Goal: Task Accomplishment & Management: Manage account settings

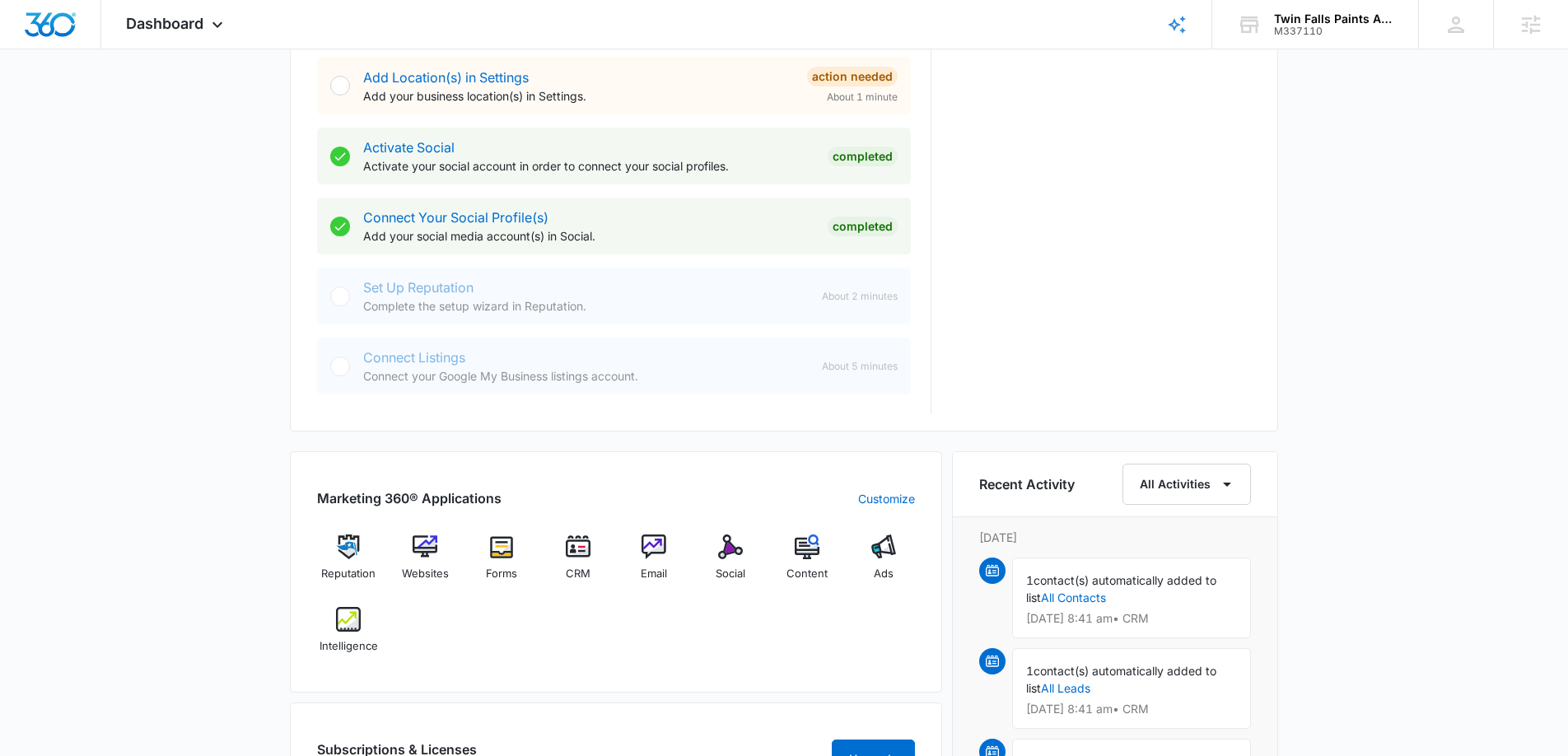
scroll to position [648, 0]
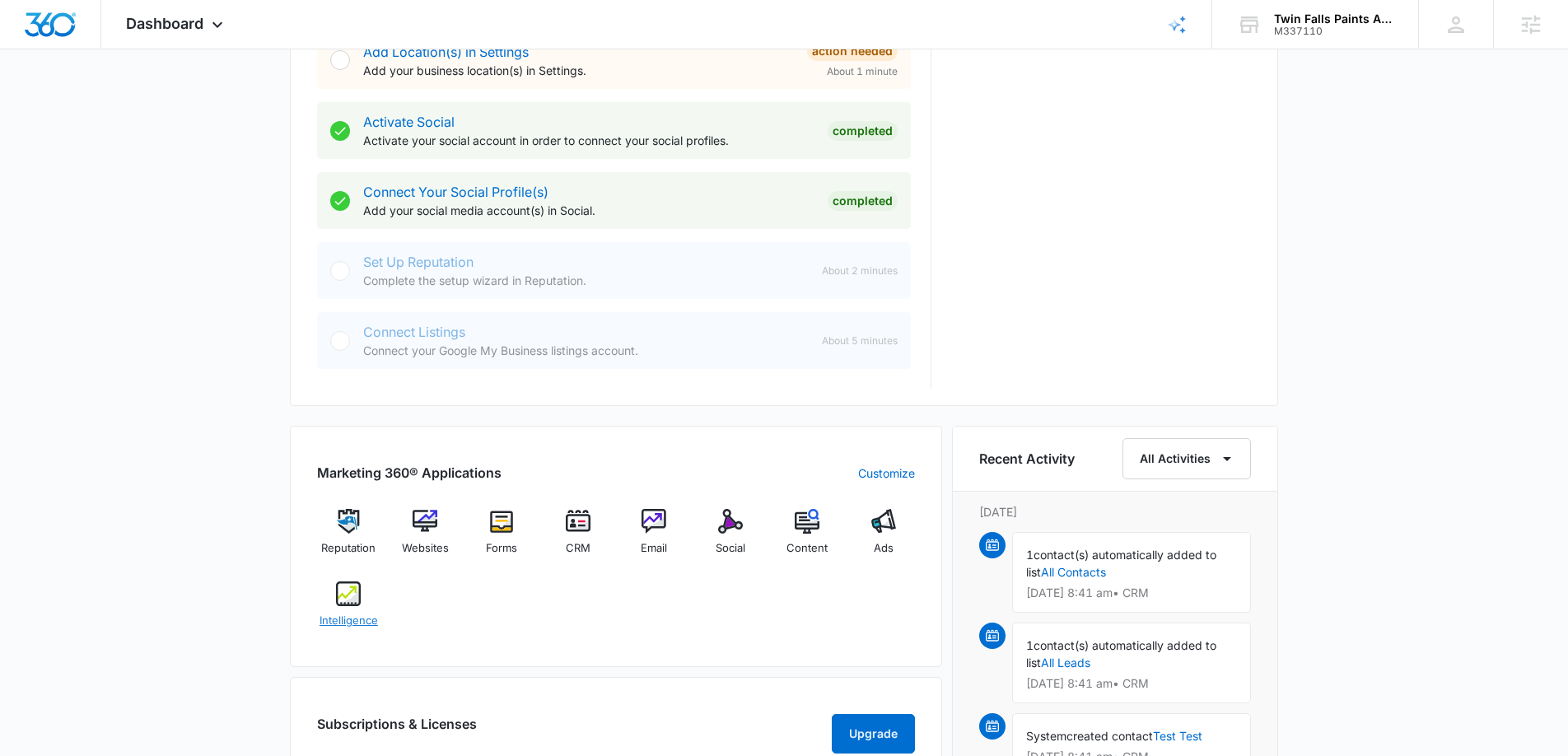
click at [338, 597] on img at bounding box center [348, 594] width 25 height 25
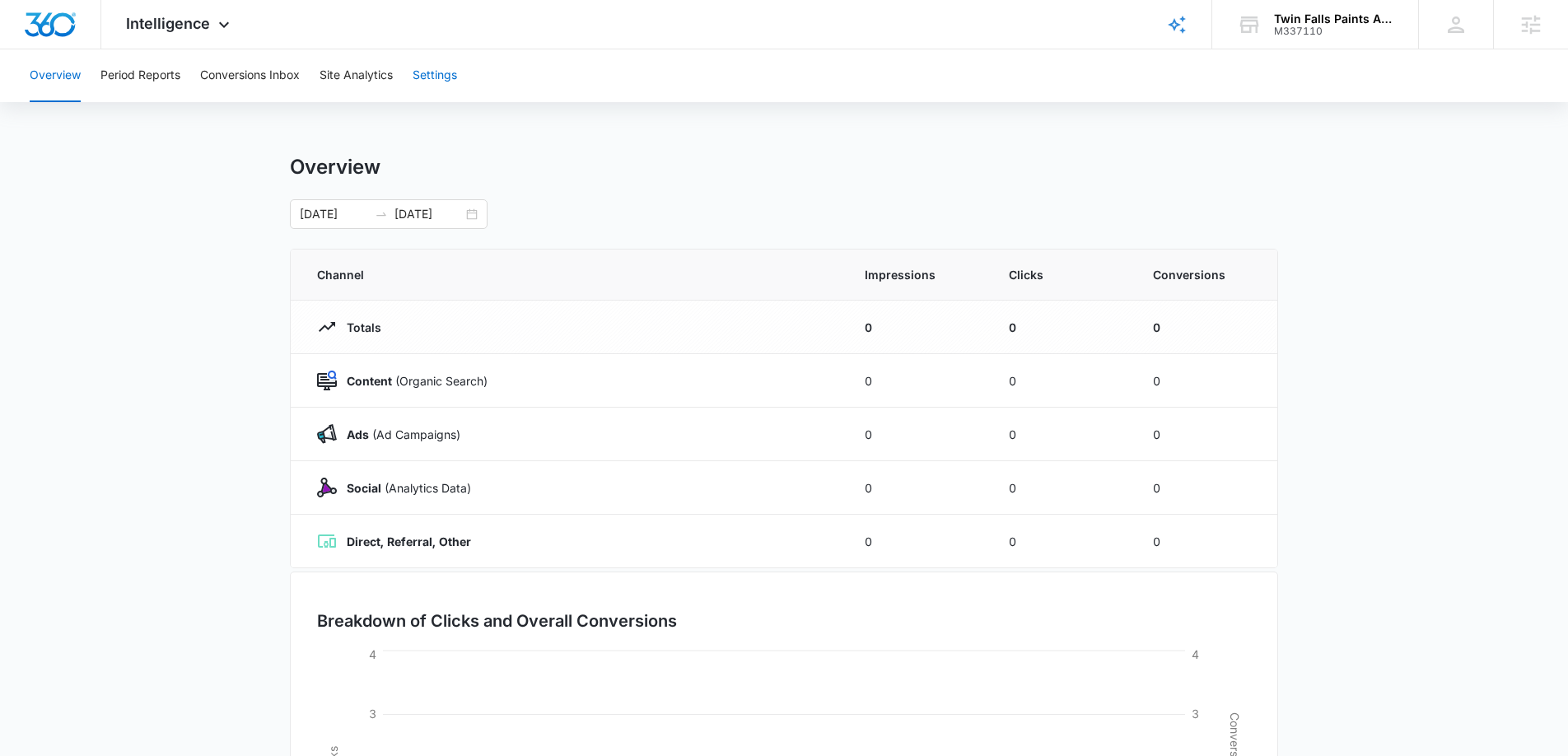
click at [448, 86] on button "Settings" at bounding box center [435, 76] width 44 height 52
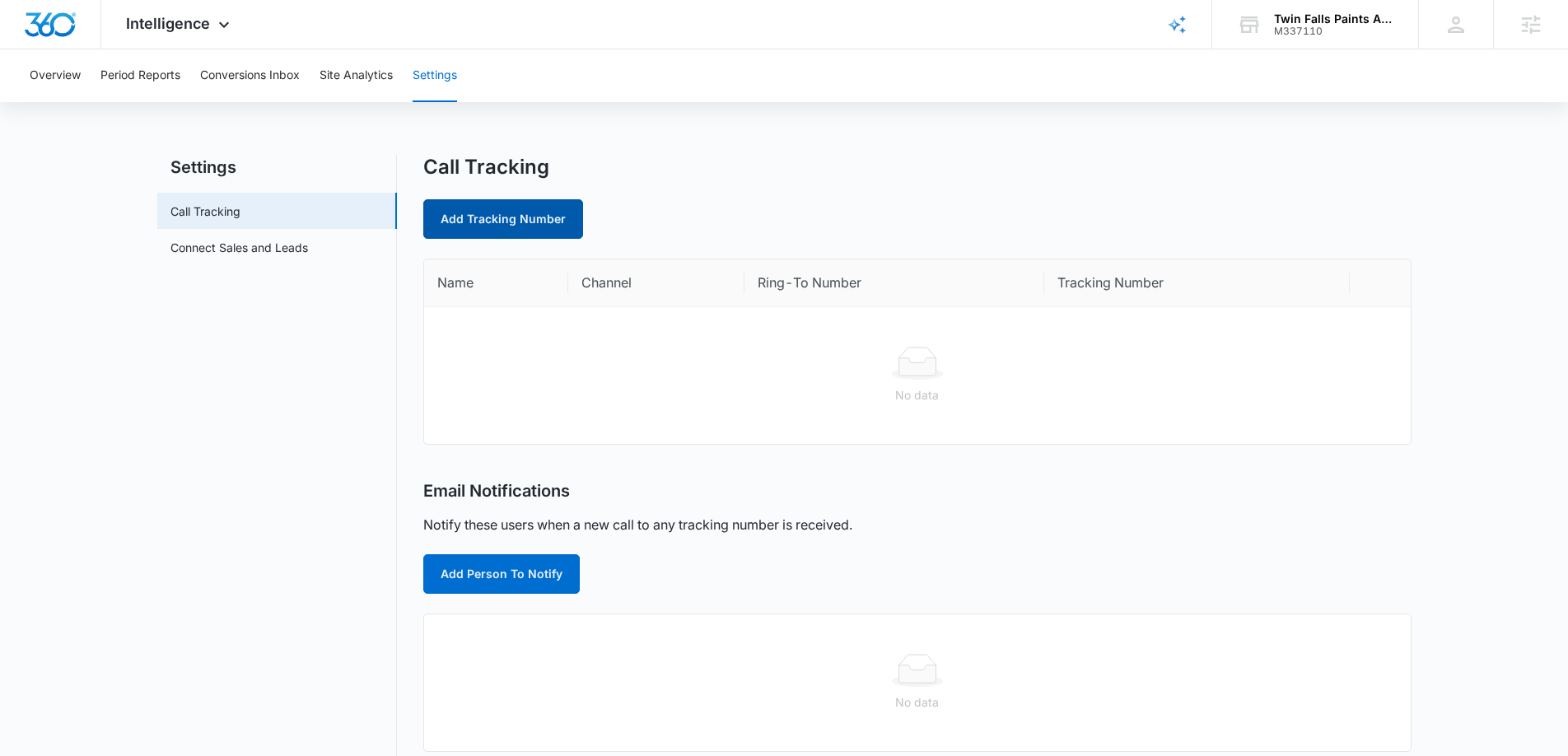
click at [546, 225] on link "Add Tracking Number" at bounding box center [504, 218] width 160 height 40
select select "by_area_code"
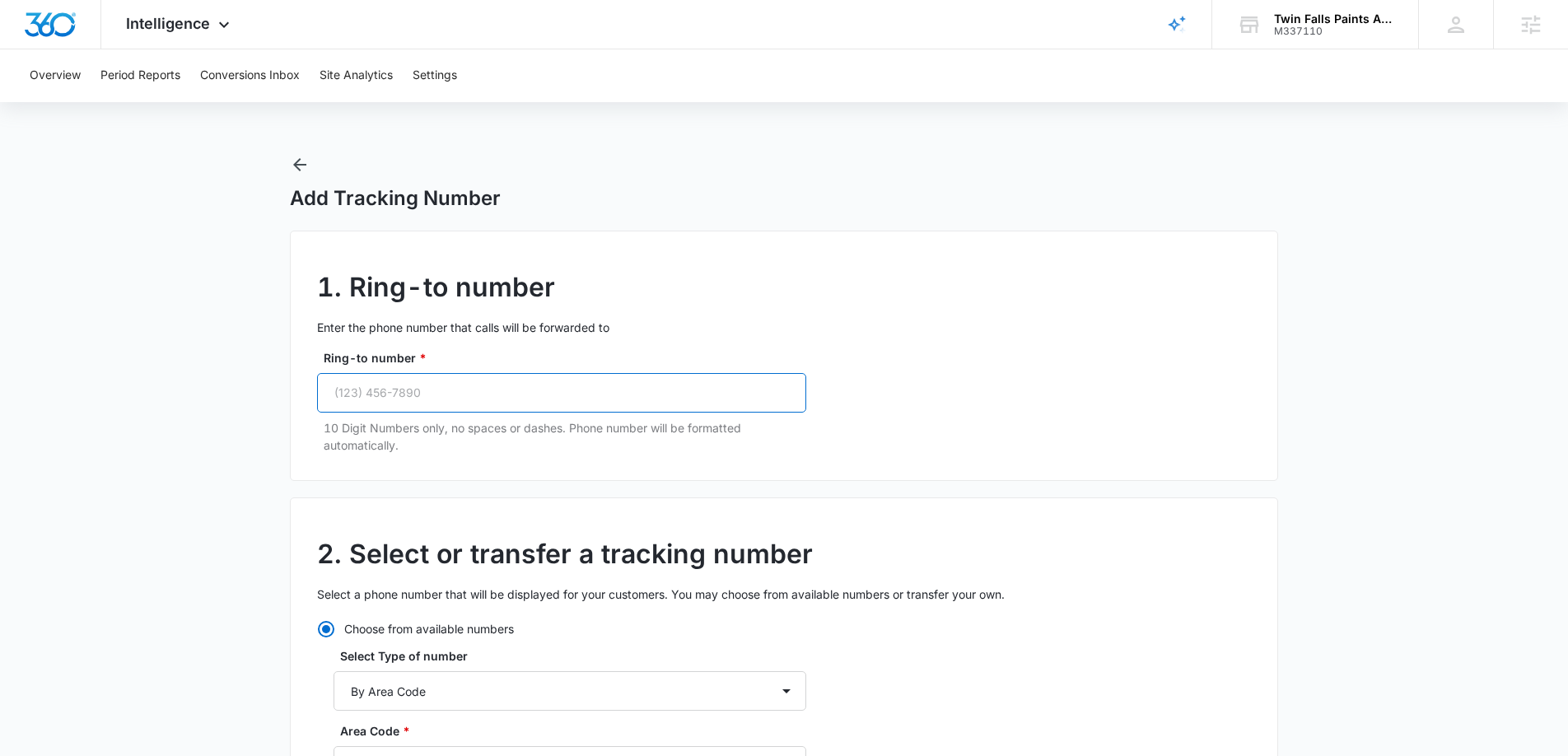
click at [535, 402] on input "Ring-to number *" at bounding box center [561, 392] width 489 height 40
paste input "(208) 420-3535"
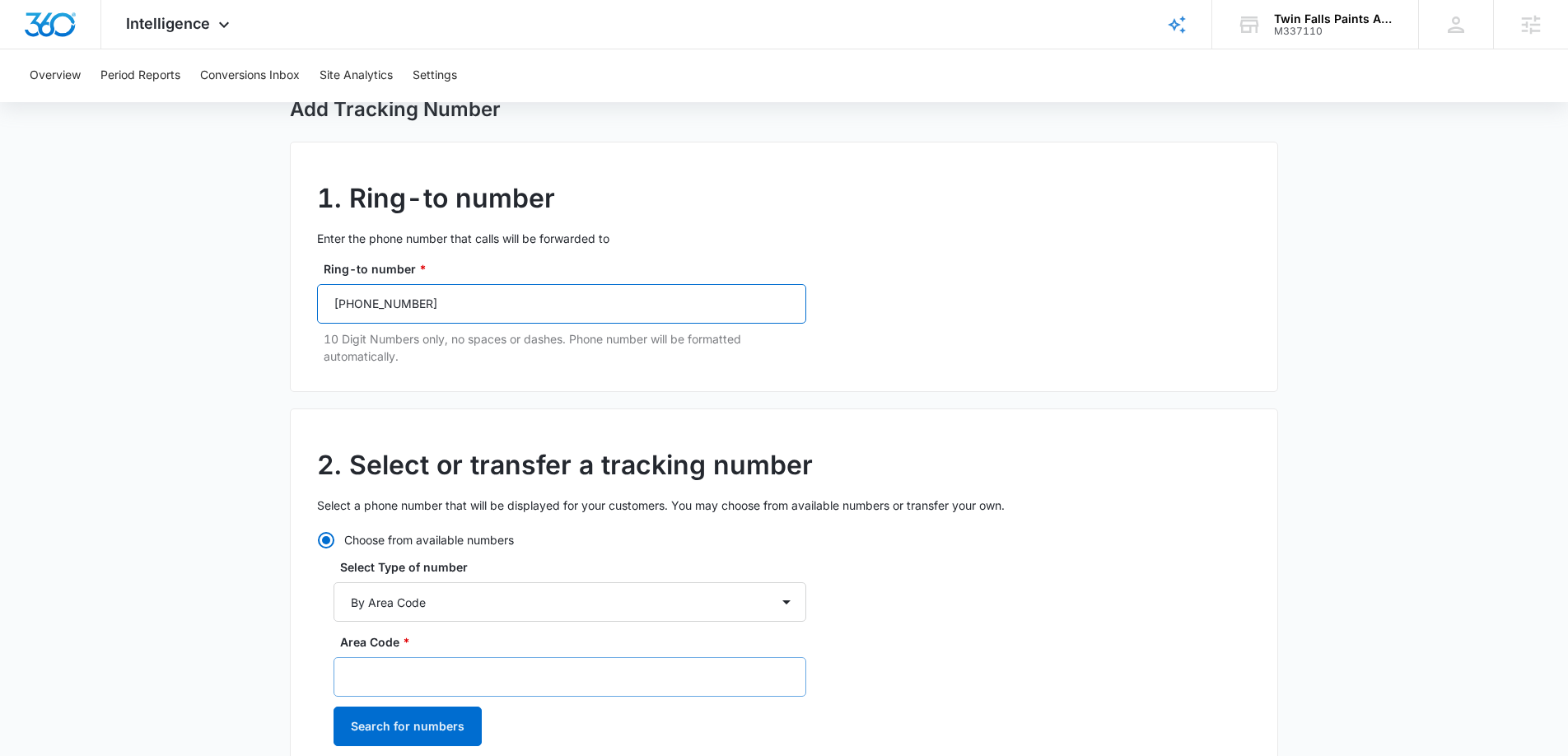
scroll to position [113, 0]
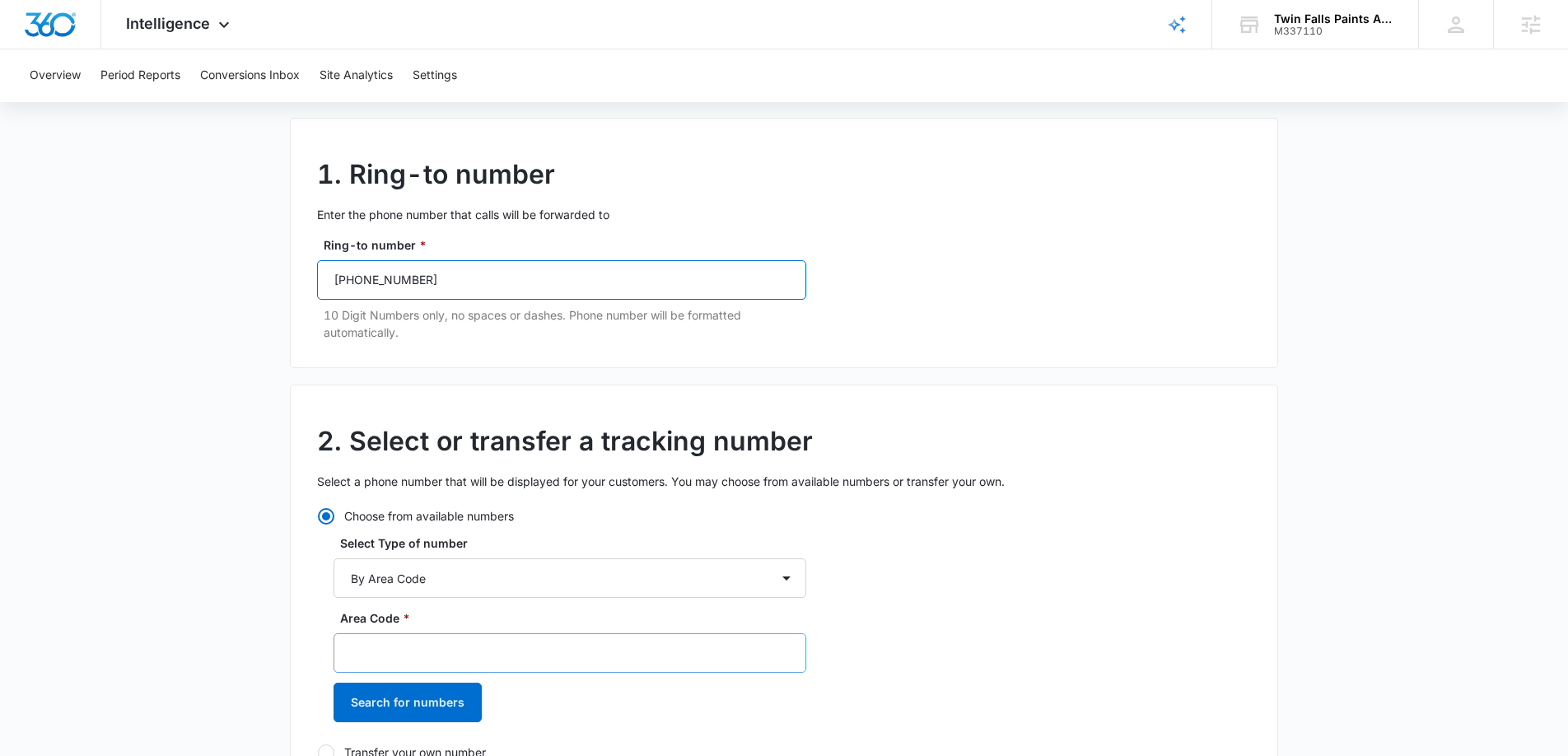
type input "(208) 420-3535"
click at [450, 646] on input "Area Code *" at bounding box center [569, 653] width 472 height 40
type input "208"
click at [454, 701] on button "Search for numbers" at bounding box center [407, 703] width 148 height 40
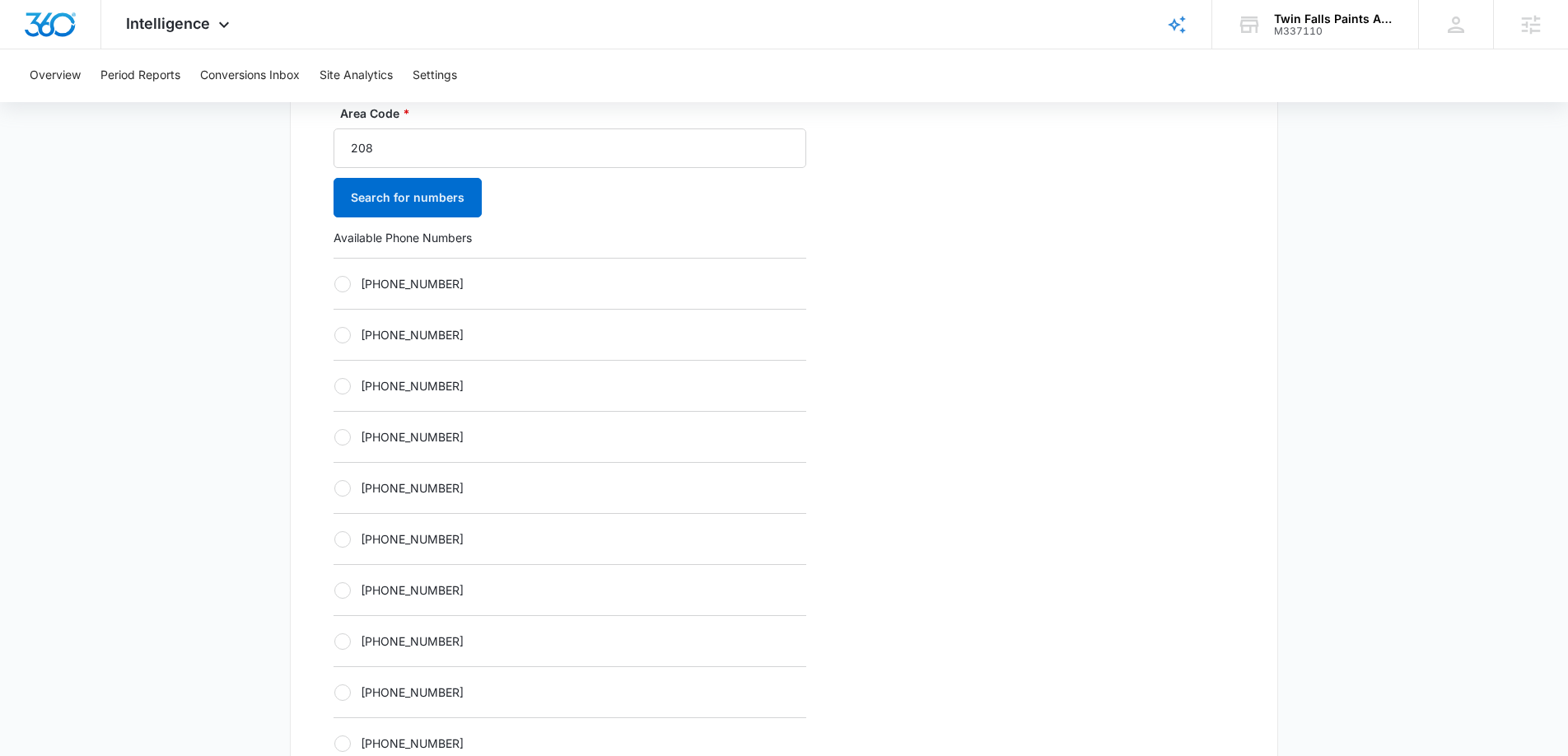
scroll to position [620, 0]
click at [339, 277] on div at bounding box center [343, 283] width 17 height 17
click at [334, 282] on input "+12082138683" at bounding box center [333, 282] width 1 height 1
radio input "true"
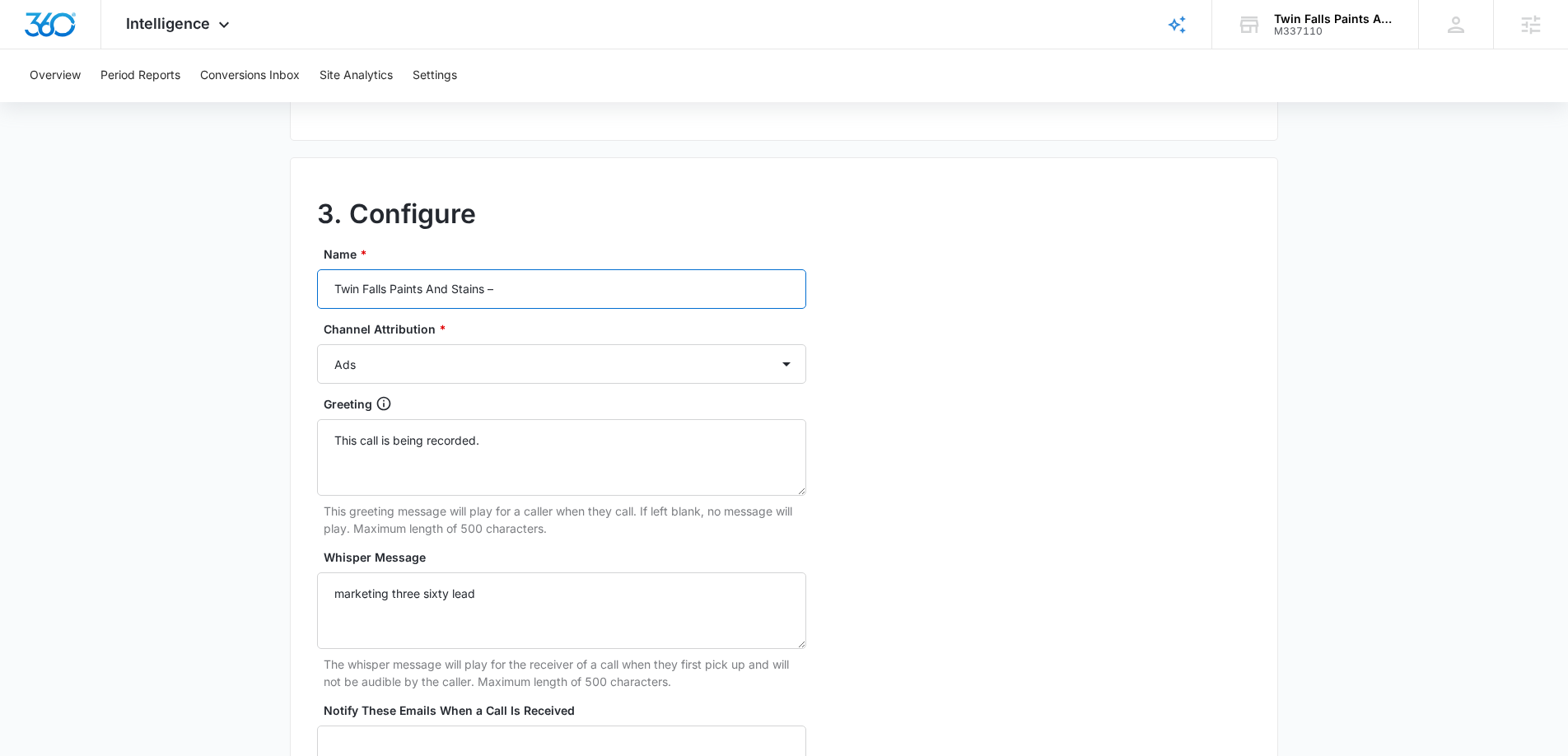
click at [545, 308] on input "Twin Falls Paints And Stains –" at bounding box center [561, 288] width 489 height 40
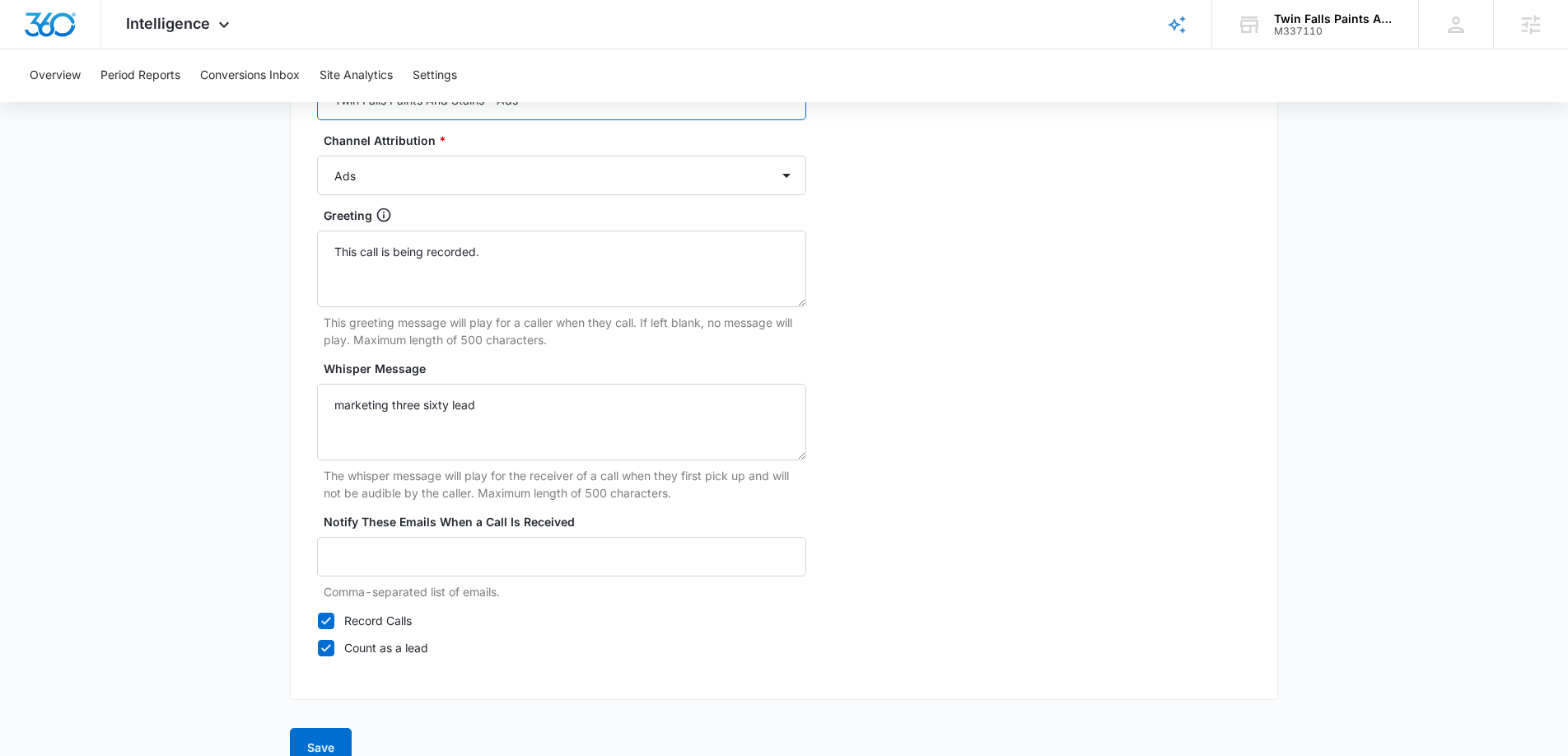
scroll to position [1537, 0]
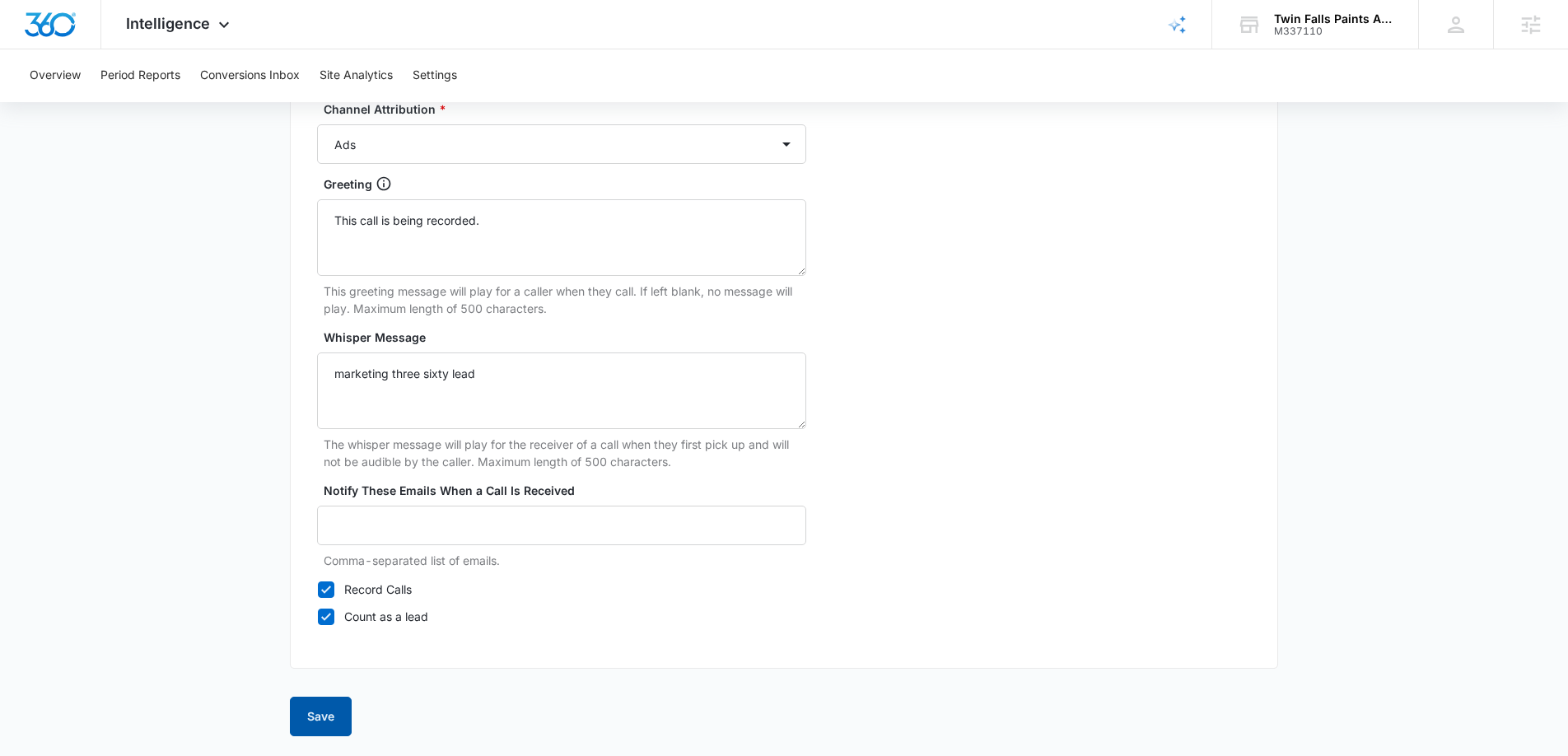
type input "Twin Falls Paints And Stains – Ads"
click at [308, 718] on button "Save" at bounding box center [320, 716] width 62 height 40
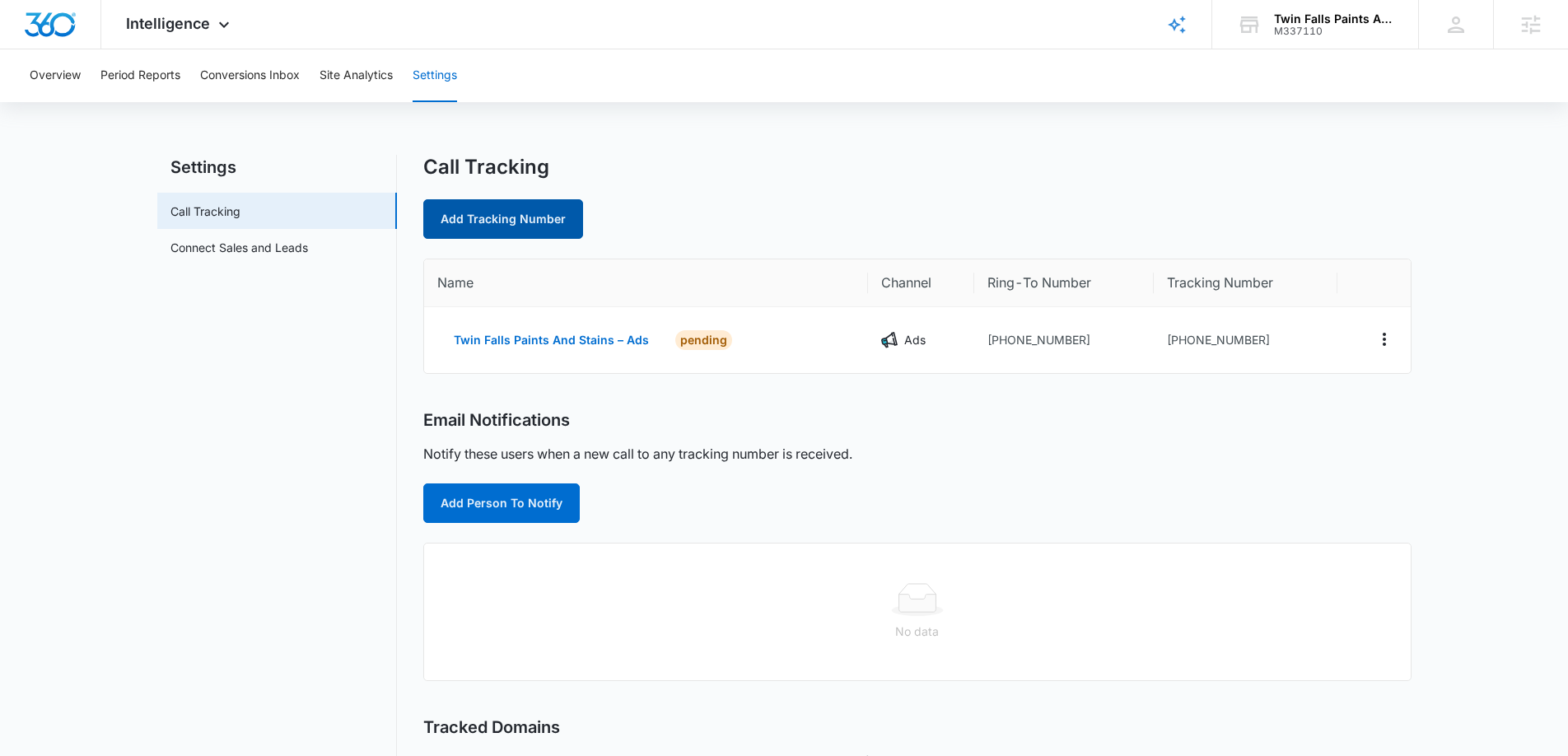
click at [540, 213] on link "Add Tracking Number" at bounding box center [504, 218] width 160 height 40
select select "by_area_code"
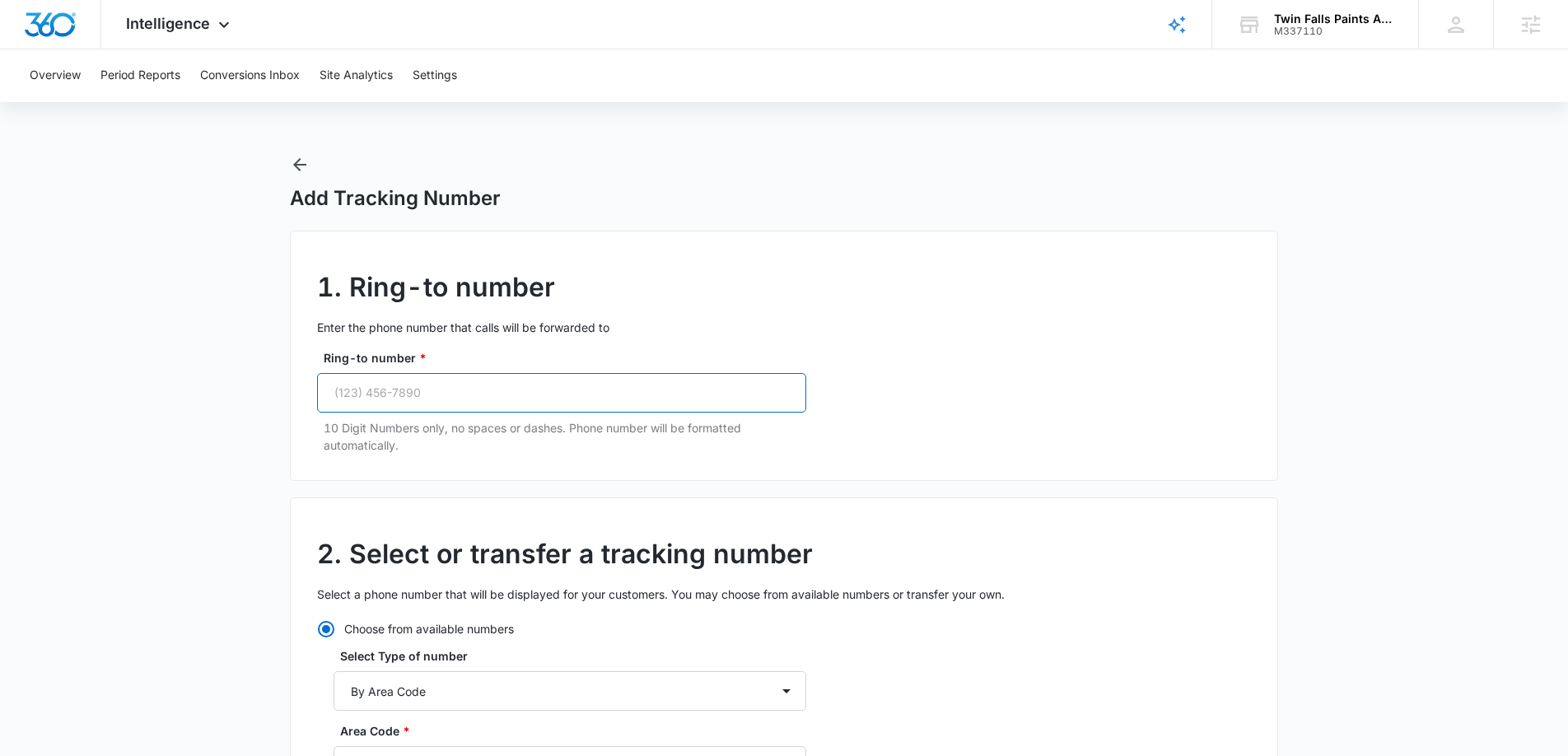
click at [501, 388] on input "Ring-to number *" at bounding box center [561, 392] width 489 height 40
paste input "(208) 420-3535"
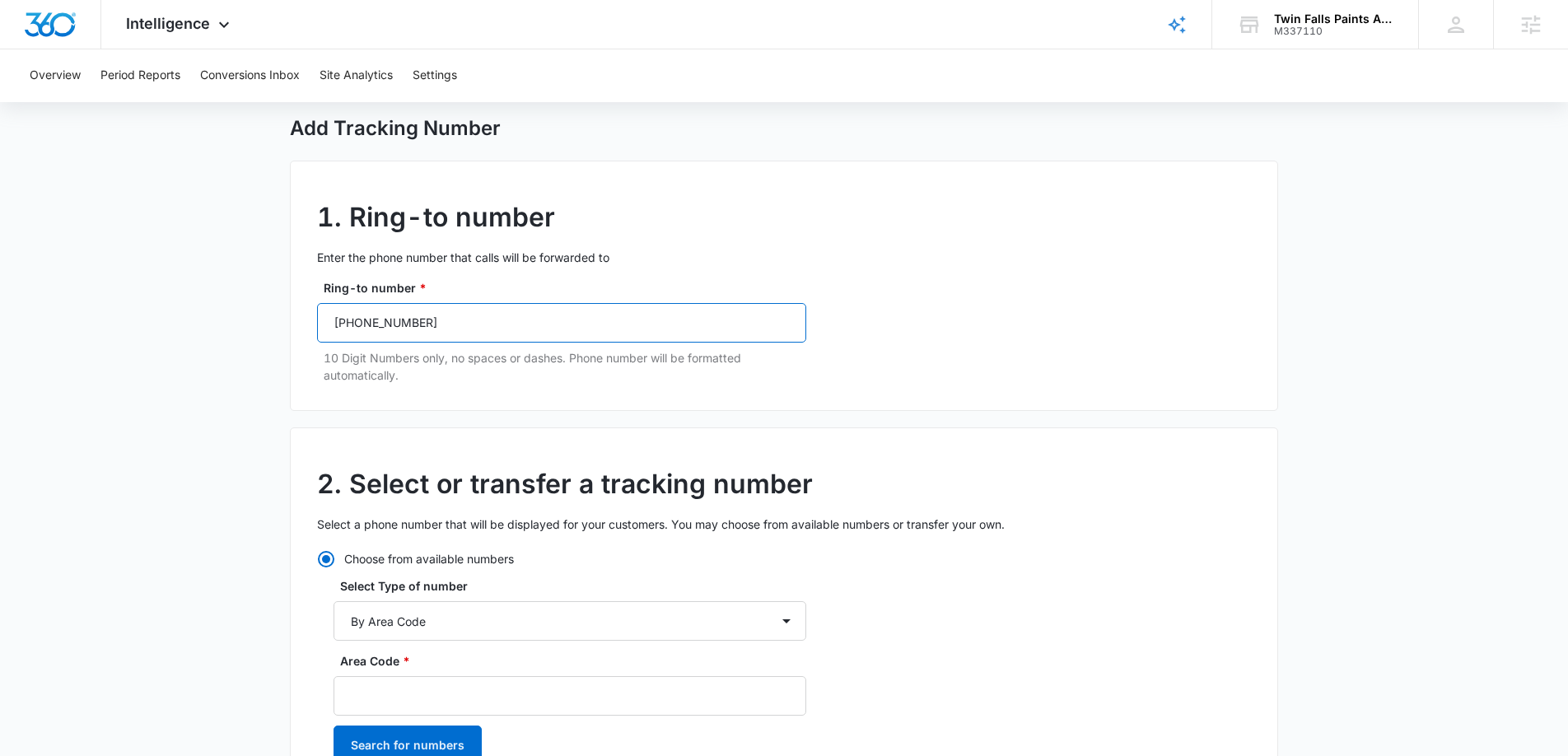
scroll to position [88, 0]
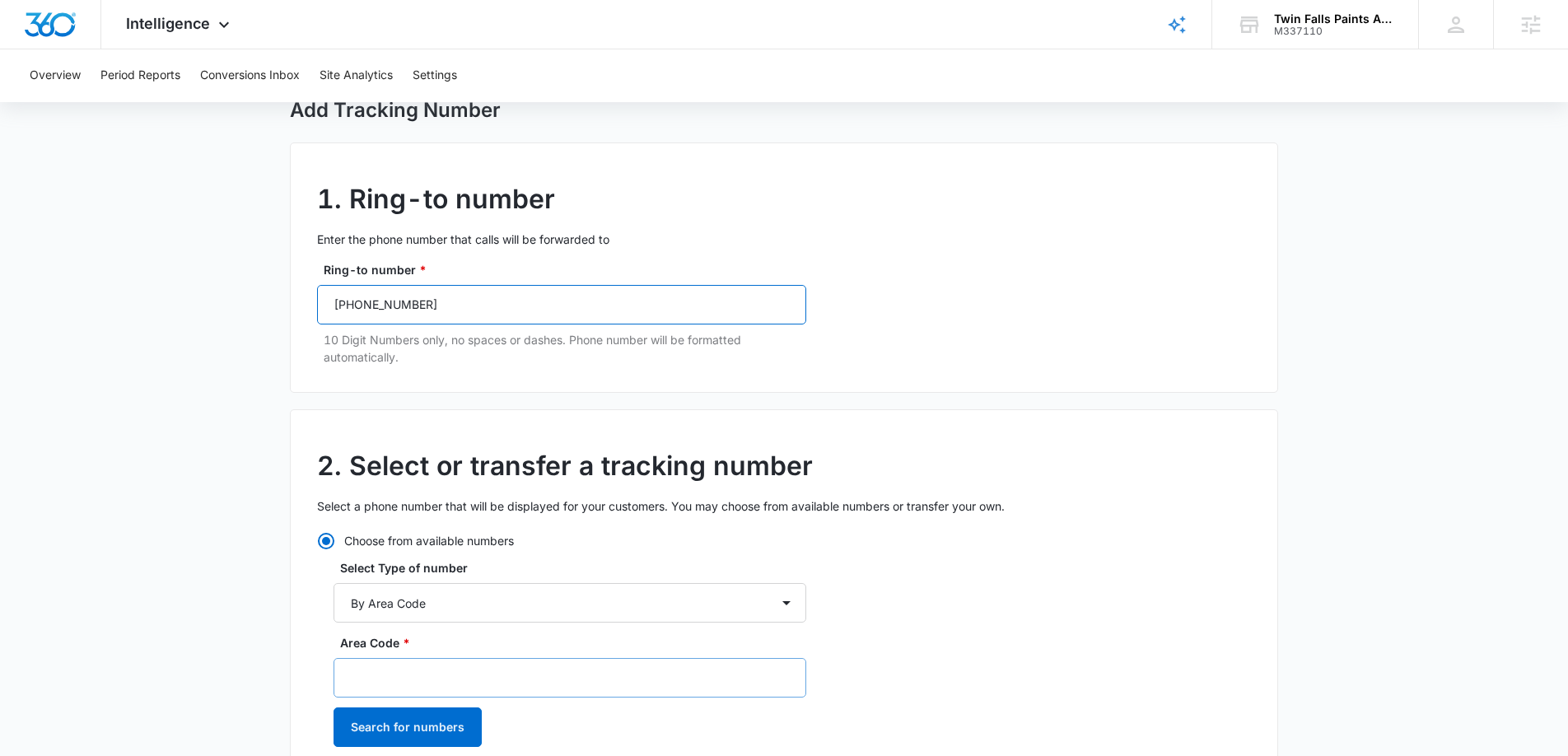
type input "(208) 420-3535"
click at [436, 683] on input "Area Code *" at bounding box center [569, 678] width 472 height 40
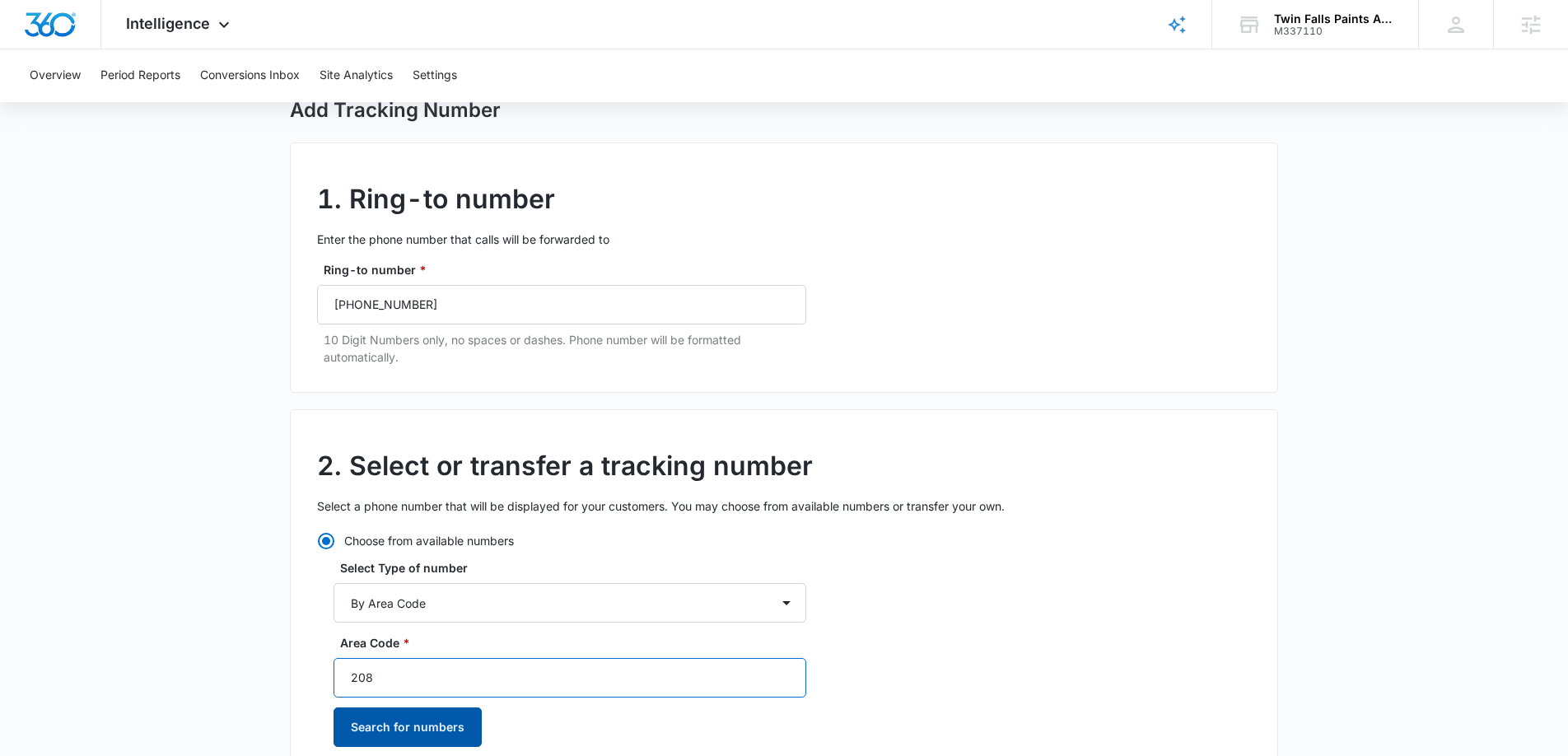
type input "208"
click at [430, 735] on button "Search for numbers" at bounding box center [407, 727] width 148 height 40
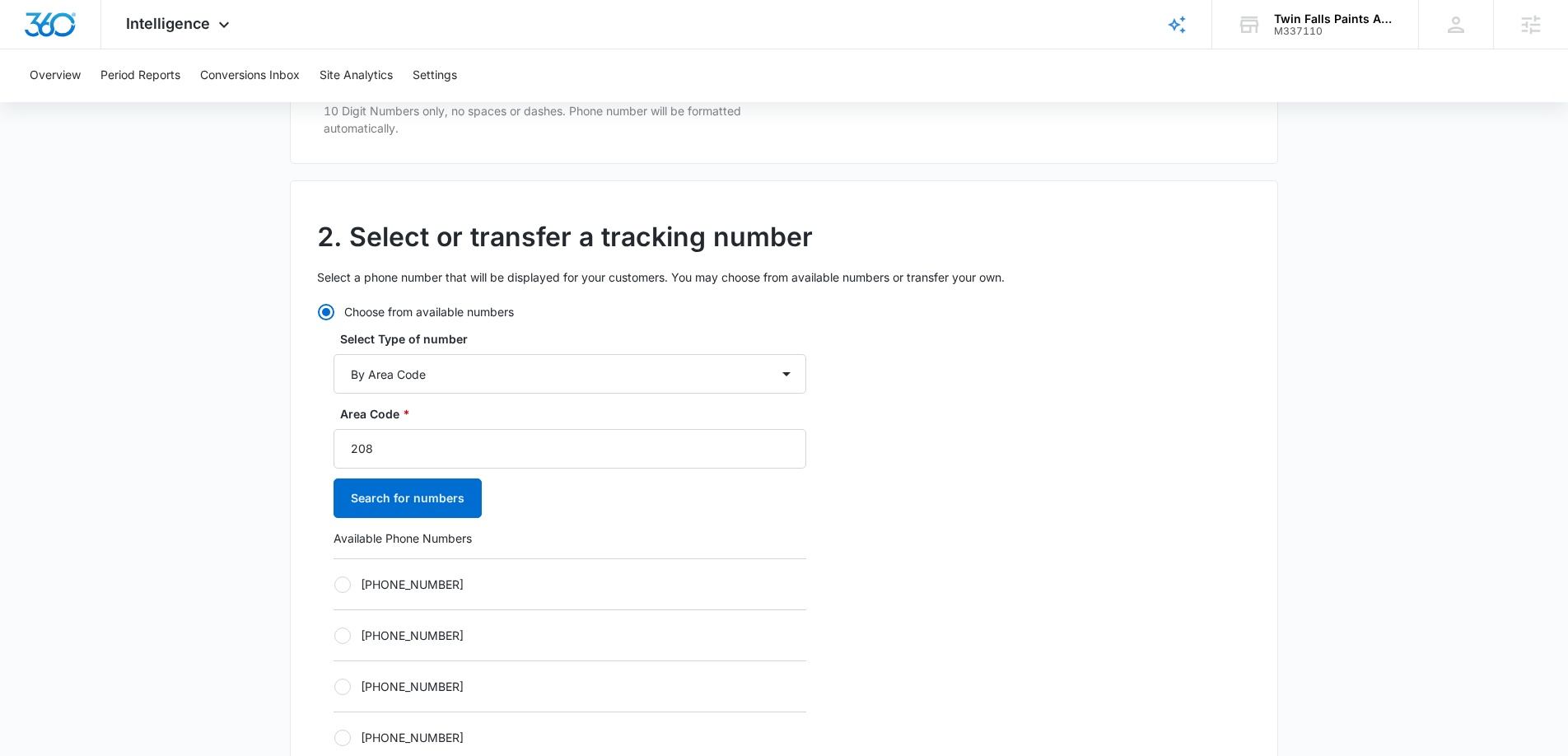
scroll to position [353, 0]
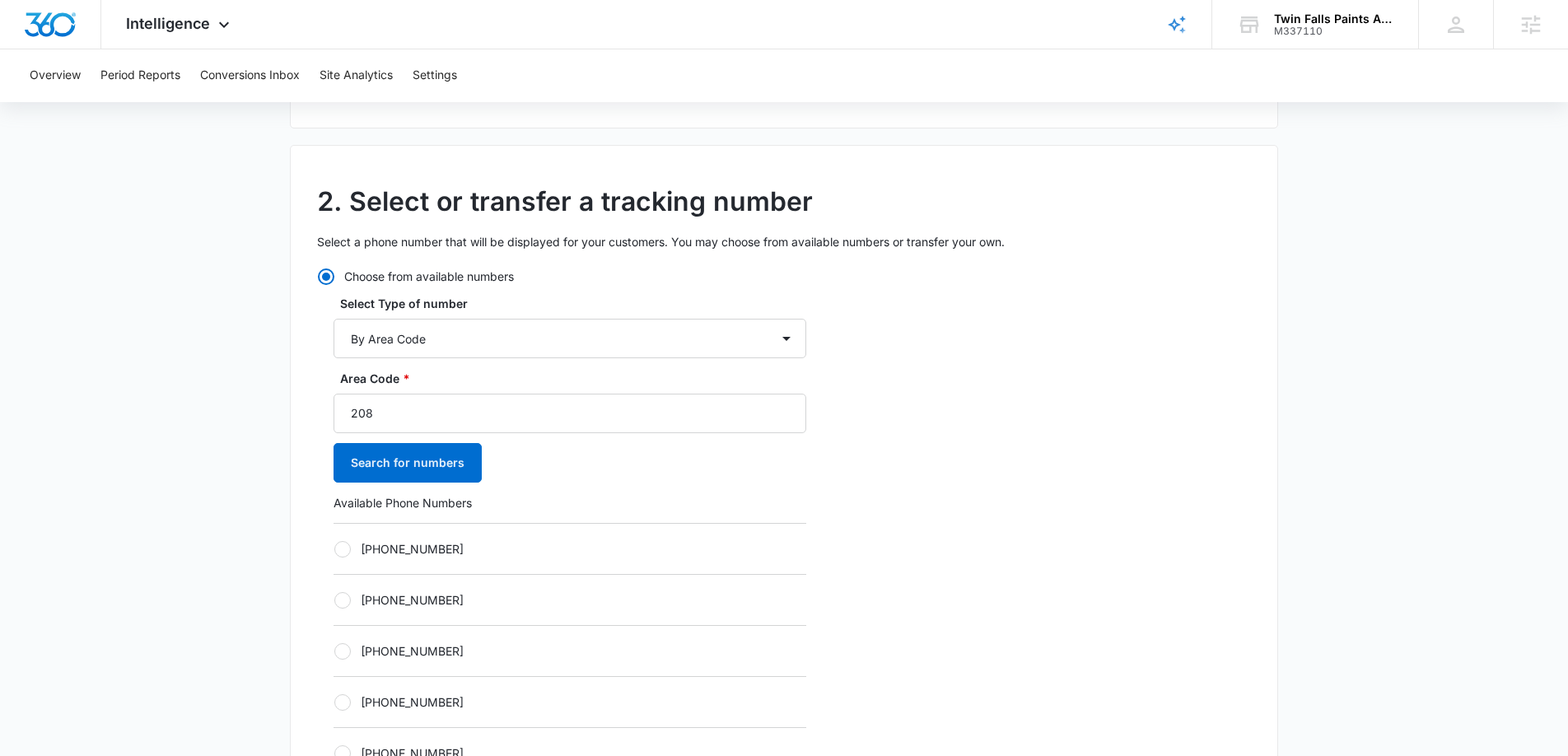
click at [353, 550] on label "+12082551561" at bounding box center [569, 549] width 472 height 17
click at [334, 550] on input "+12082551561" at bounding box center [333, 549] width 1 height 1
radio input "true"
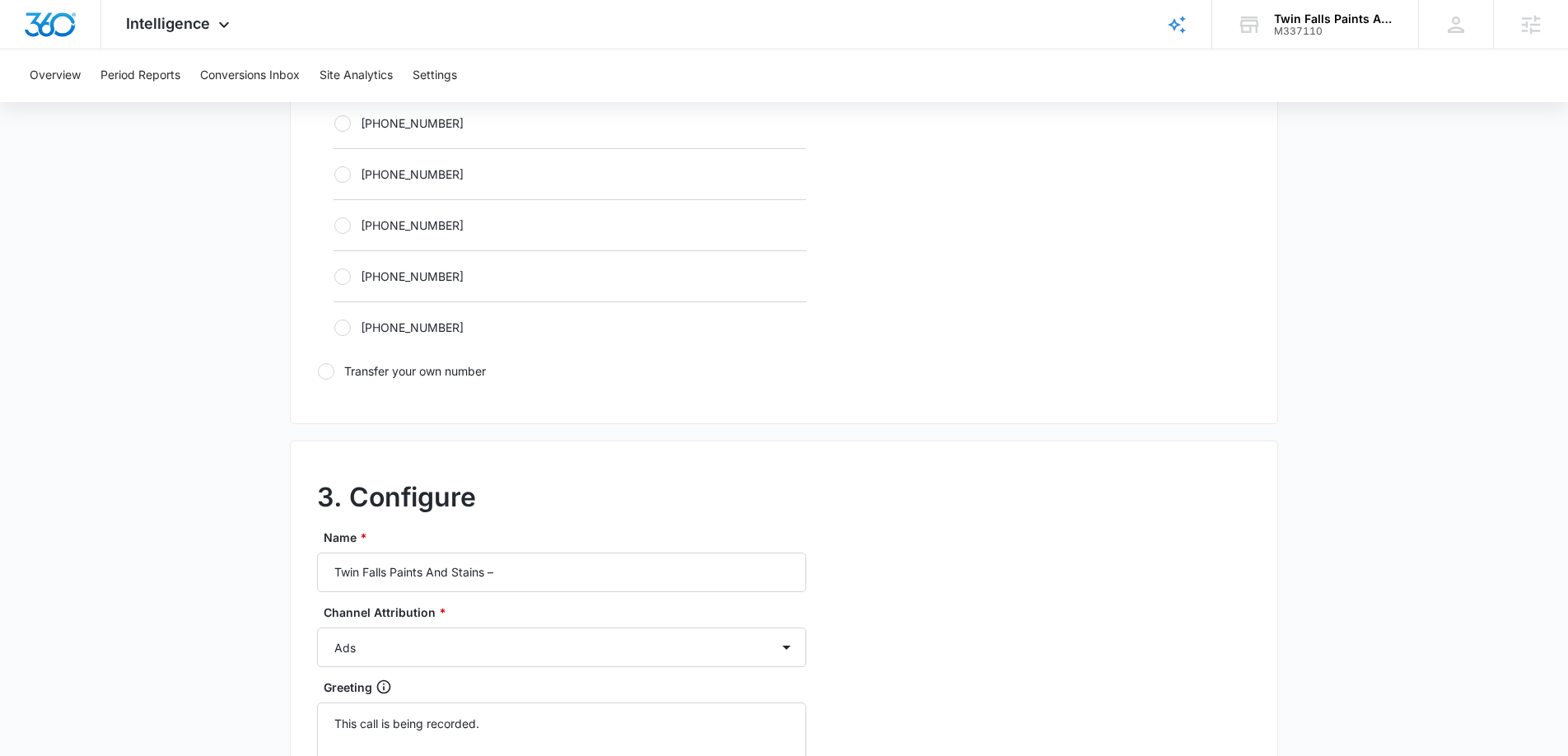
scroll to position [1322, 0]
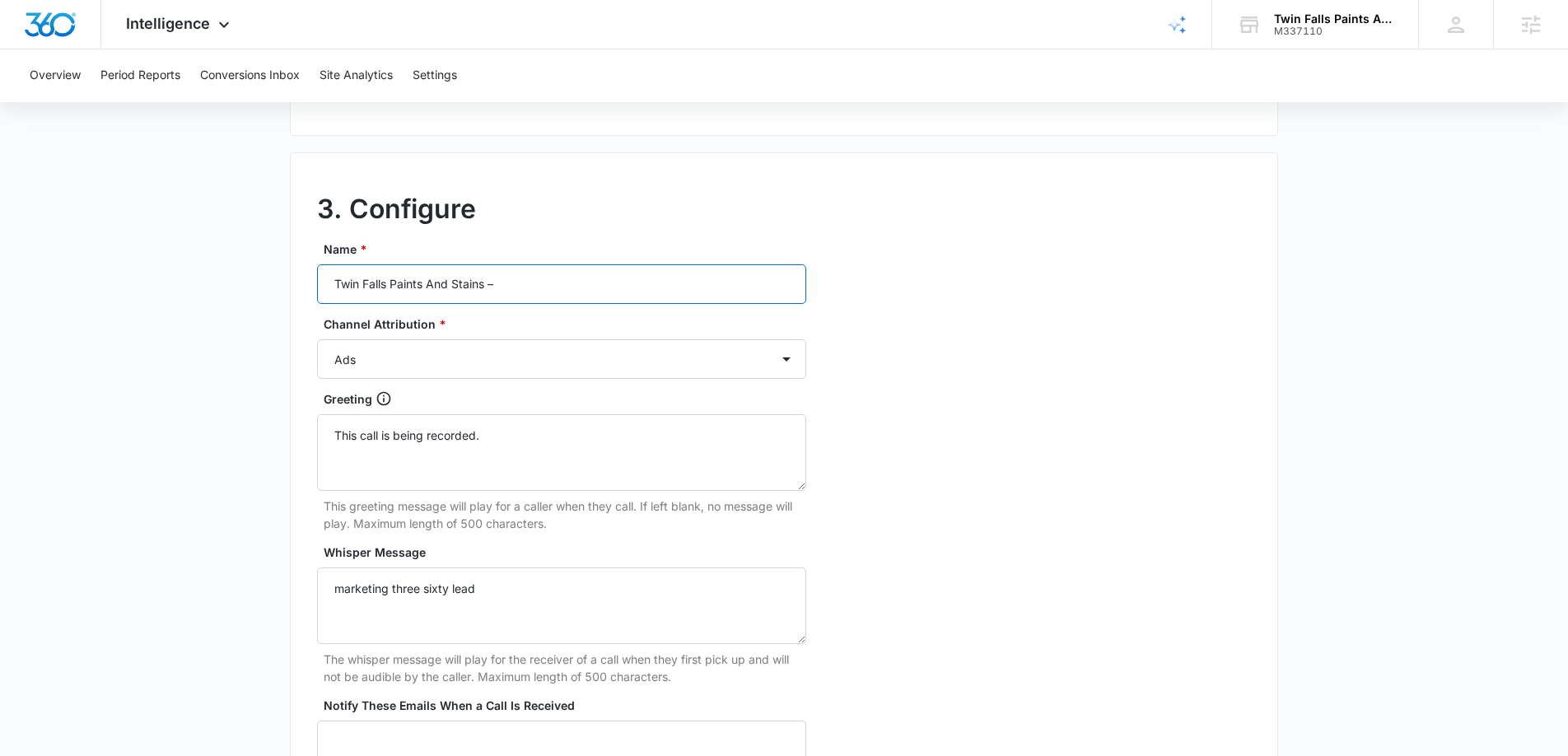
click at [639, 292] on input "Twin Falls Paints And Stains –" at bounding box center [561, 284] width 489 height 40
type input "Twin Falls Paints And Stains – Content"
click at [774, 355] on select "Ads Local Service Ads Content Social Other" at bounding box center [561, 359] width 489 height 40
select select "CONTENT"
click at [317, 340] on select "Ads Local Service Ads Content Social Other" at bounding box center [561, 359] width 489 height 40
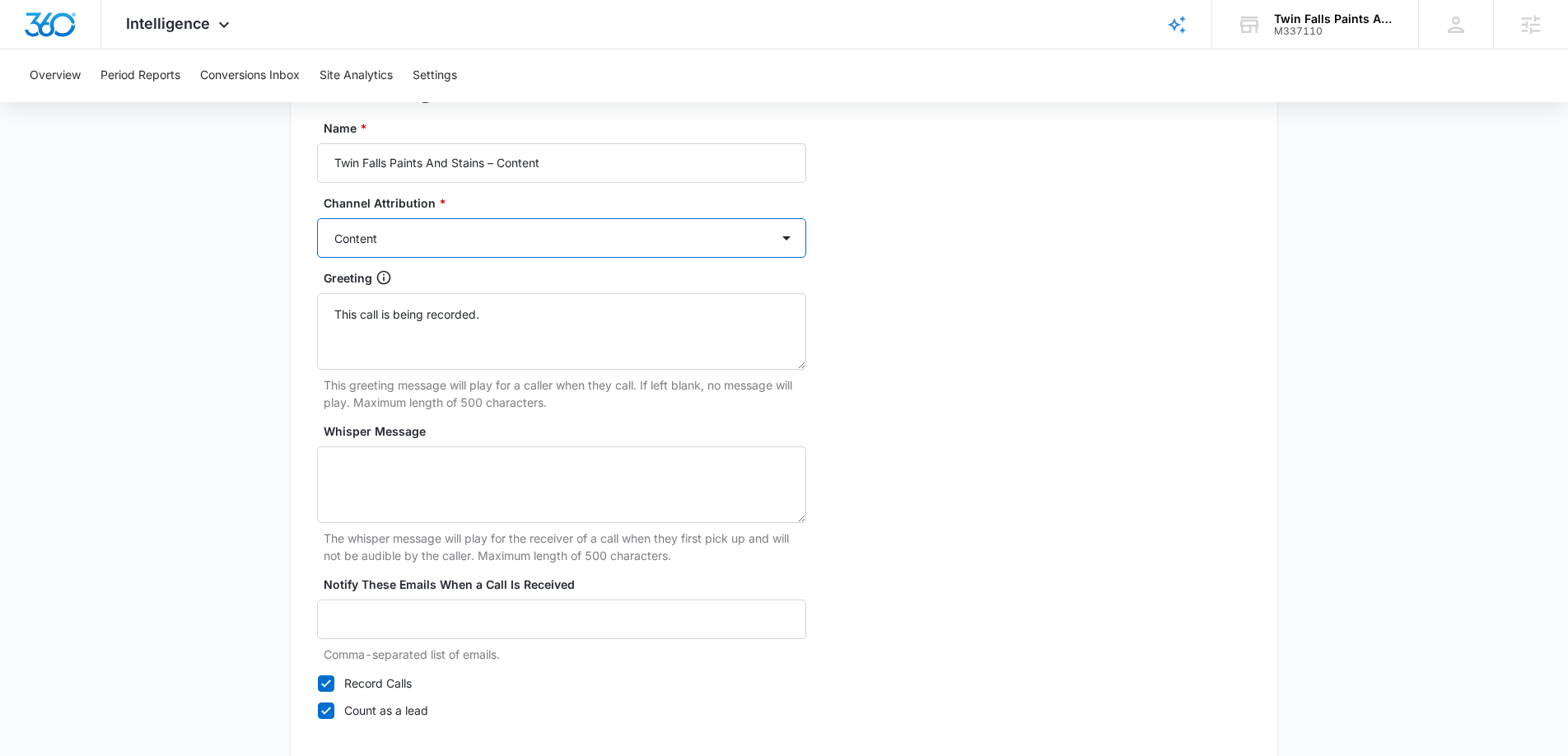
scroll to position [1537, 0]
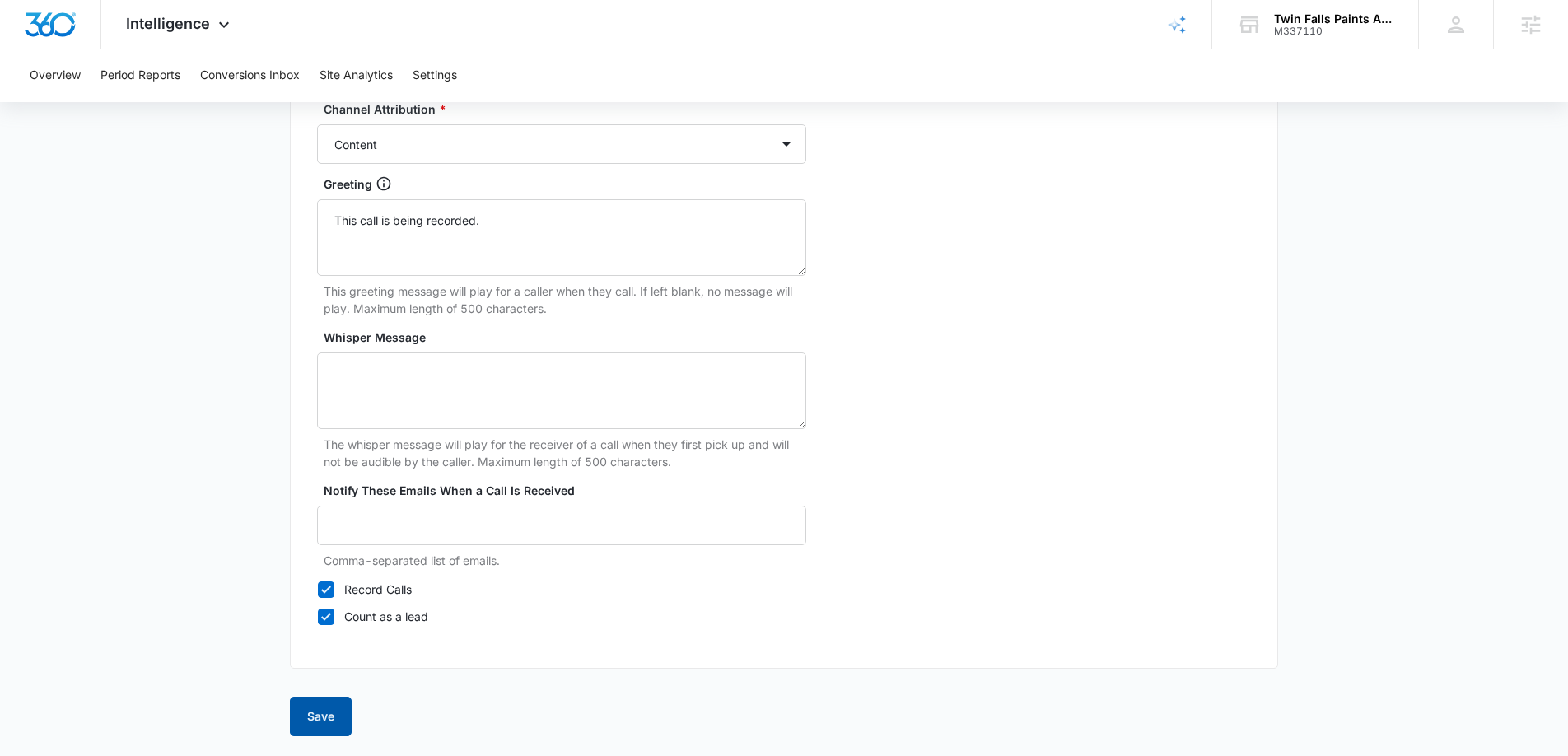
click at [314, 706] on button "Save" at bounding box center [320, 716] width 62 height 40
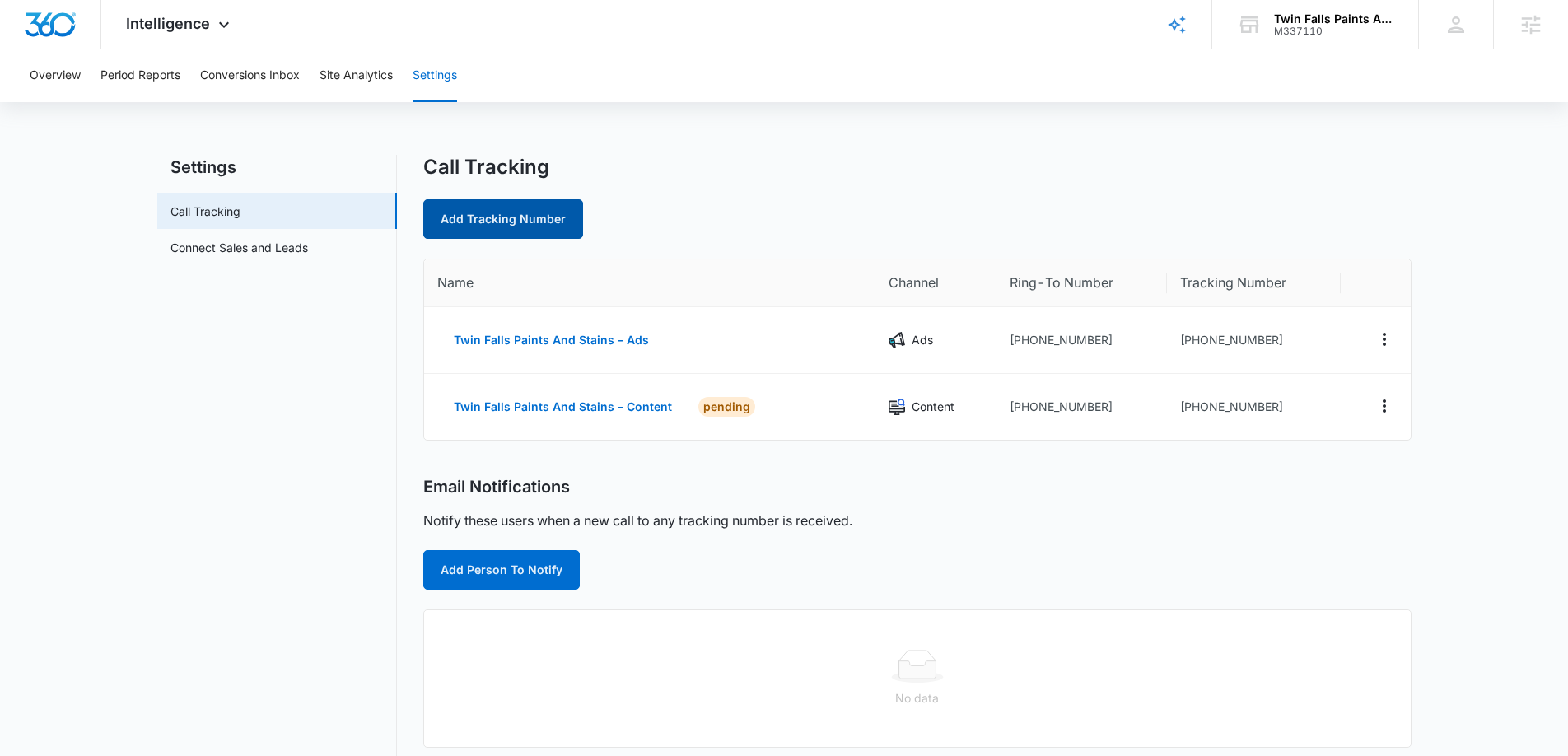
click at [536, 226] on link "Add Tracking Number" at bounding box center [504, 218] width 160 height 40
select select "by_area_code"
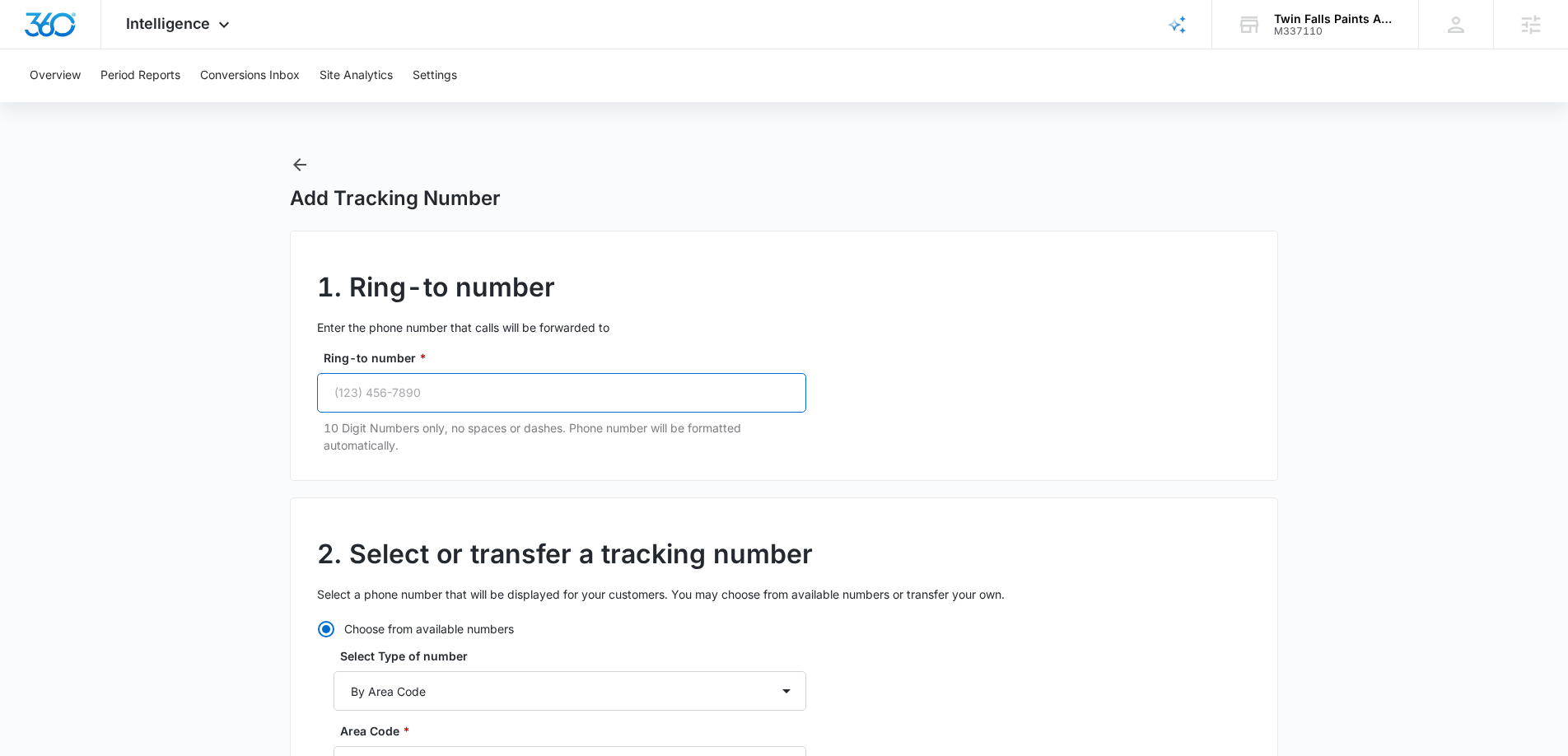
click at [503, 390] on input "Ring-to number *" at bounding box center [561, 392] width 489 height 40
paste input "(208) 420-3535"
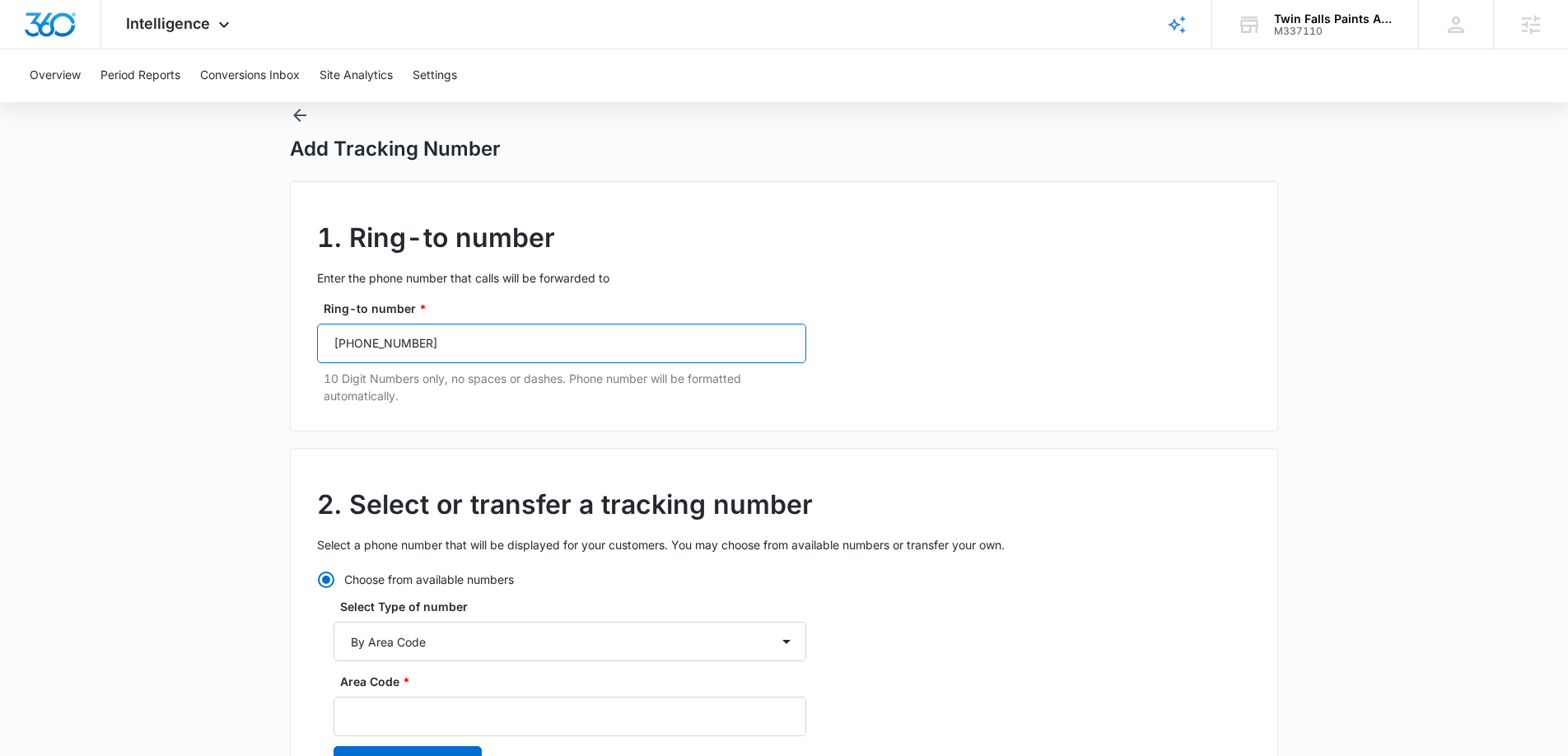
scroll to position [52, 0]
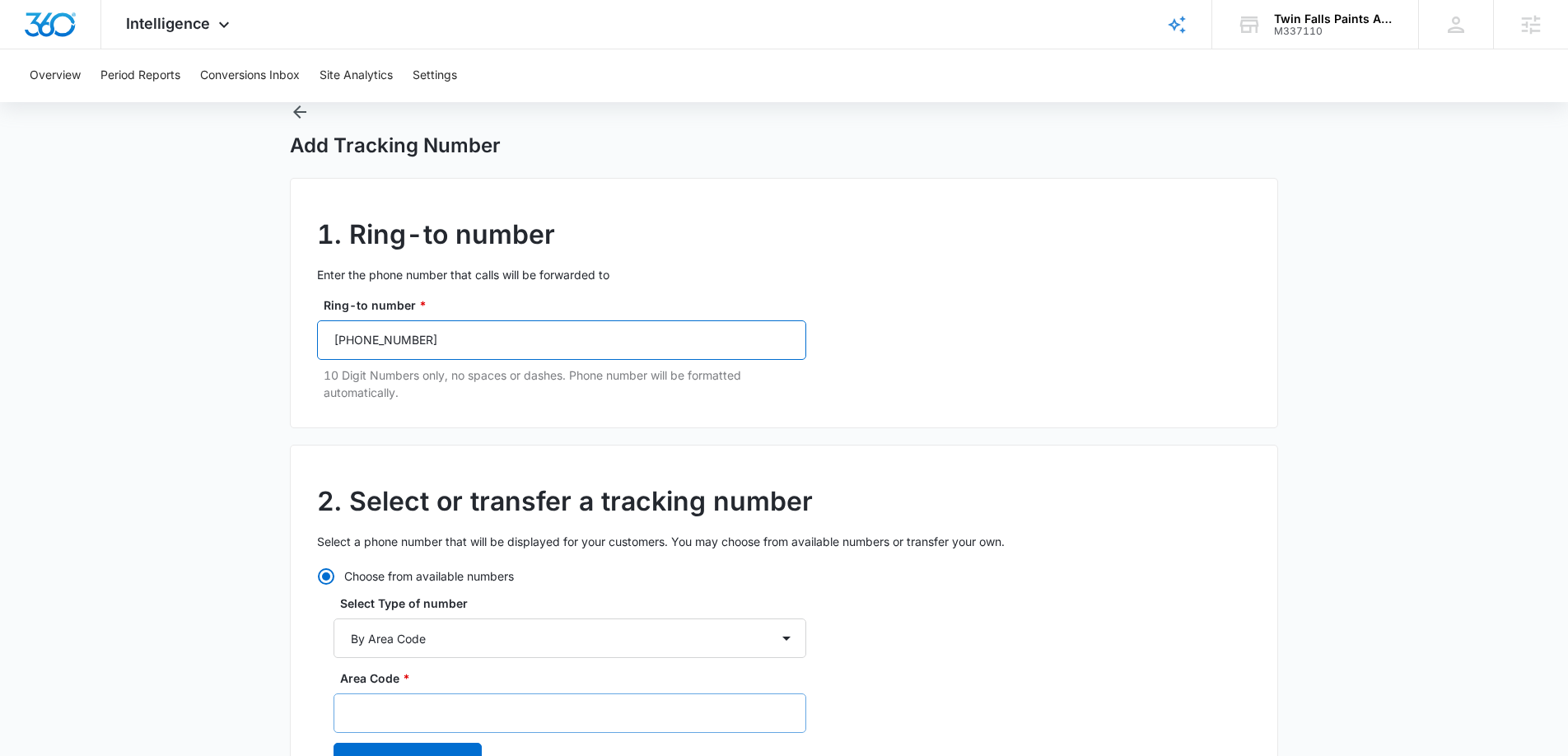
type input "(208) 420-3535"
click at [381, 714] on input "Area Code *" at bounding box center [569, 713] width 472 height 40
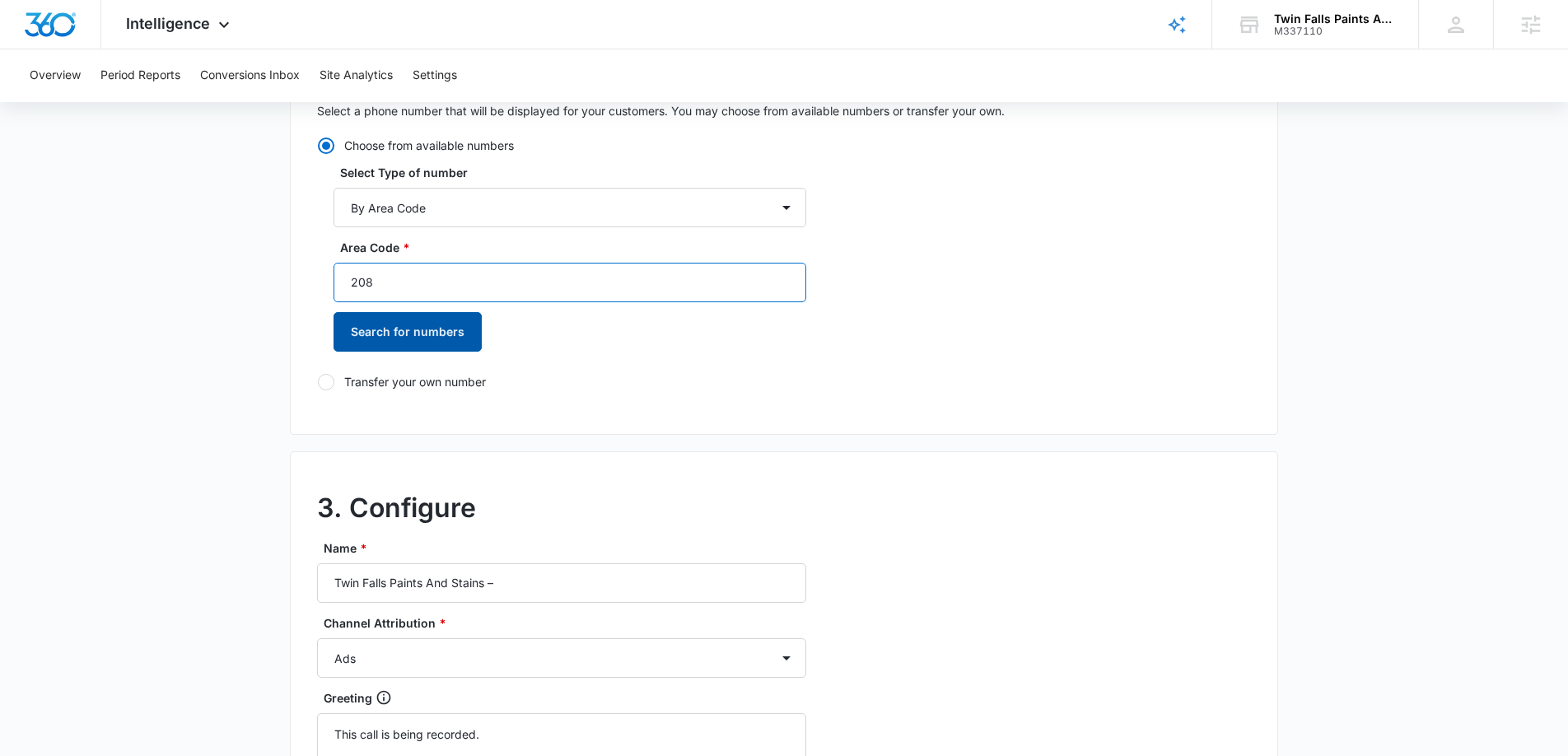
scroll to position [494, 0]
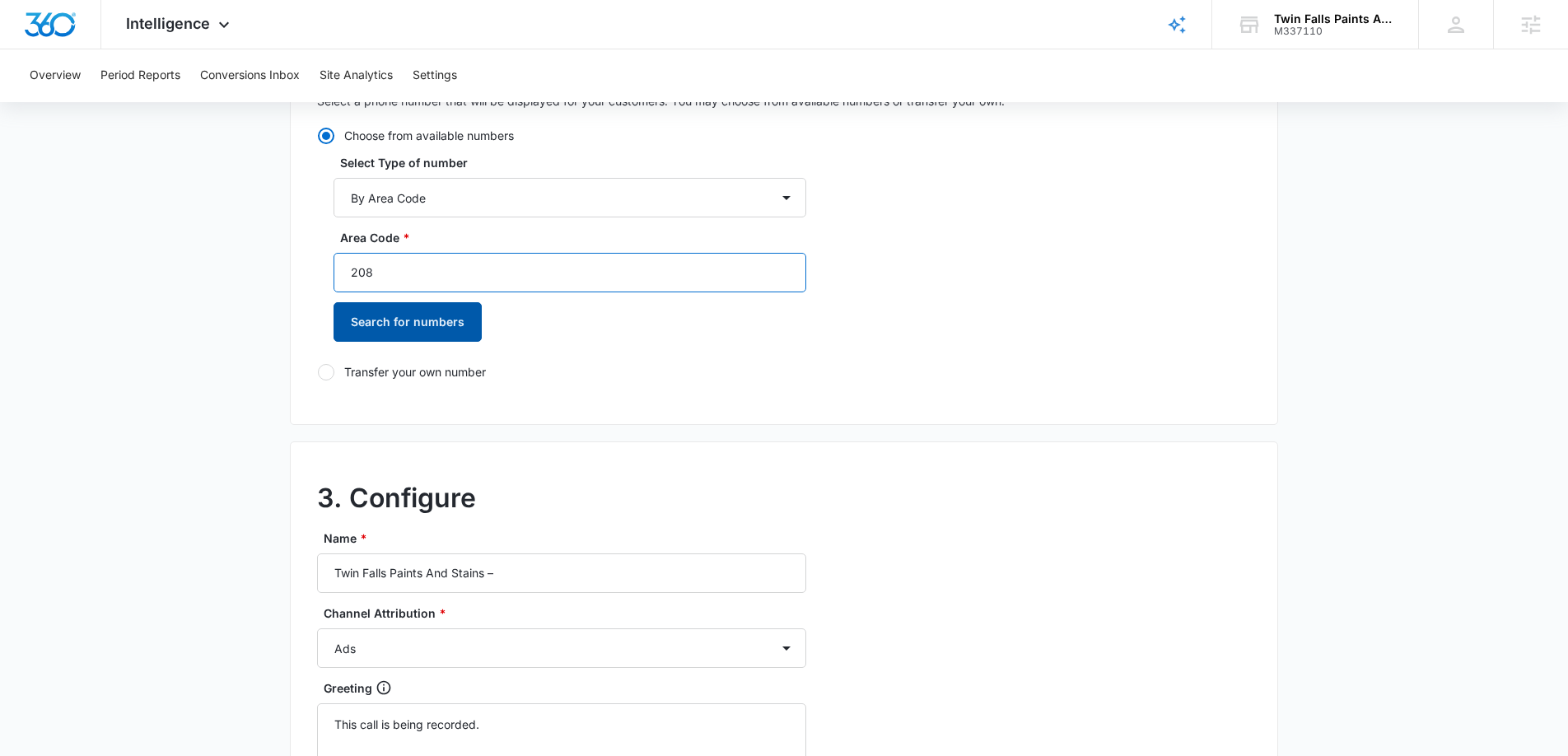
type input "208"
click at [396, 337] on button "Search for numbers" at bounding box center [407, 321] width 148 height 40
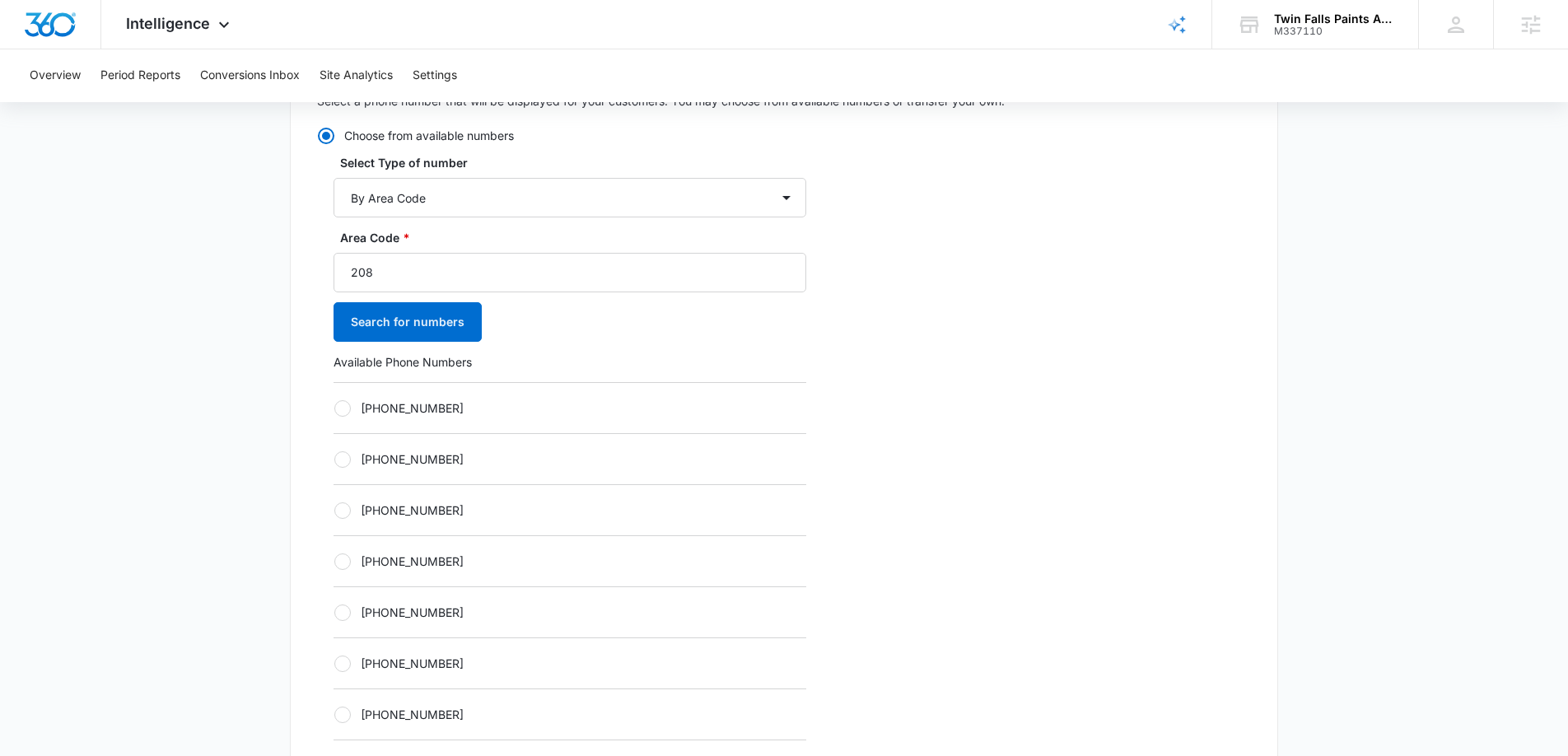
click at [348, 407] on div at bounding box center [343, 409] width 17 height 17
click at [334, 408] on input "+12082605312" at bounding box center [333, 408] width 1 height 1
radio input "true"
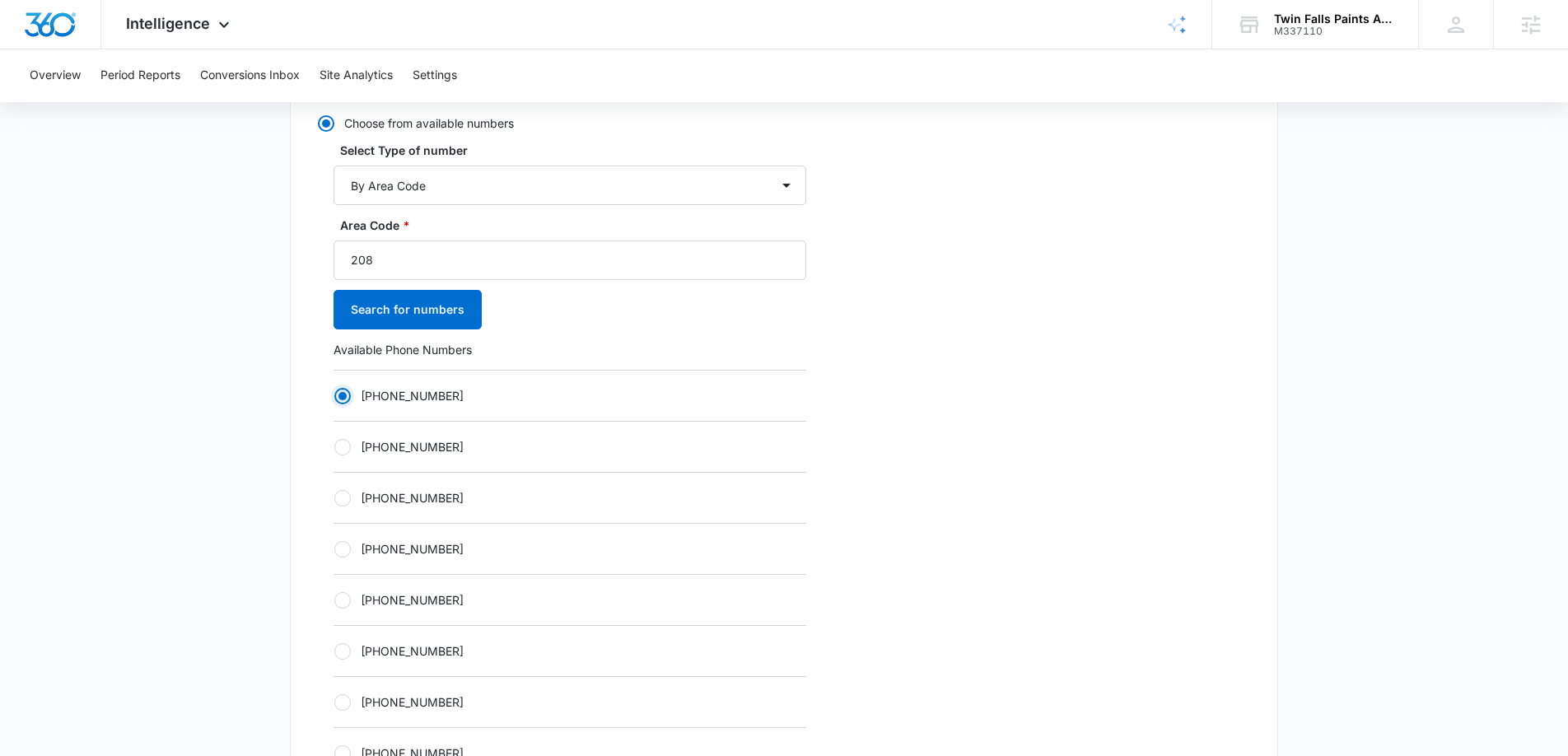
scroll to position [1019, 0]
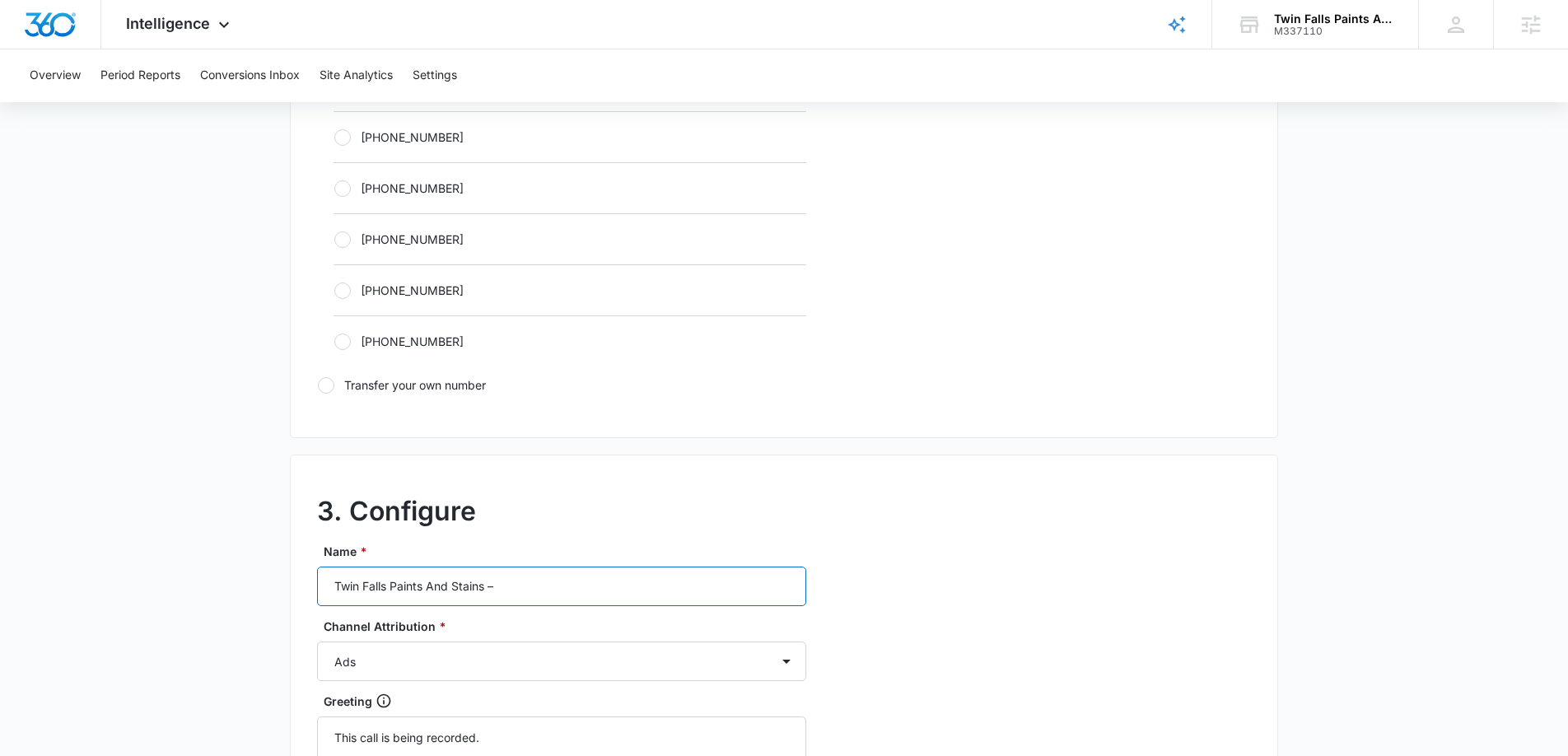
click at [550, 596] on input "Twin Falls Paints And Stains –" at bounding box center [561, 586] width 489 height 40
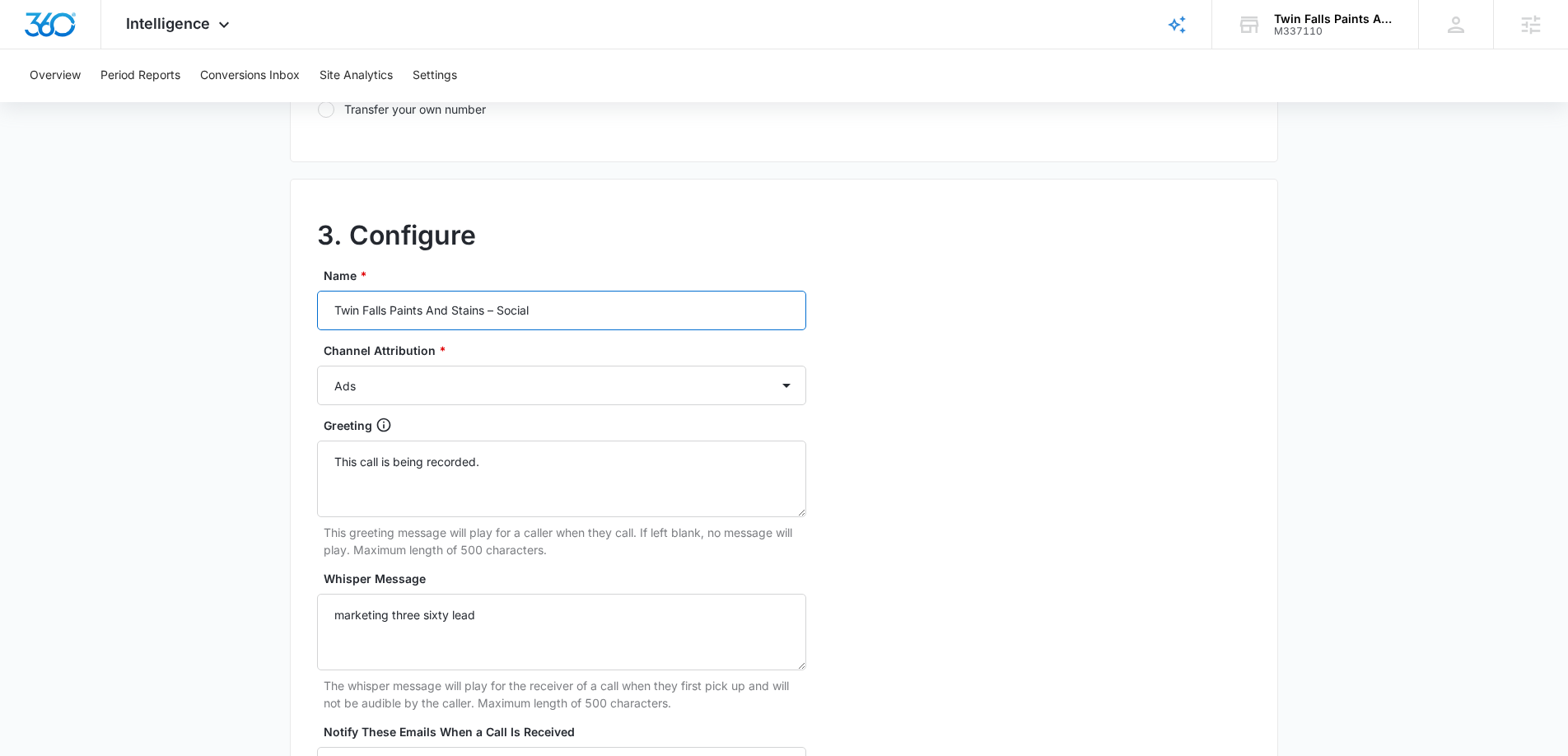
scroll to position [1348, 0]
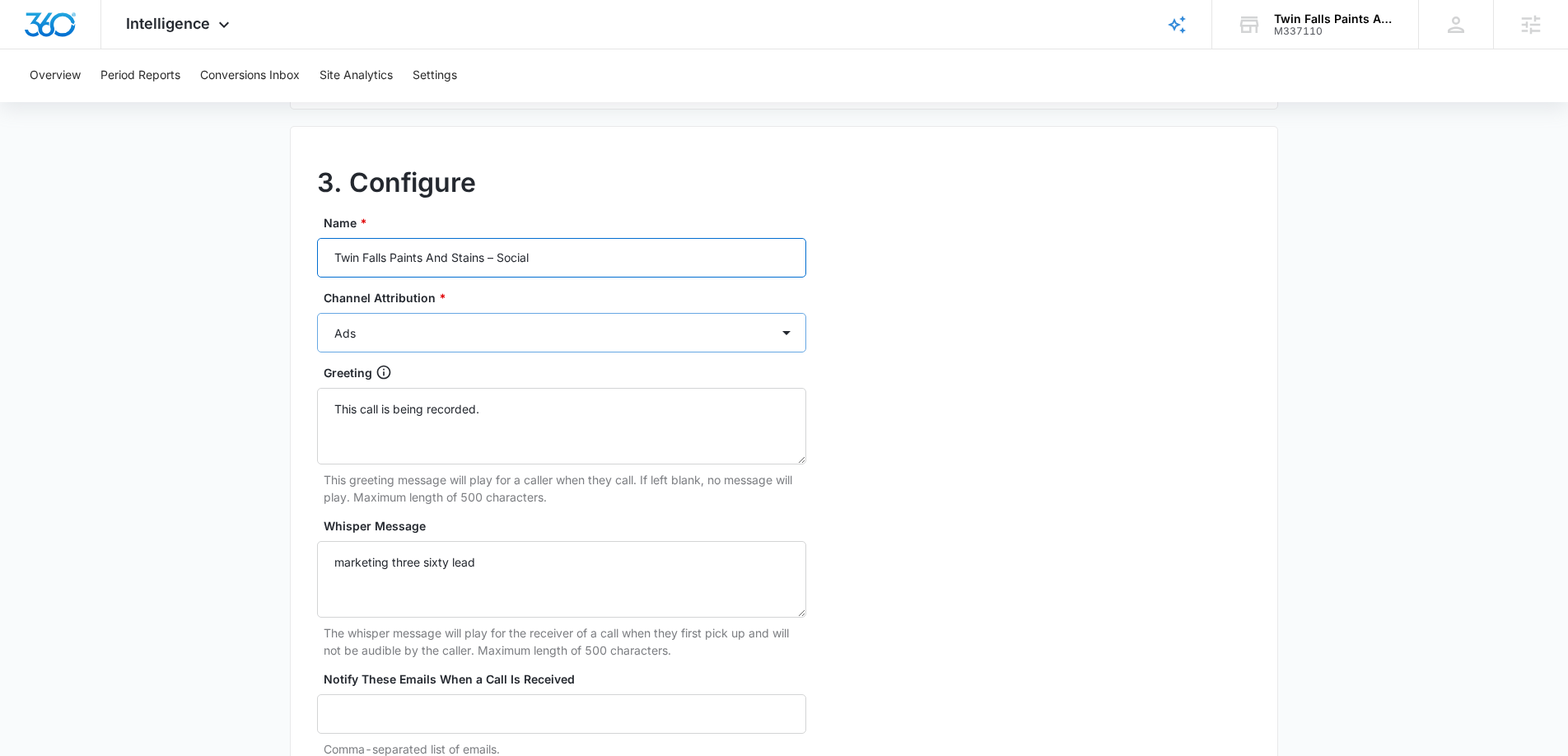
type input "Twin Falls Paints And Stains – Social"
click at [575, 337] on select "Ads Local Service Ads Content Social Other" at bounding box center [561, 332] width 489 height 40
select select "SOCIAL"
click at [317, 313] on select "Ads Local Service Ads Content Social Other" at bounding box center [561, 332] width 489 height 40
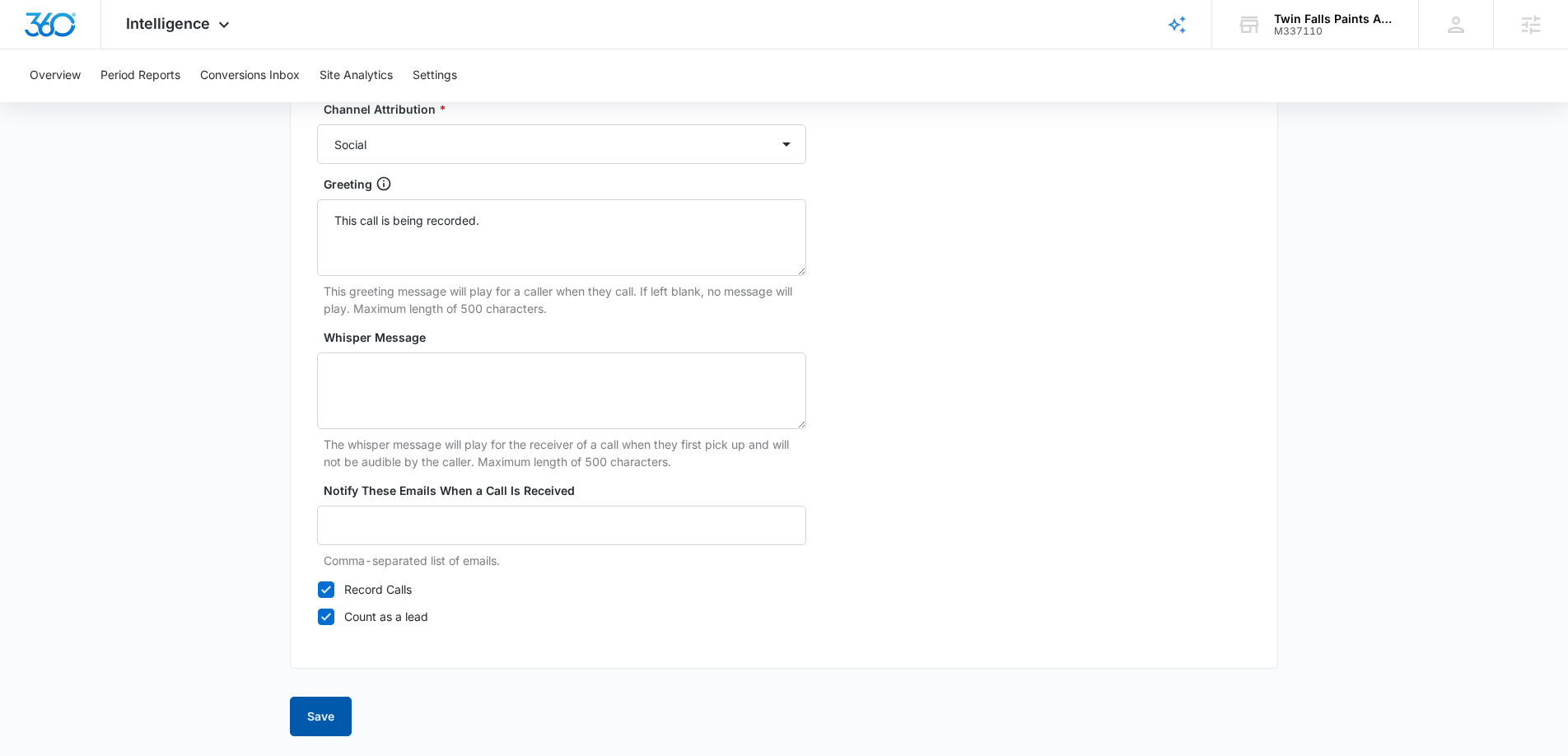
click at [319, 719] on button "Save" at bounding box center [320, 716] width 62 height 40
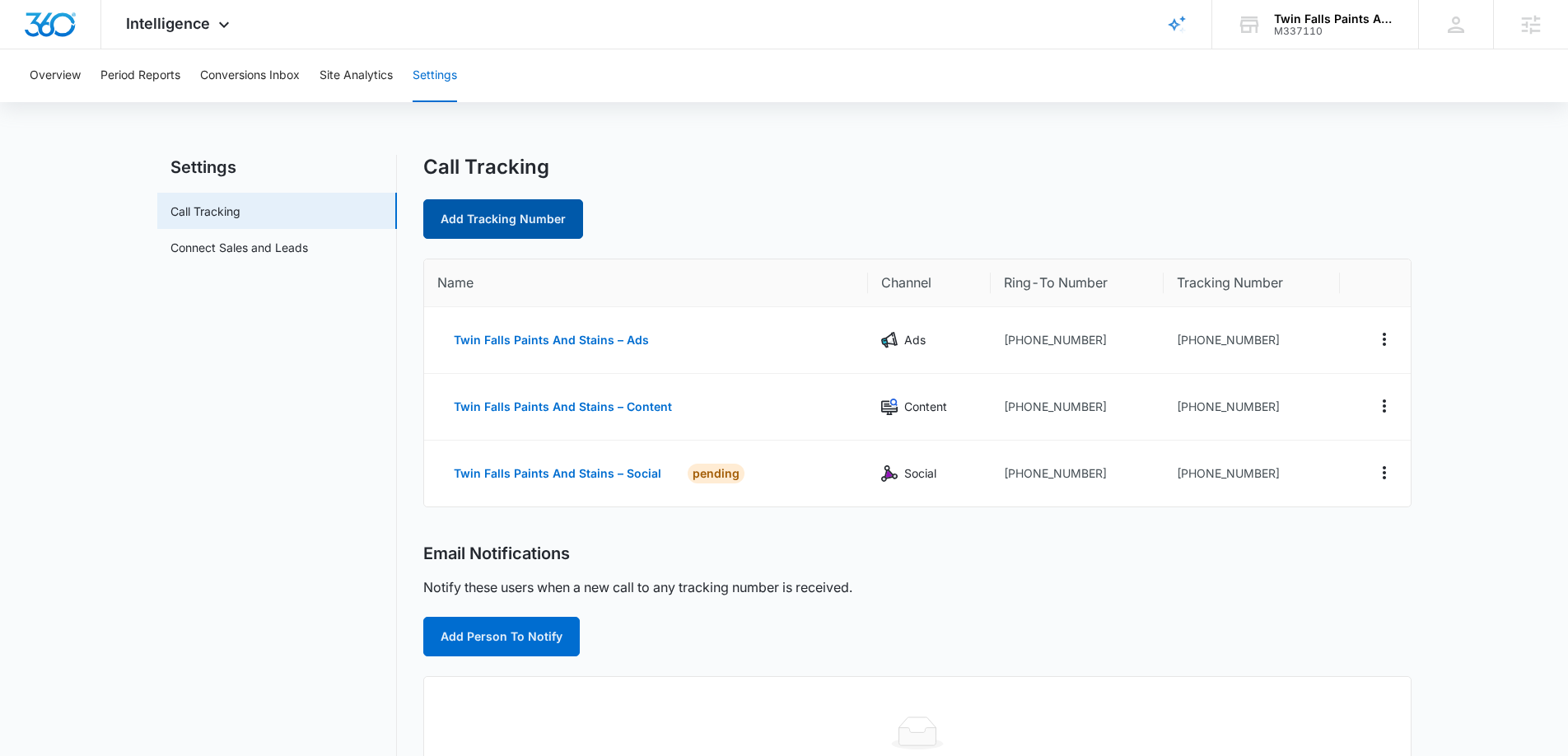
click at [495, 228] on link "Add Tracking Number" at bounding box center [504, 218] width 160 height 40
select select "by_area_code"
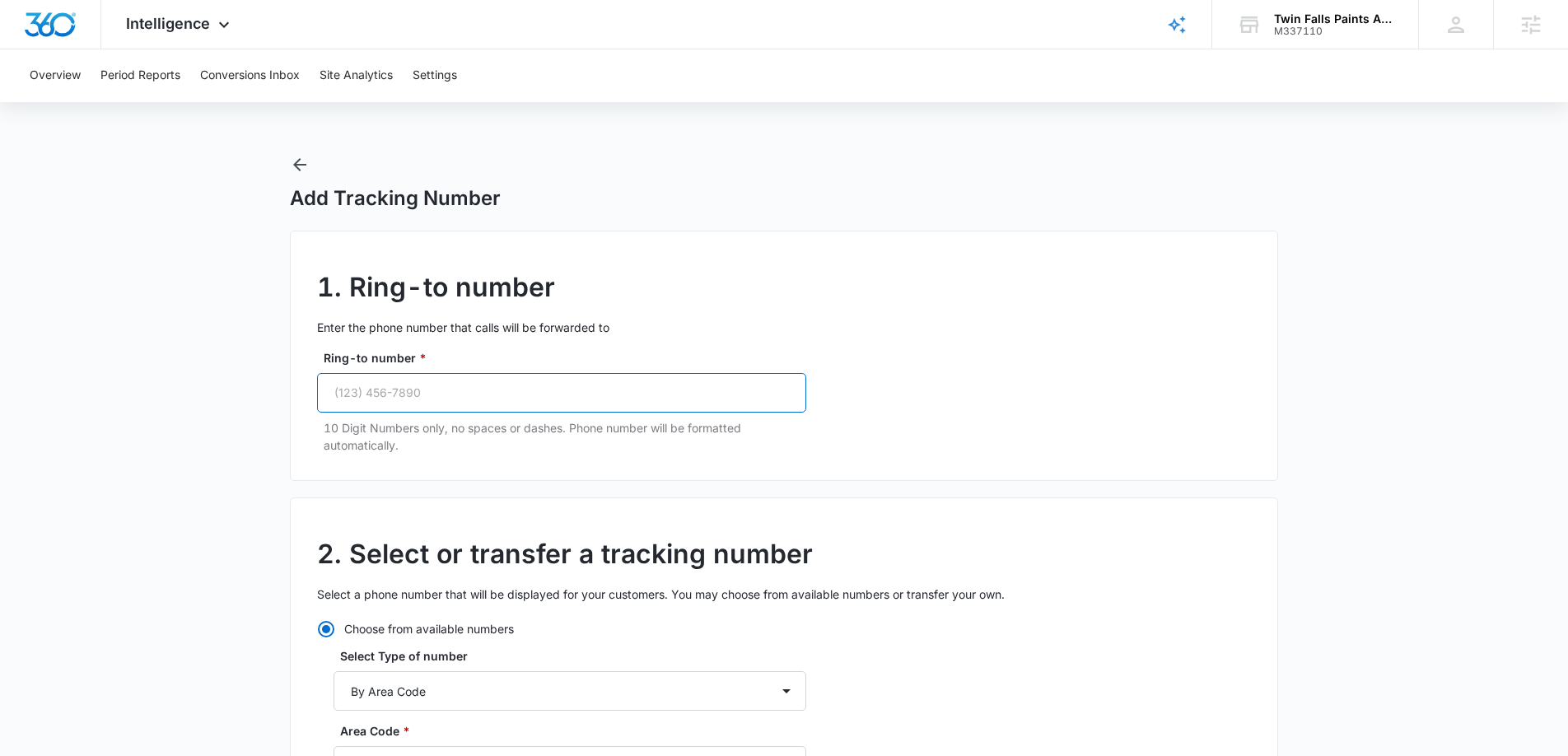
click at [514, 394] on input "Ring-to number *" at bounding box center [561, 392] width 489 height 40
paste input "(208) 420-3535"
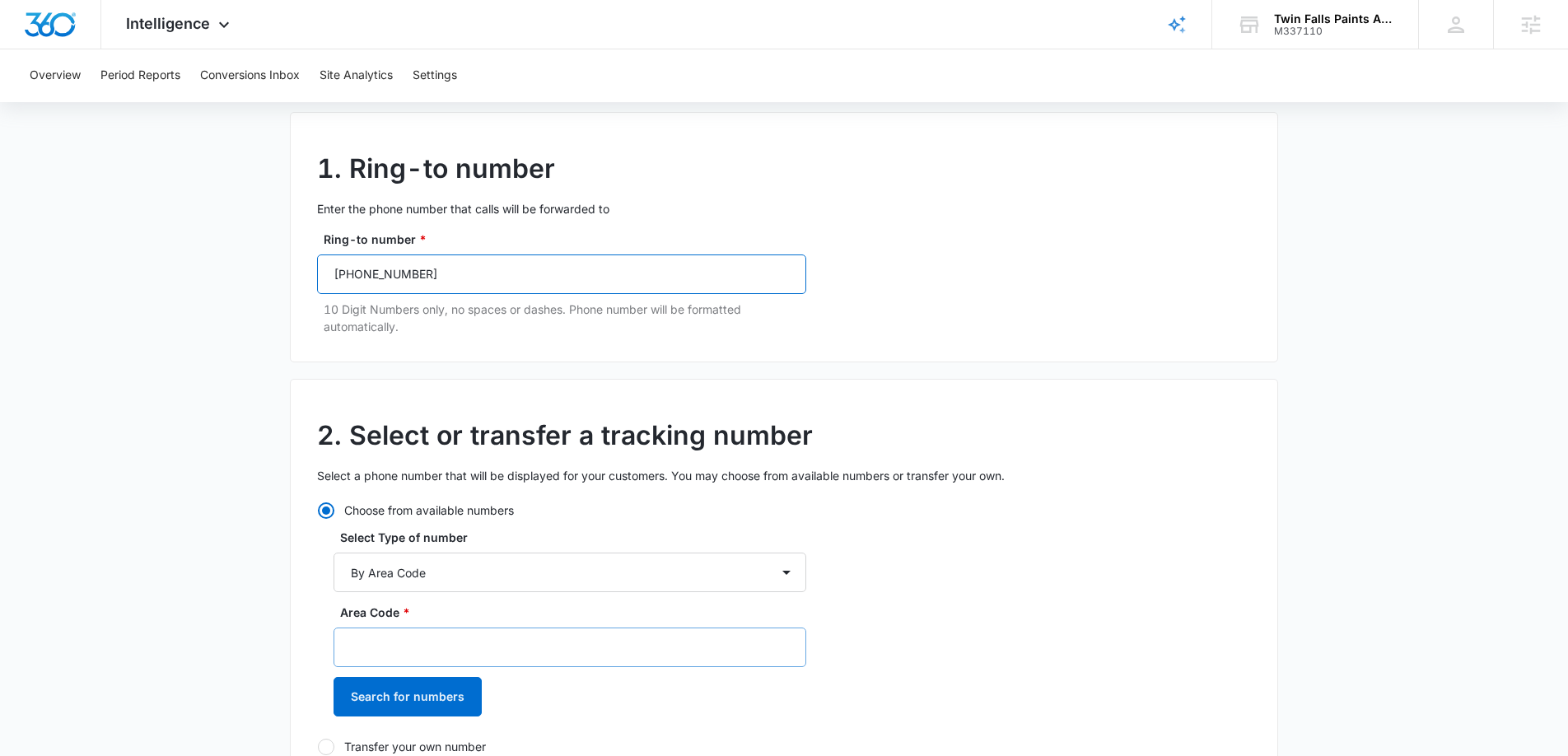
scroll to position [120, 0]
type input "(208) 420-3535"
click at [382, 654] on input "Area Code *" at bounding box center [569, 646] width 472 height 40
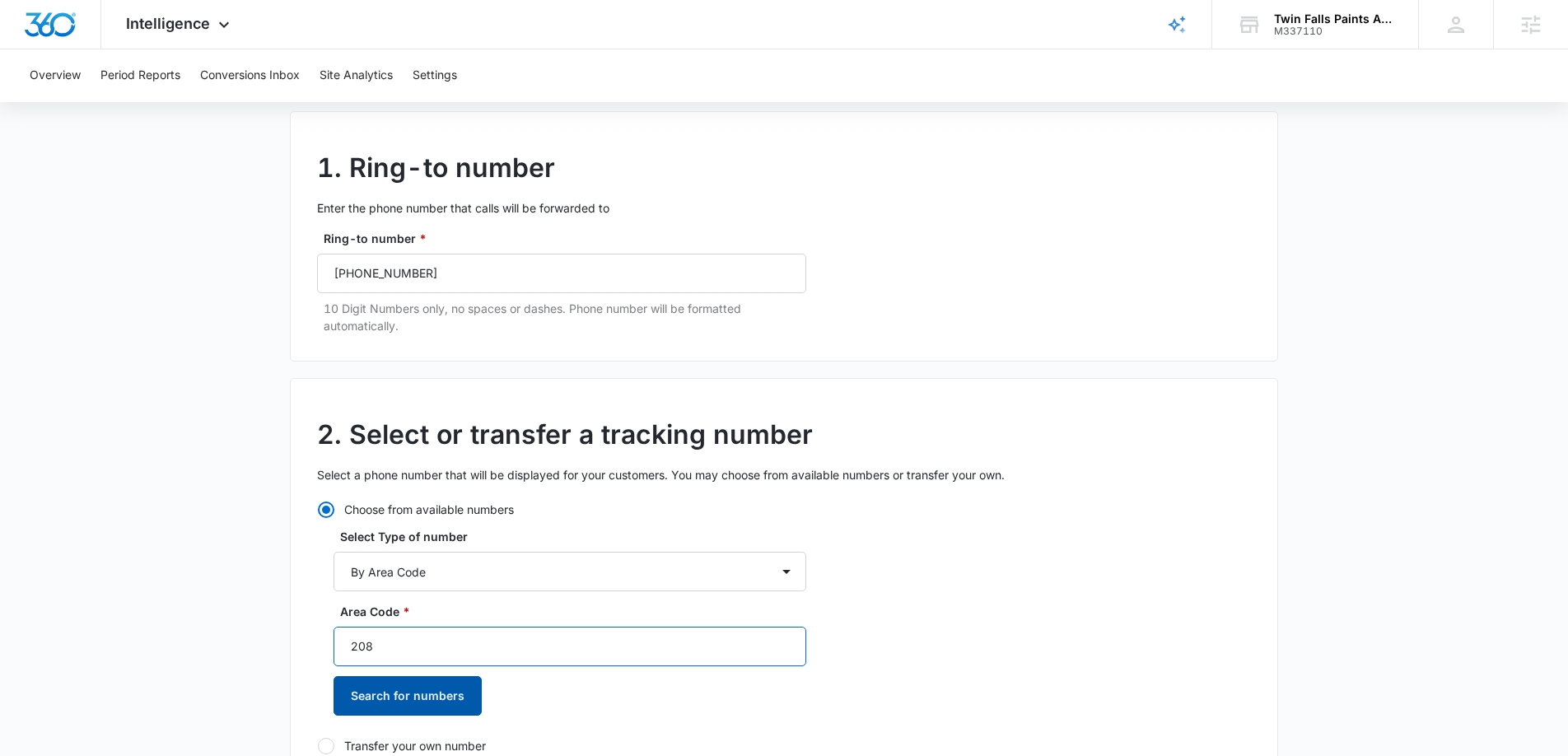
type input "208"
click at [370, 690] on button "Search for numbers" at bounding box center [407, 695] width 148 height 40
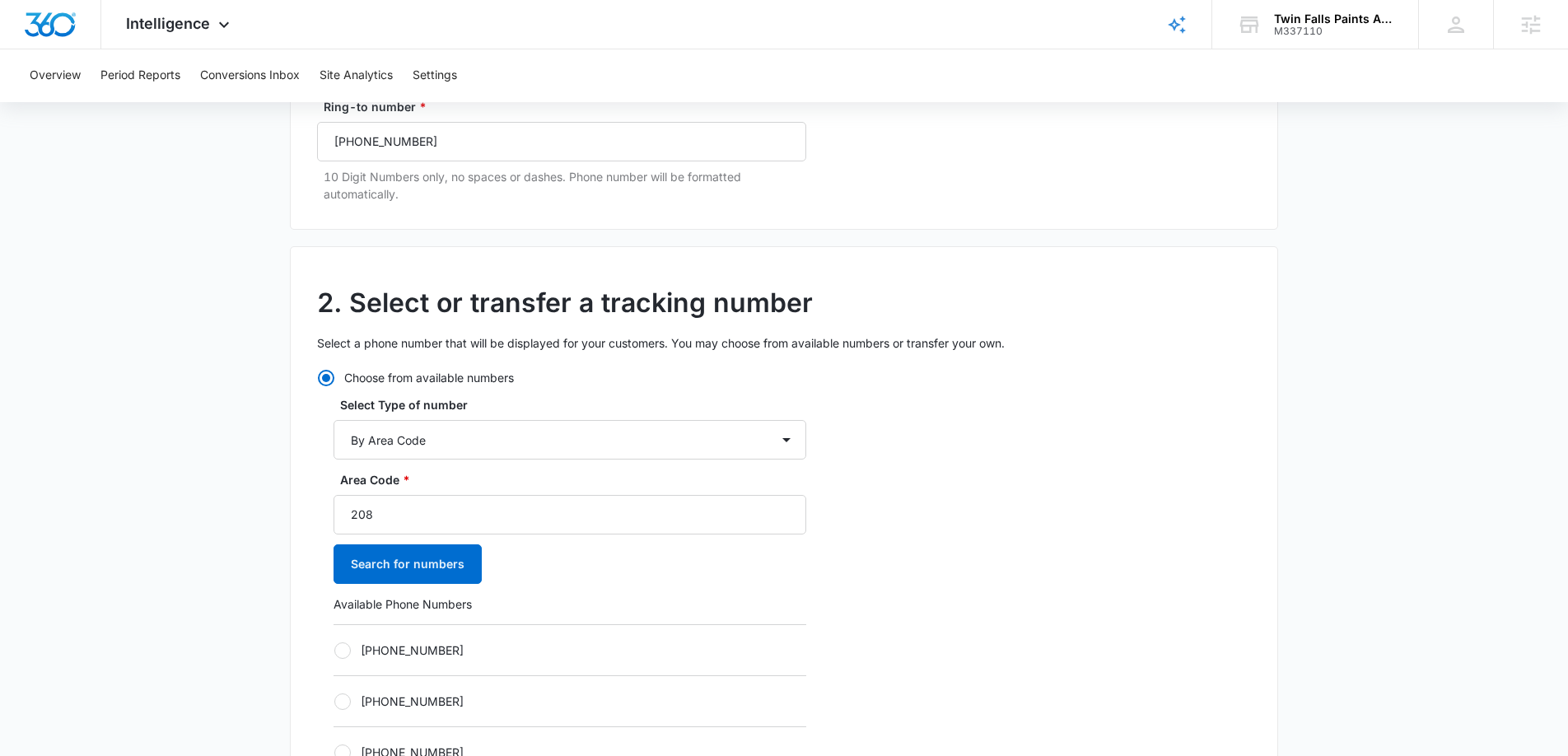
scroll to position [395, 0]
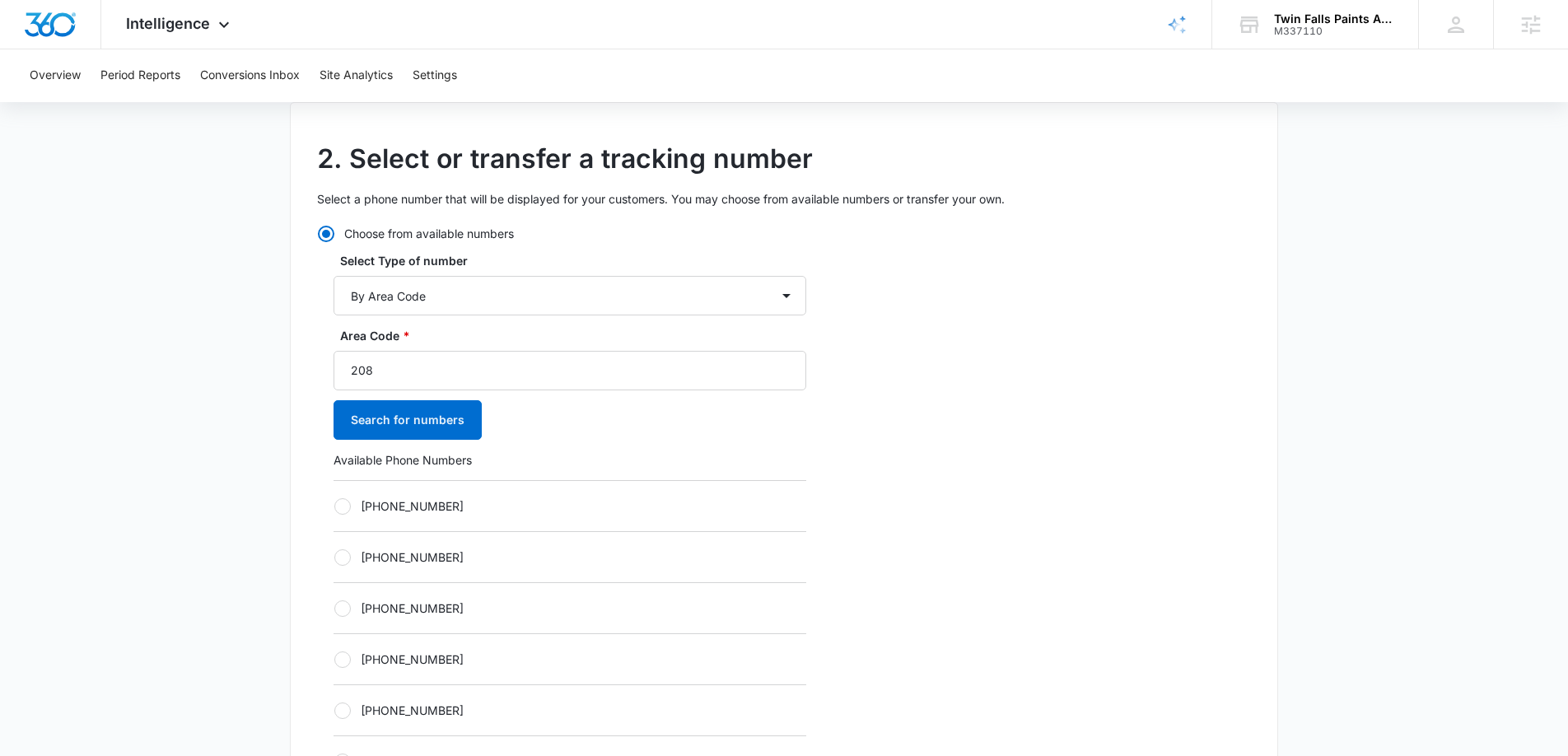
drag, startPoint x: 352, startPoint y: 508, endPoint x: 448, endPoint y: 598, distance: 131.6
click at [354, 509] on label "+12082605389" at bounding box center [569, 506] width 472 height 17
click at [334, 506] on input "+12082605389" at bounding box center [333, 506] width 1 height 1
radio input "true"
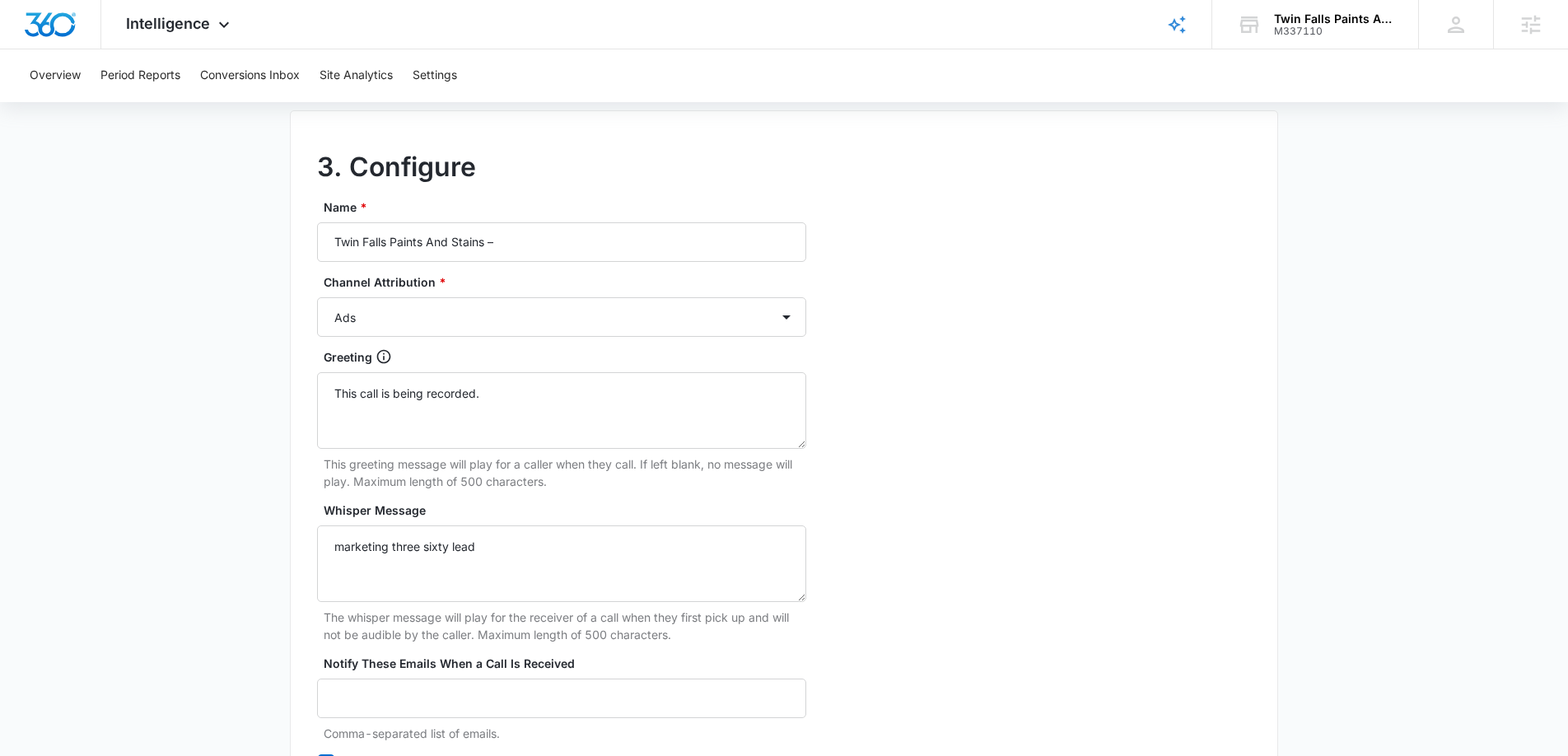
scroll to position [1392, 0]
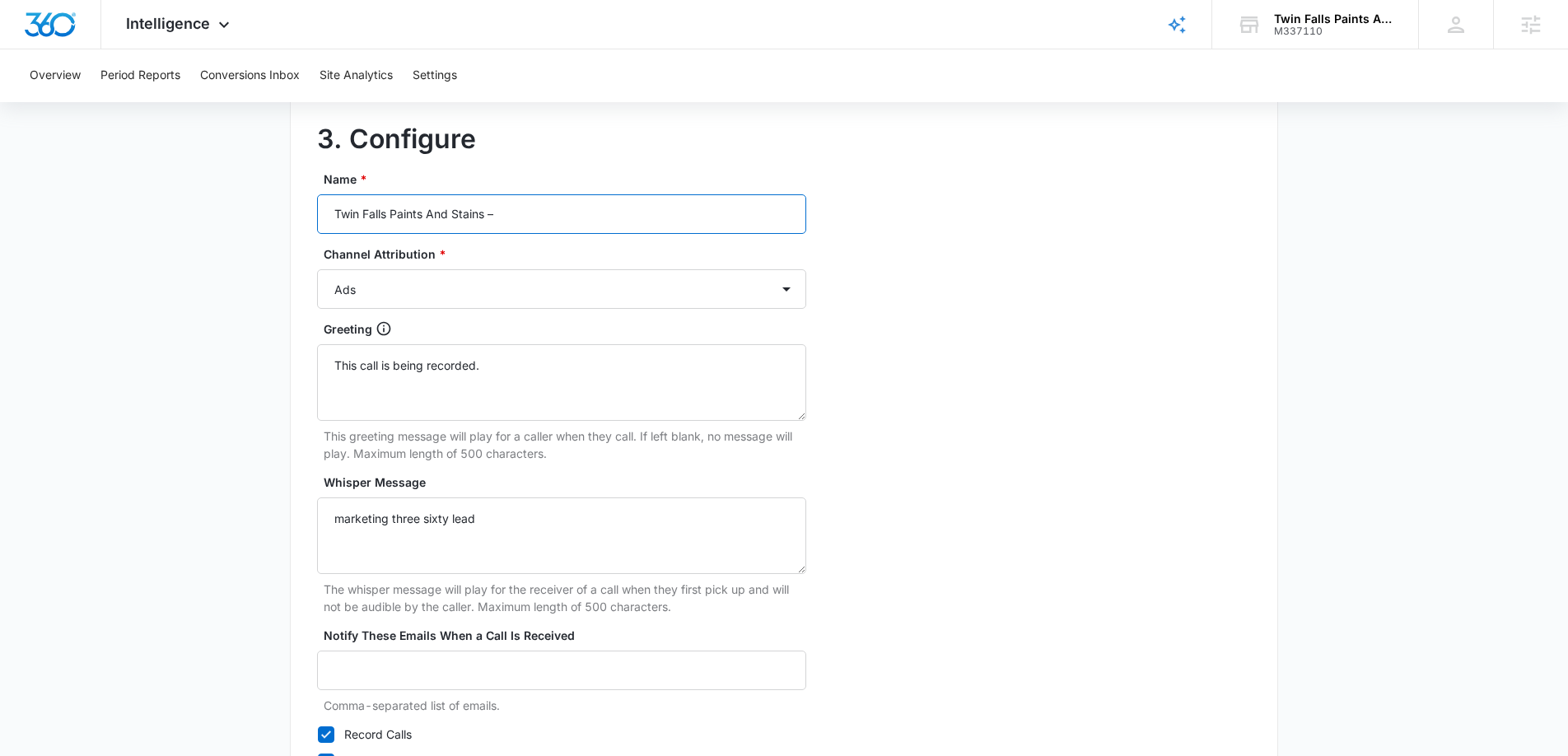
click at [568, 212] on input "Twin Falls Paints And Stains –" at bounding box center [561, 214] width 489 height 40
type input "Twin Falls Paints And Stains – Other"
click at [522, 306] on select "Ads Local Service Ads Content Social Other" at bounding box center [561, 288] width 489 height 40
select select "OTHER"
click at [317, 269] on select "Ads Local Service Ads Content Social Other" at bounding box center [561, 288] width 489 height 40
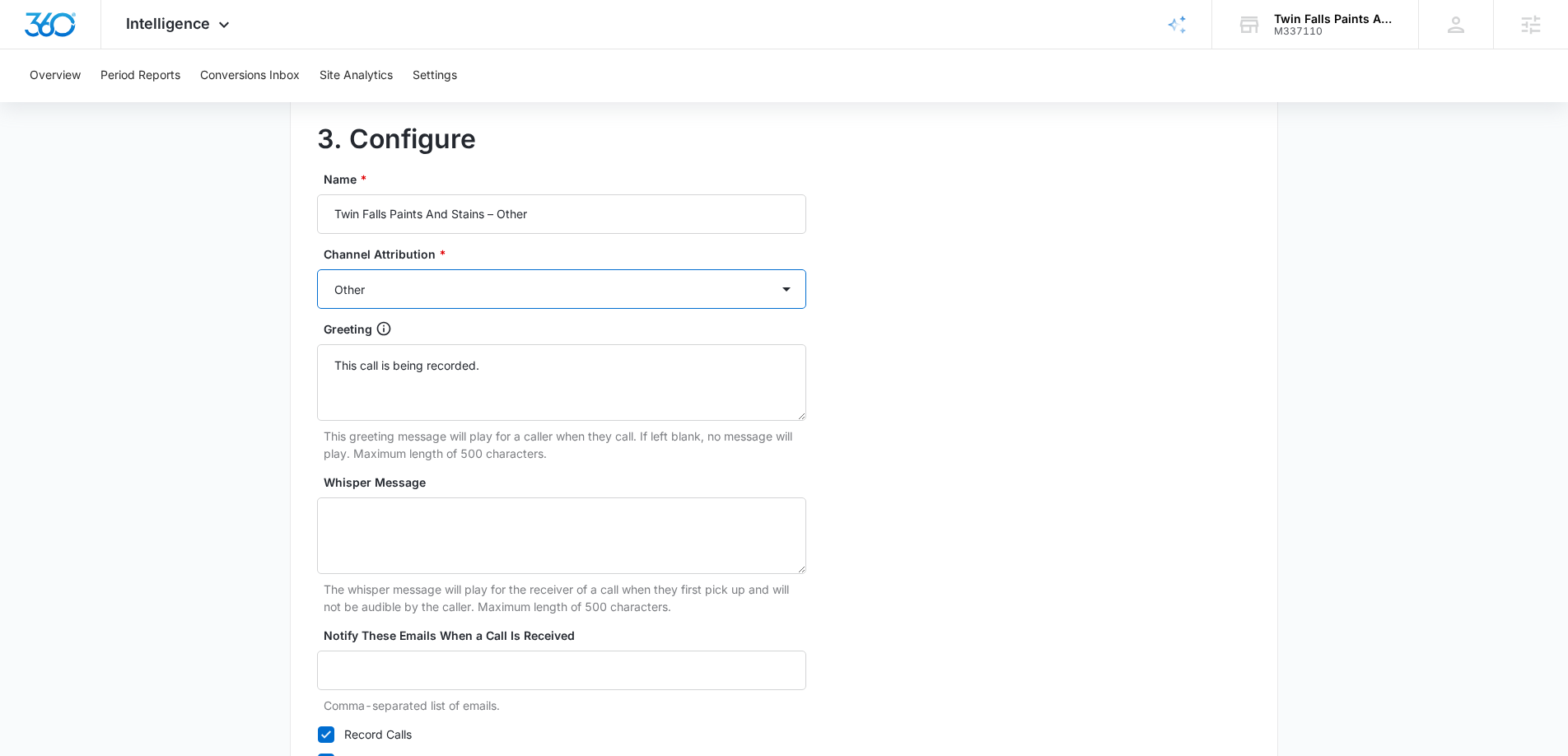
scroll to position [1537, 0]
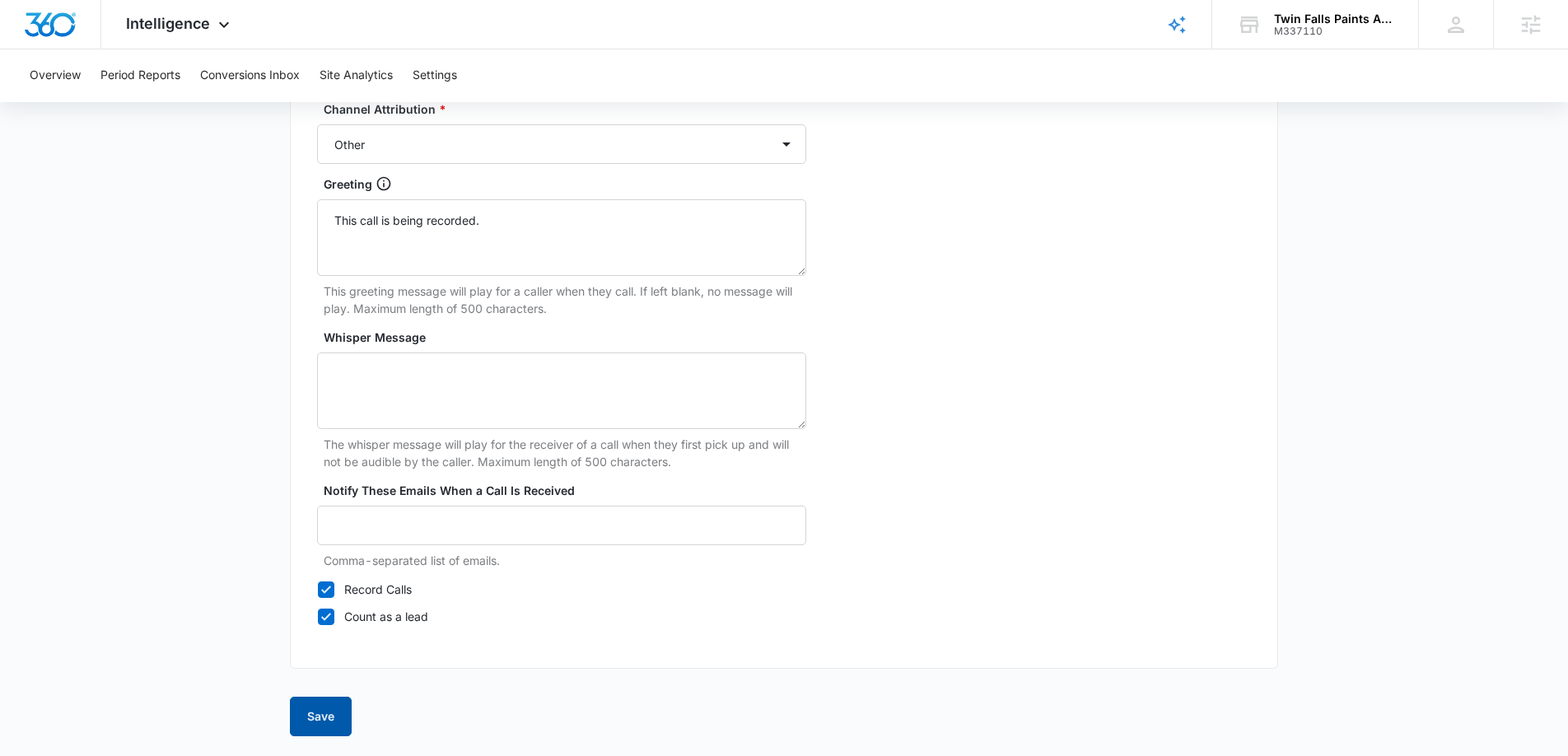
click at [336, 703] on button "Save" at bounding box center [320, 716] width 62 height 40
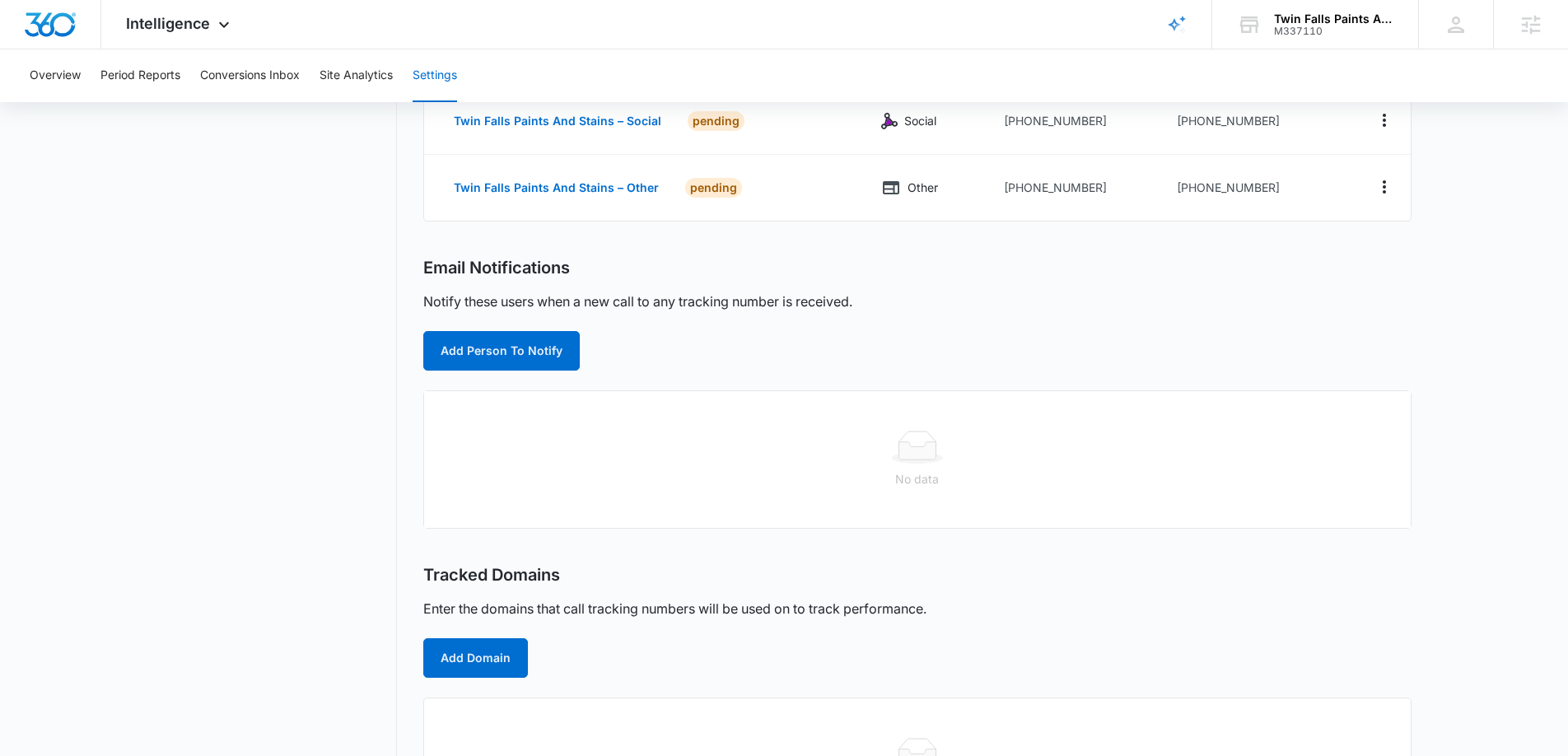
scroll to position [382, 0]
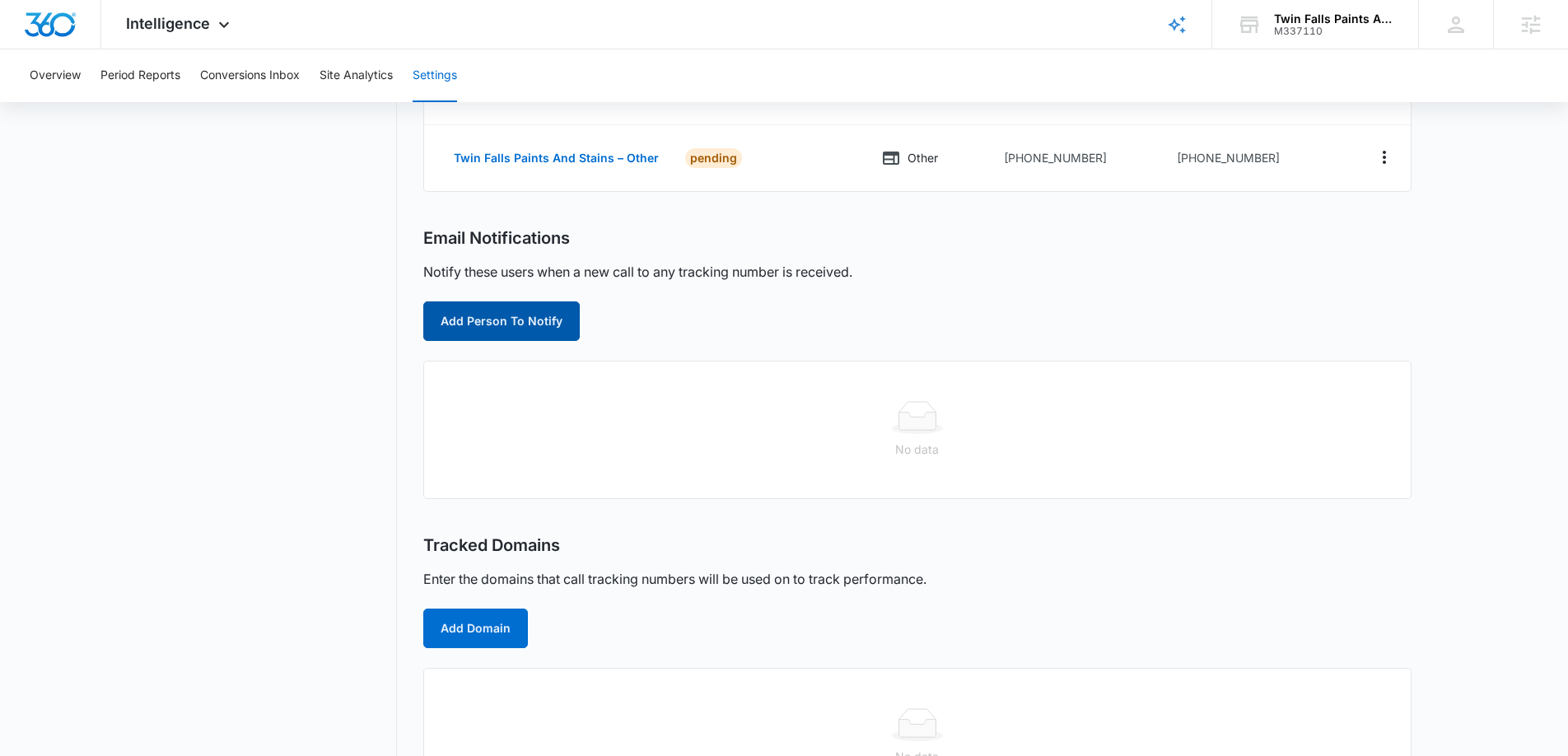
click at [518, 312] on button "Add Person To Notify" at bounding box center [502, 320] width 157 height 40
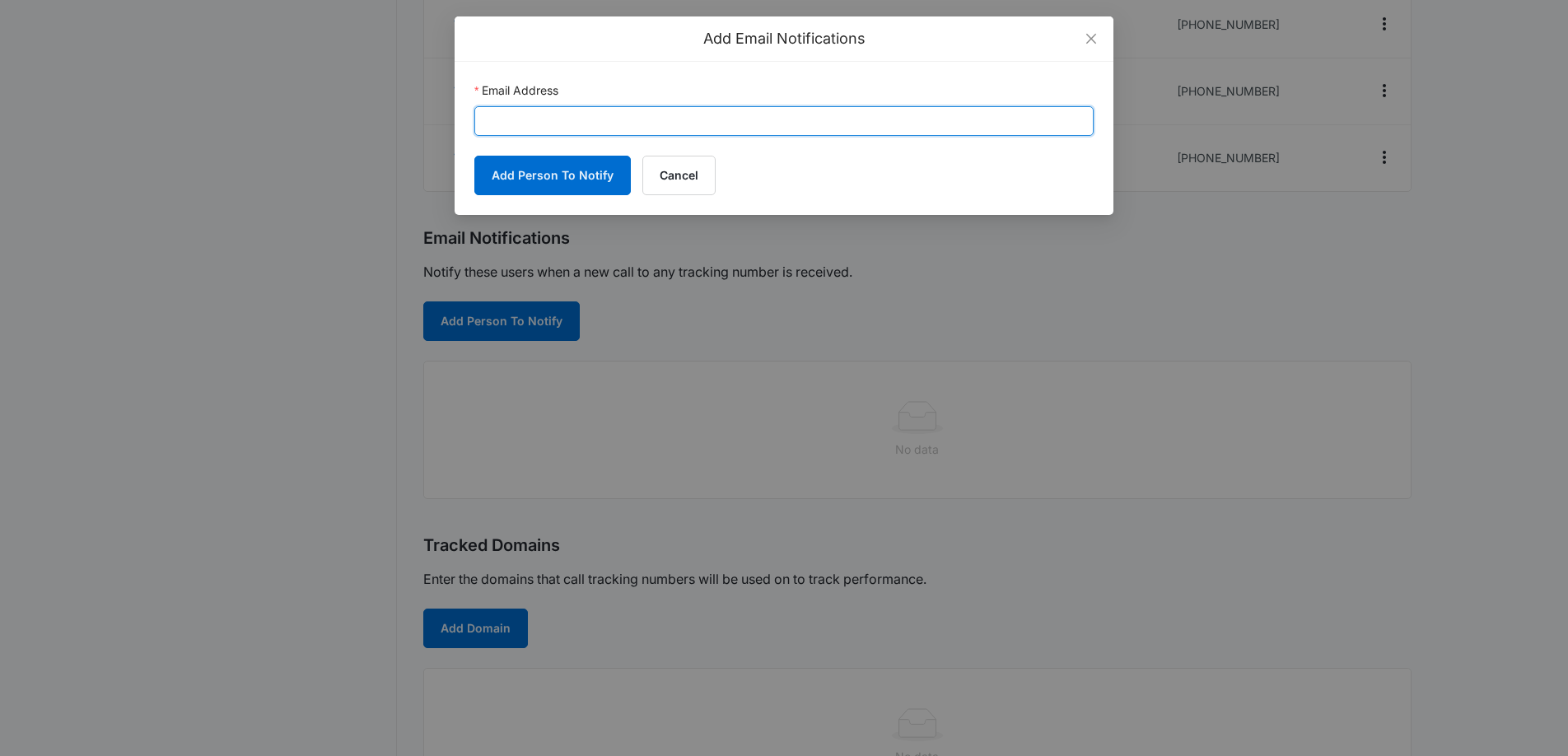
click at [562, 122] on input "Email Address" at bounding box center [784, 121] width 620 height 29
paste input "twinfallspaintsandstains@gmail.com,"
type input "twinfallspaintsandstains@gmail.com"
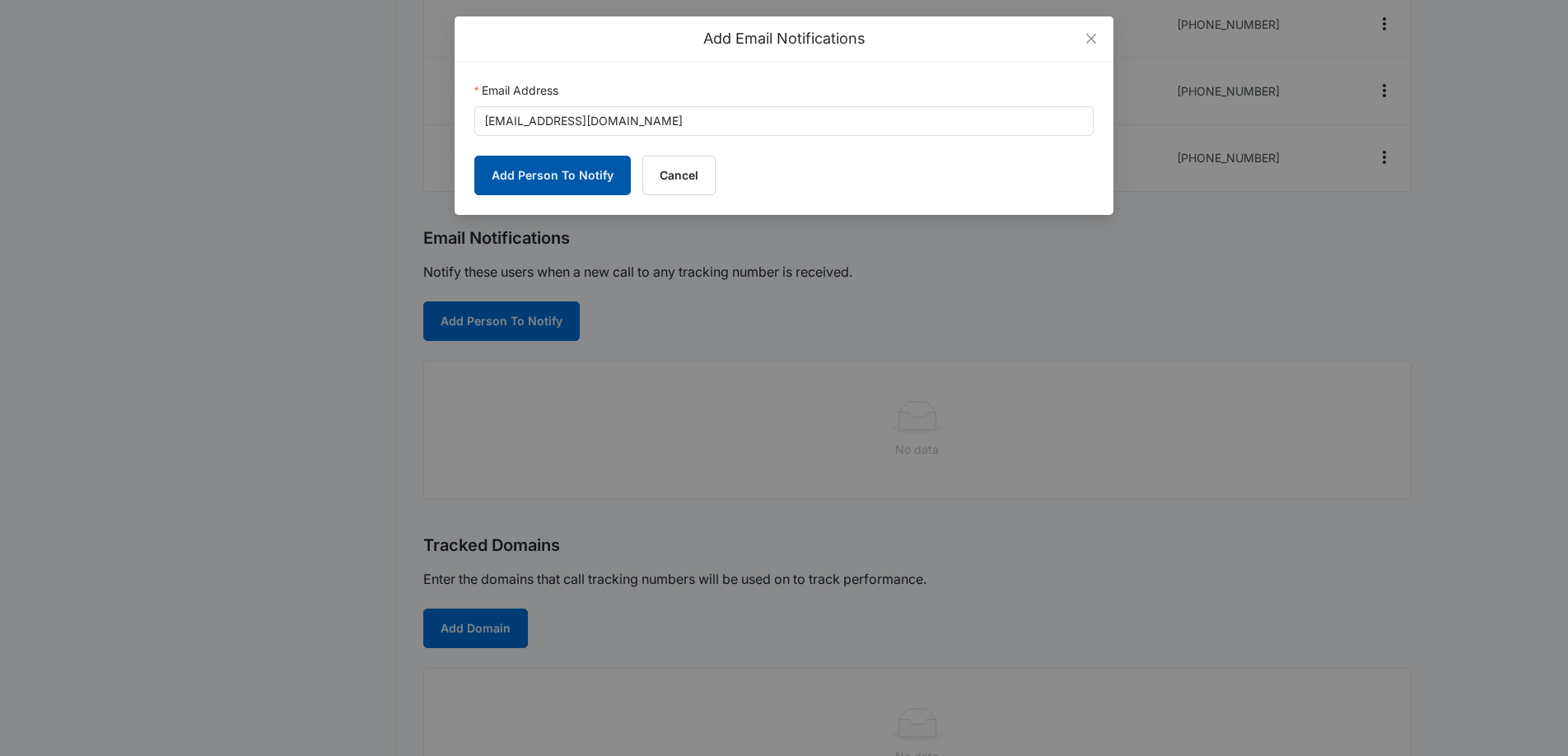
click at [572, 178] on button "Add Person To Notify" at bounding box center [552, 175] width 157 height 40
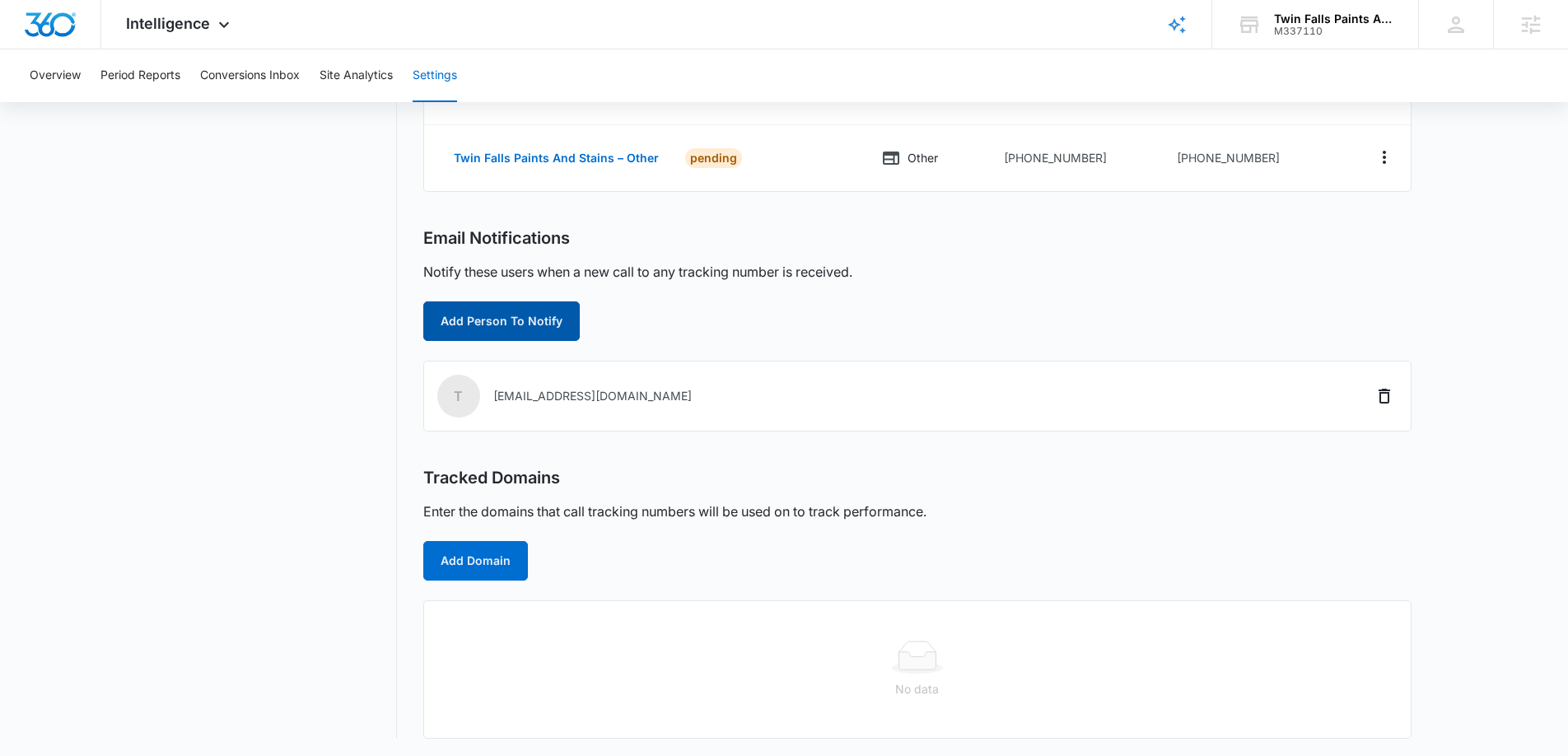
click at [528, 338] on button "Add Person To Notify" at bounding box center [502, 320] width 157 height 40
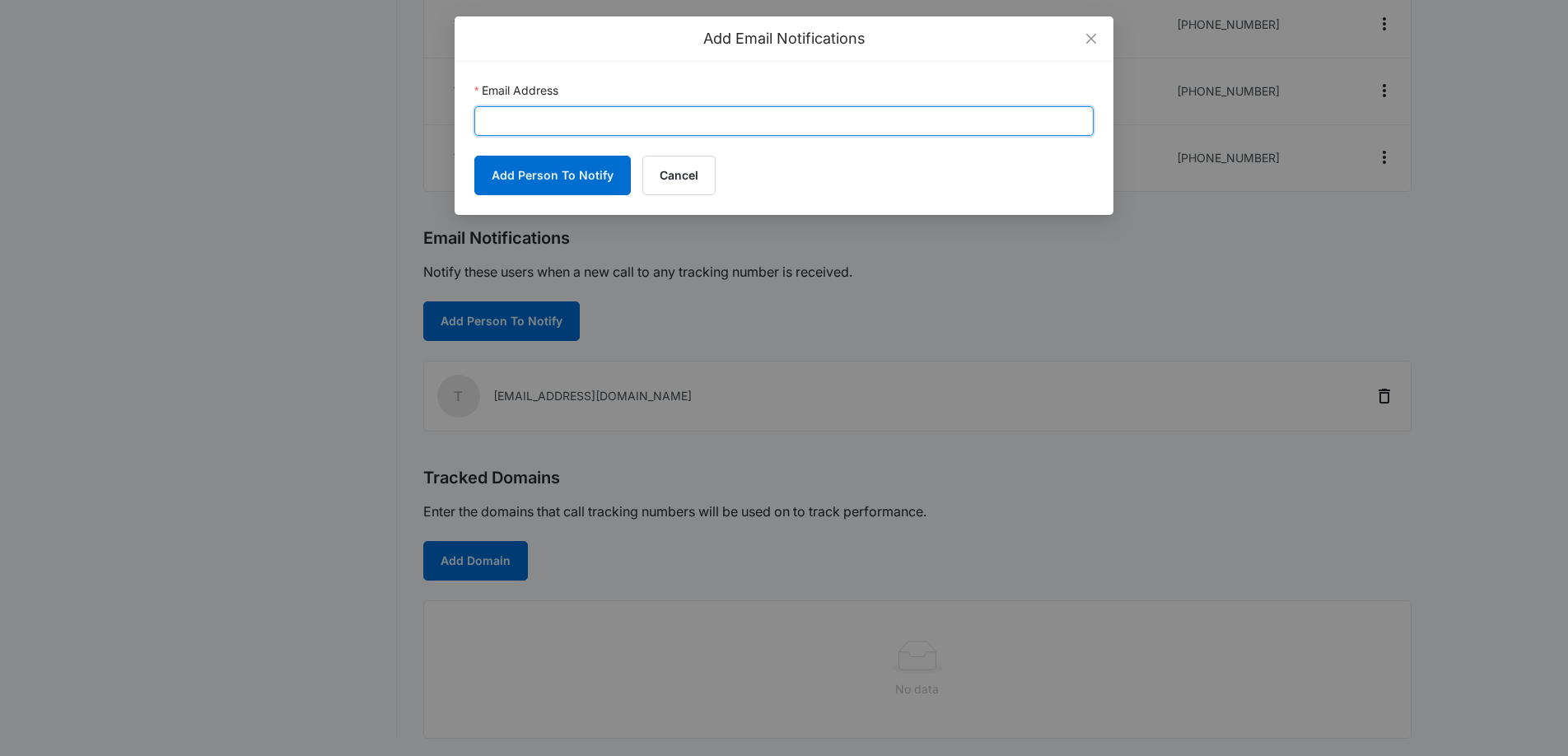
click at [547, 122] on input "Email Address" at bounding box center [784, 121] width 620 height 29
paste input "madison.ruff@madwire.com"
type input "madison.ruff@madwire.com"
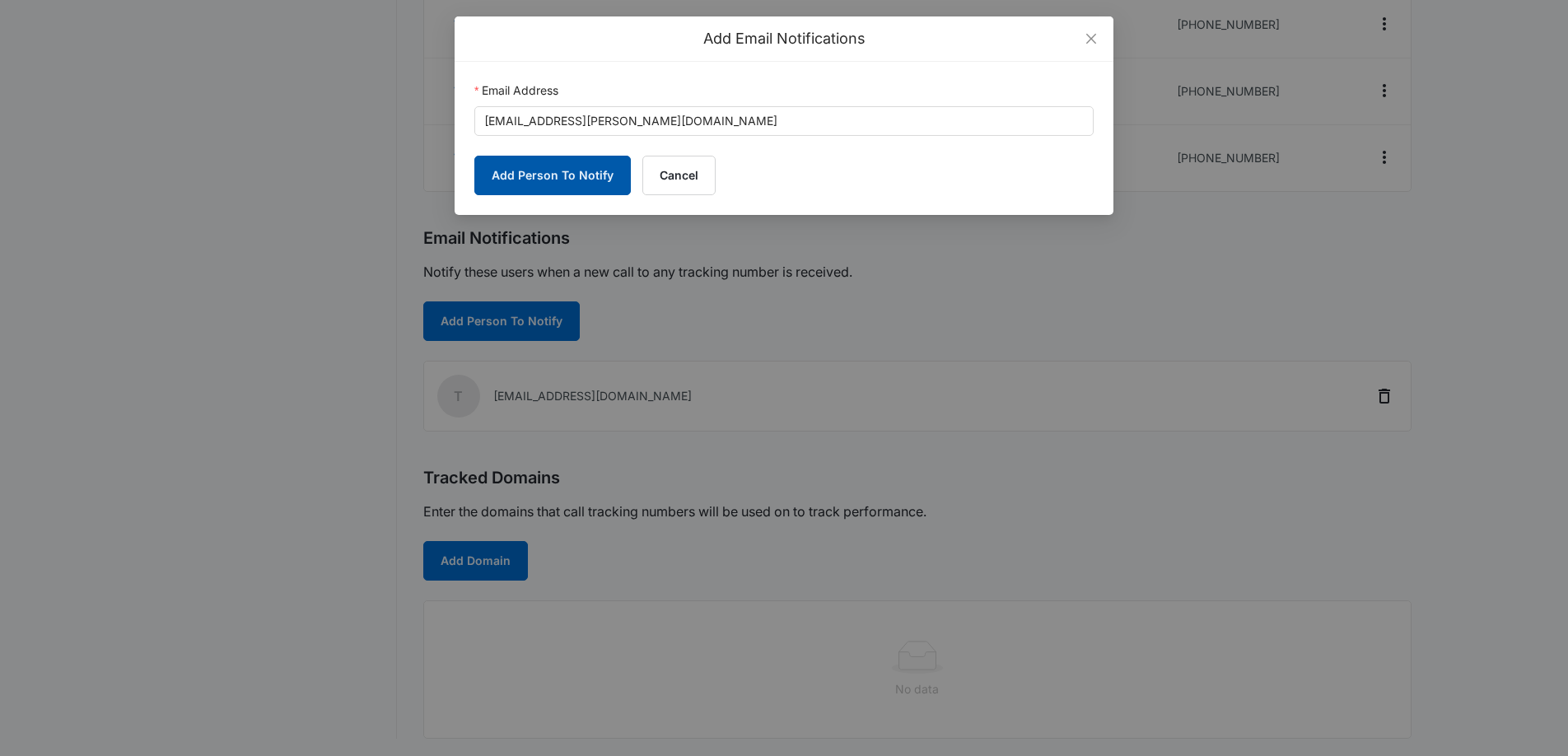
click at [565, 176] on button "Add Person To Notify" at bounding box center [552, 175] width 157 height 40
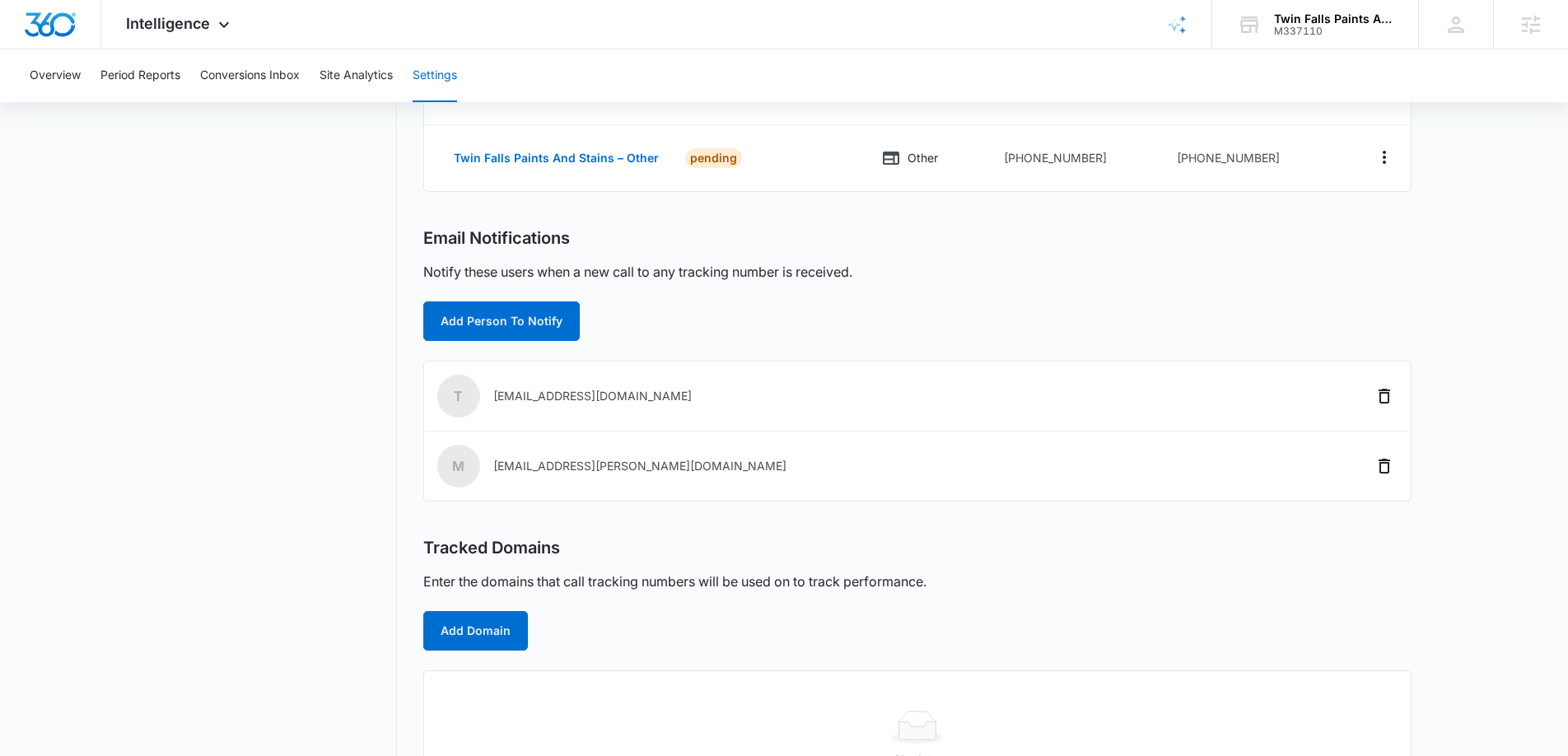
scroll to position [455, 0]
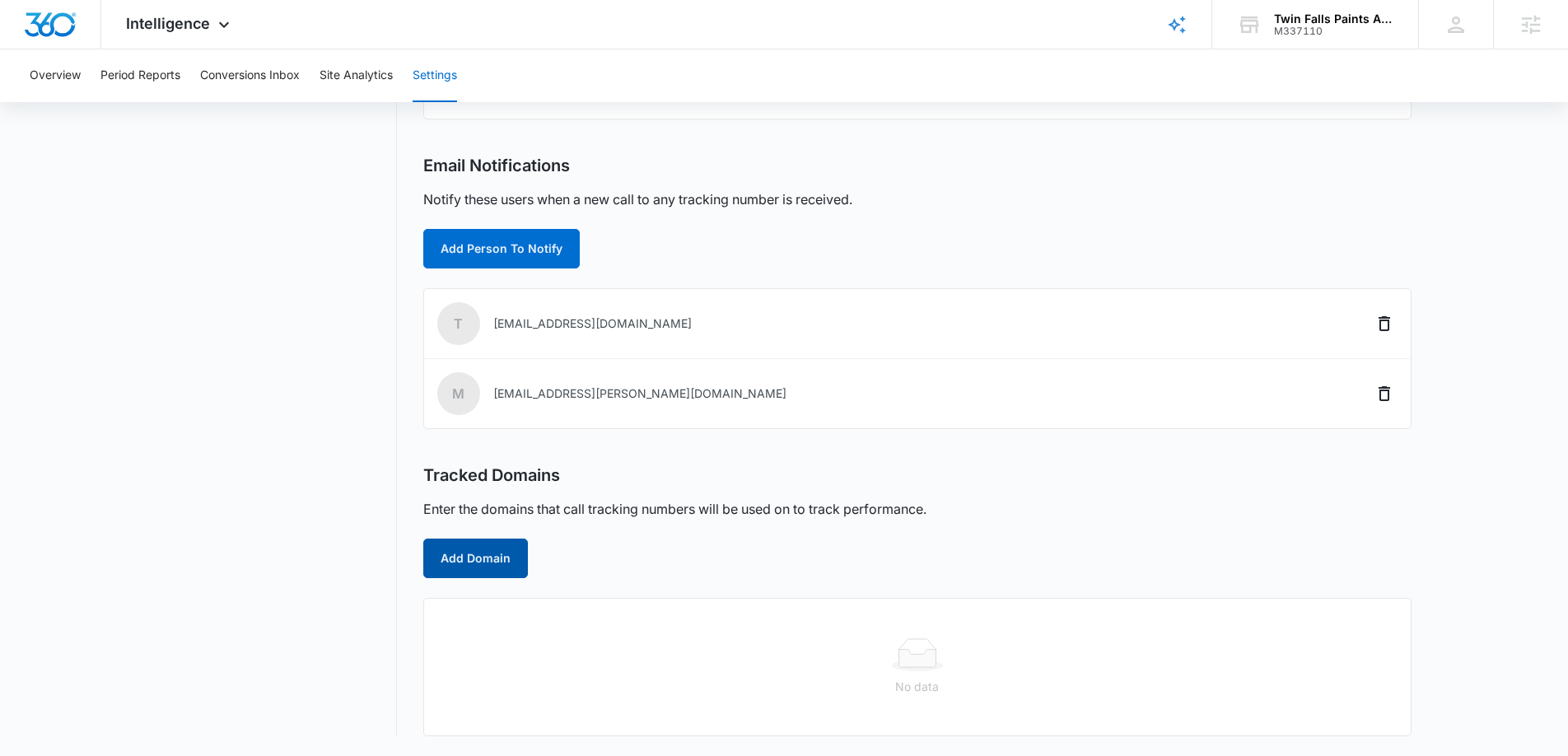
click at [474, 559] on button "Add Domain" at bounding box center [476, 558] width 105 height 40
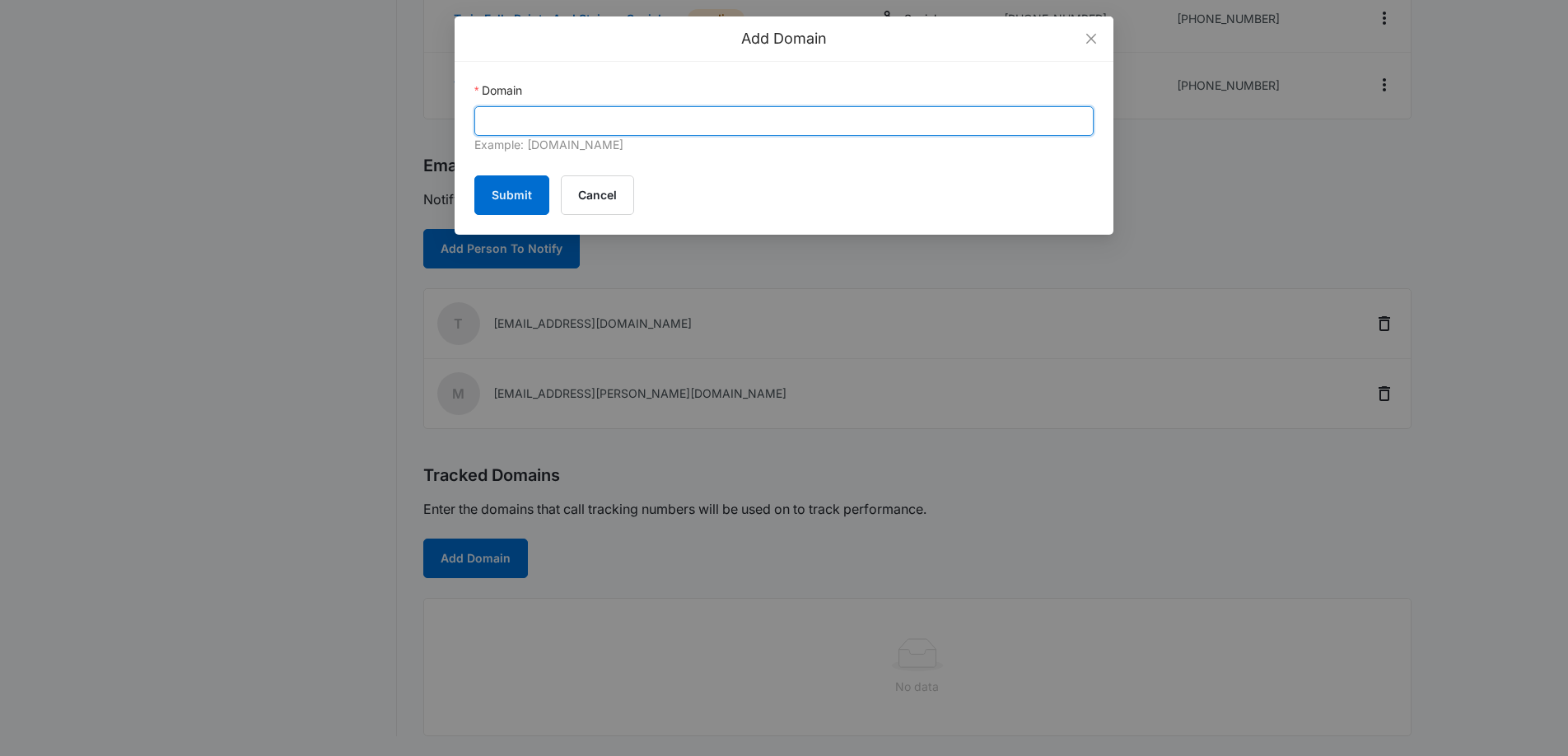
click at [527, 124] on input "Domain" at bounding box center [784, 121] width 620 height 29
paste input "https://paintstwinfalls.com/"
drag, startPoint x: 523, startPoint y: 121, endPoint x: 418, endPoint y: 110, distance: 105.6
click at [418, 110] on div "Add Domain Domain https://paintstwinfalls.com/ Example: marketing360.com Submit…" at bounding box center [784, 378] width 1568 height 756
click at [682, 121] on input "paintstwinfalls.com/" at bounding box center [784, 121] width 620 height 29
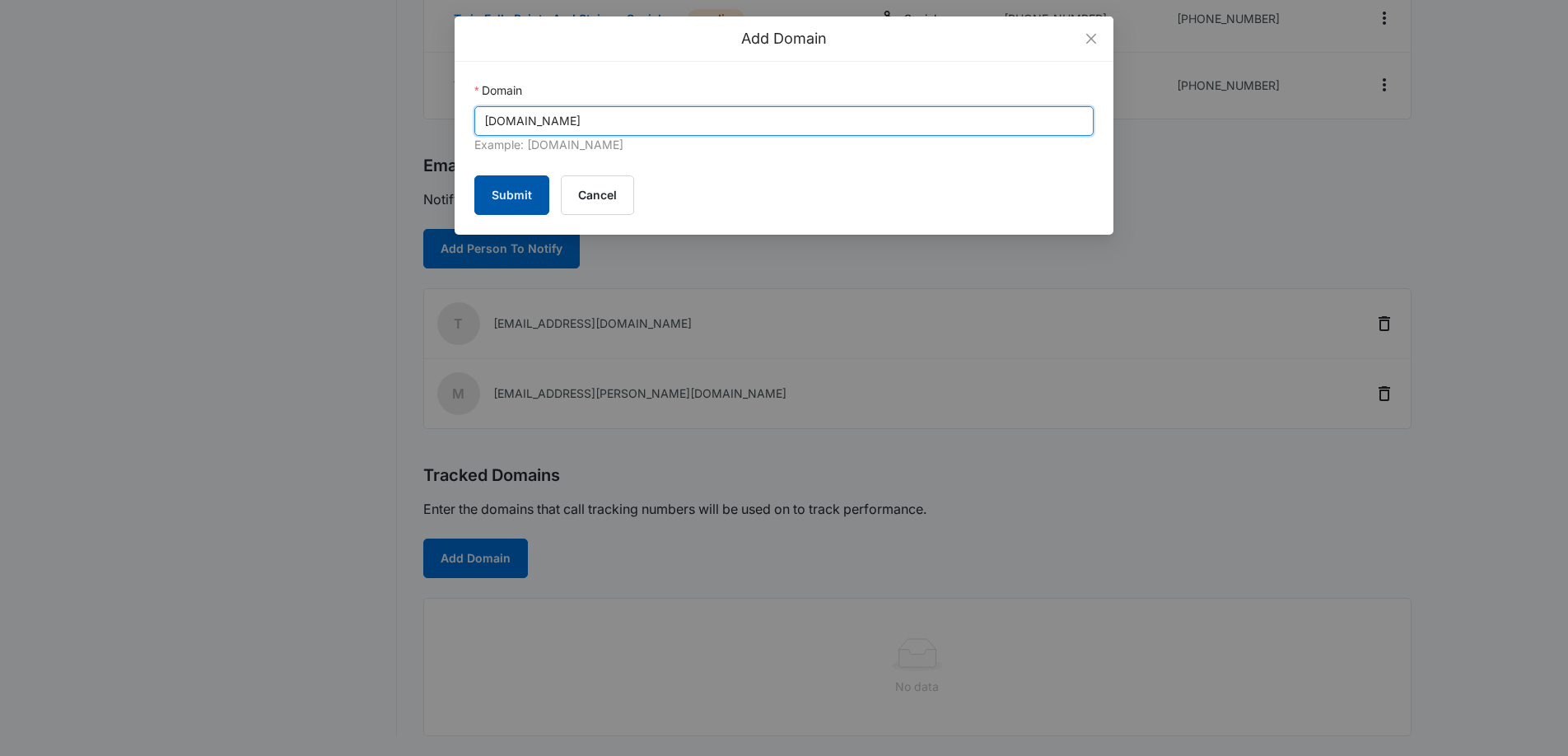
type input "paintstwinfalls.com"
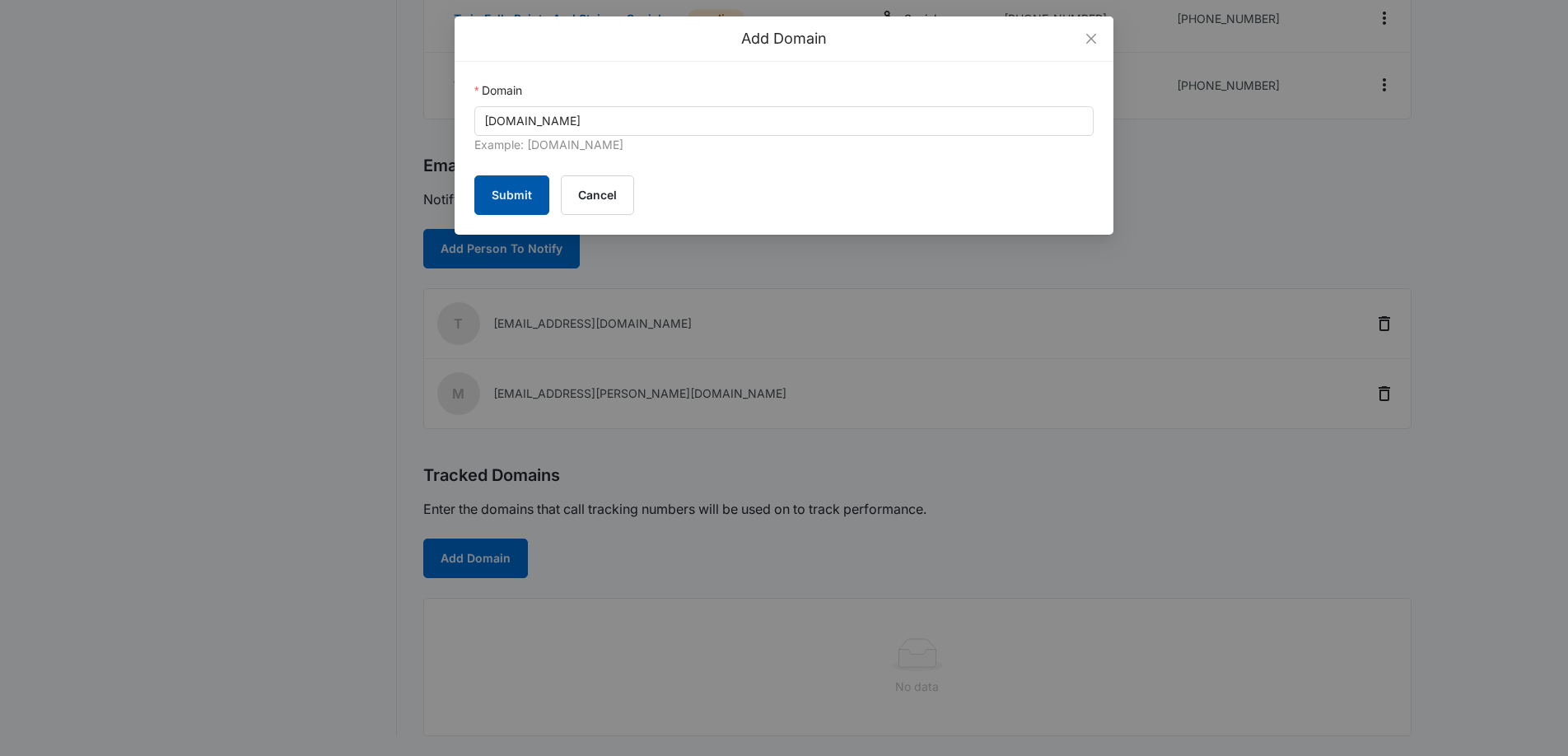
click at [504, 193] on button "Submit" at bounding box center [511, 195] width 75 height 40
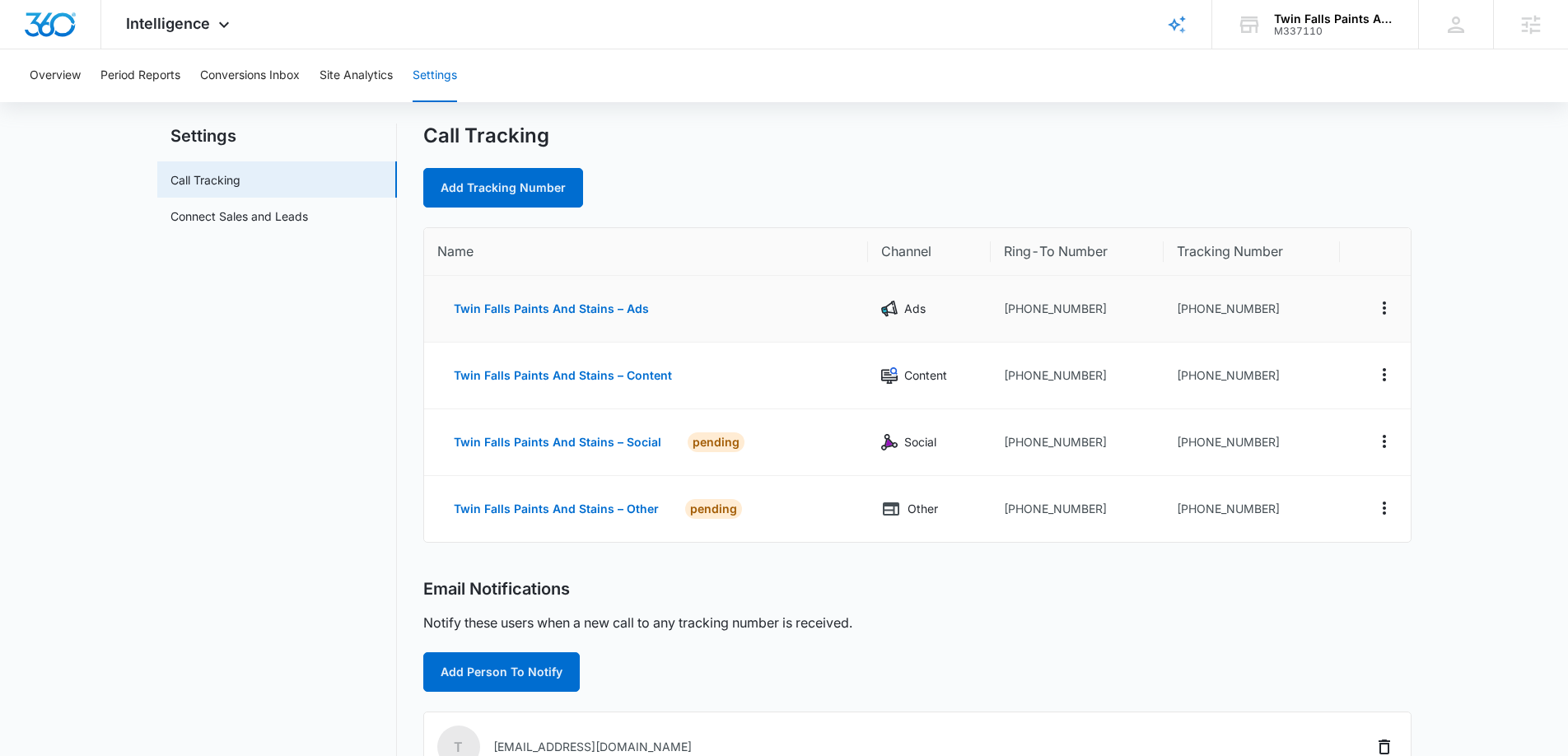
scroll to position [0, 0]
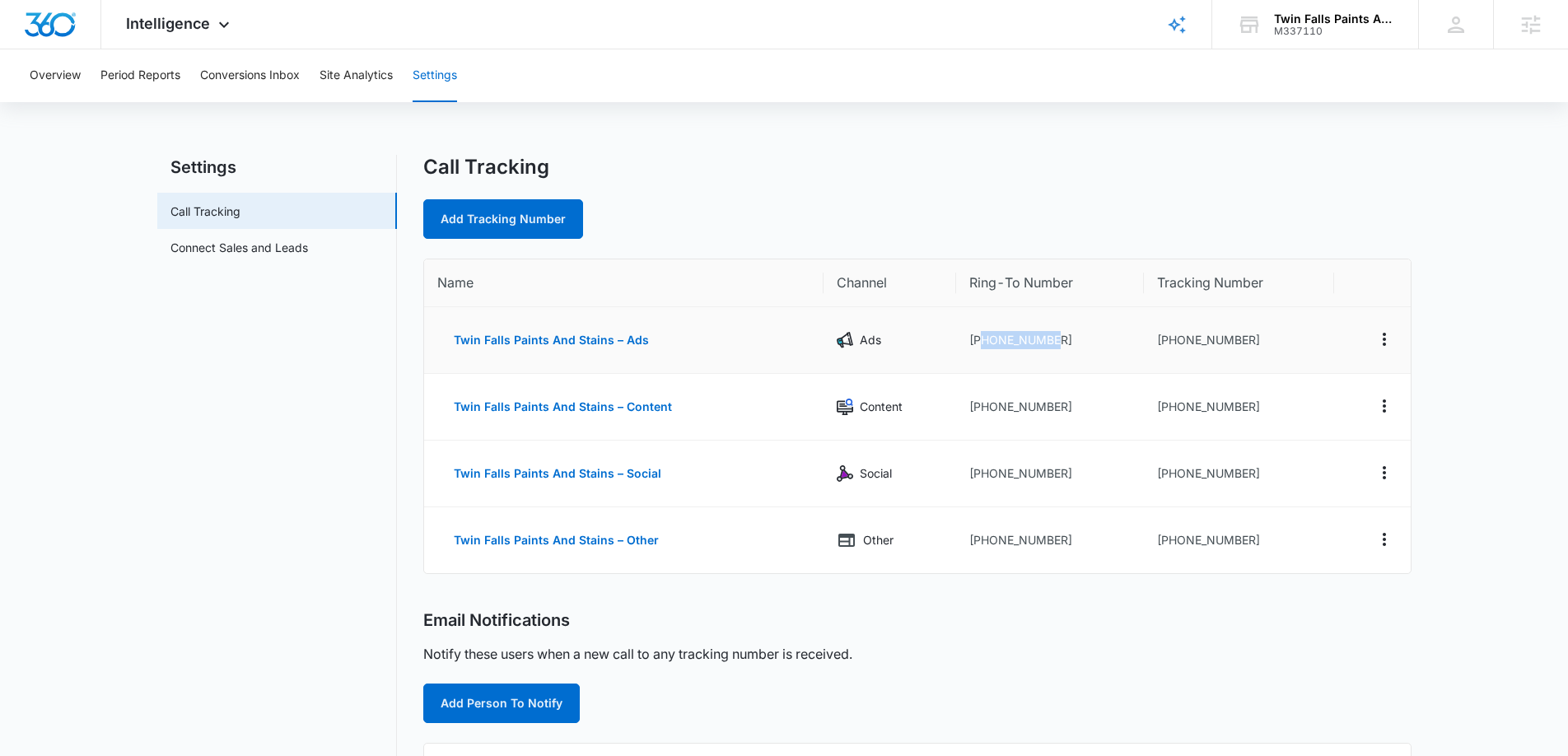
drag, startPoint x: 1045, startPoint y: 341, endPoint x: 977, endPoint y: 340, distance: 68.0
click at [977, 340] on td "+12084203535" at bounding box center [1051, 341] width 188 height 66
copy td "2084203535"
drag, startPoint x: 1272, startPoint y: 339, endPoint x: 1182, endPoint y: 334, distance: 90.1
click at [1164, 340] on td "+12082138683" at bounding box center [1239, 341] width 192 height 66
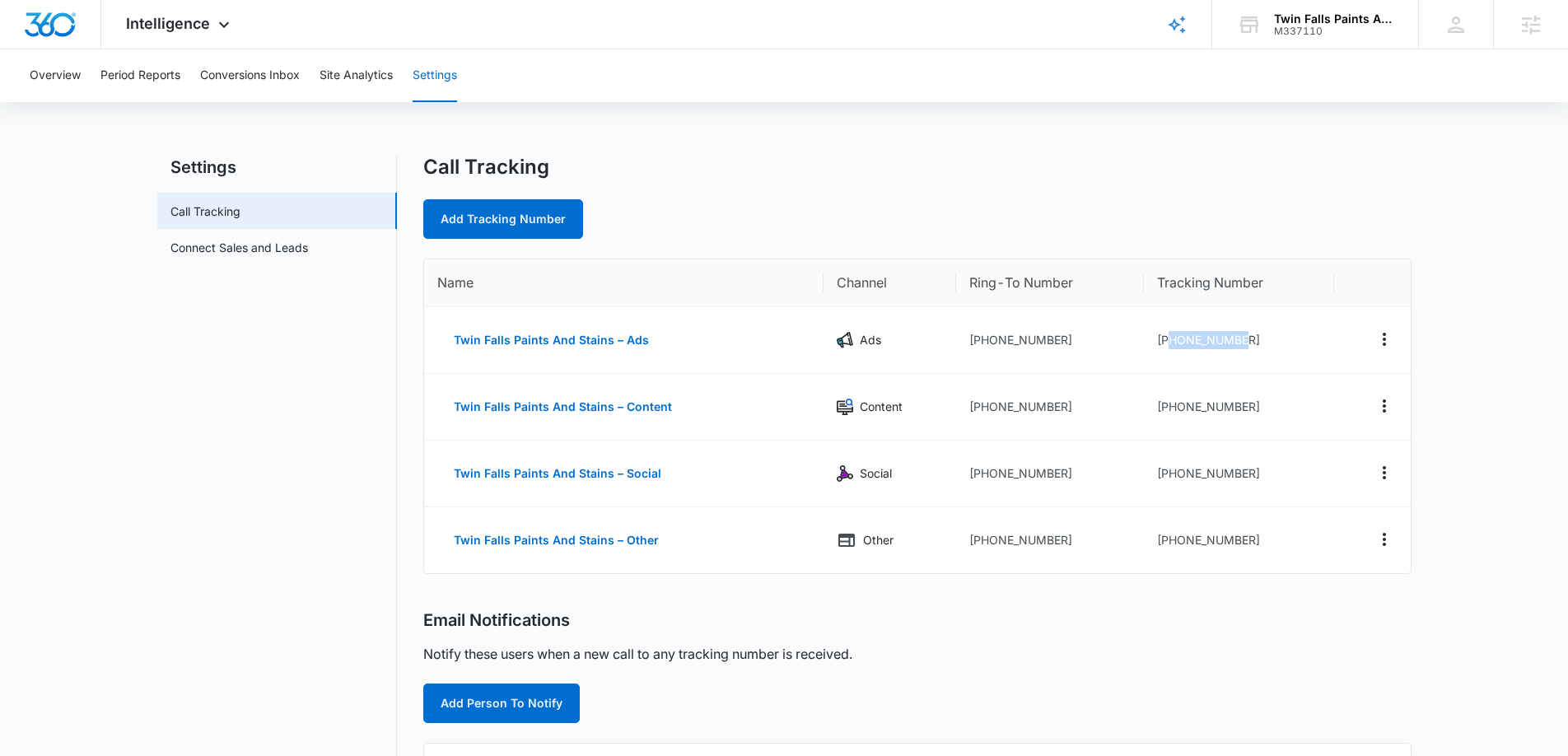
copy td "2082138683"
drag, startPoint x: 1247, startPoint y: 409, endPoint x: 1169, endPoint y: 404, distance: 78.2
click at [1169, 404] on td "+12082551561" at bounding box center [1239, 407] width 192 height 66
copy td "2082551561"
drag, startPoint x: 1264, startPoint y: 469, endPoint x: 1165, endPoint y: 472, distance: 99.0
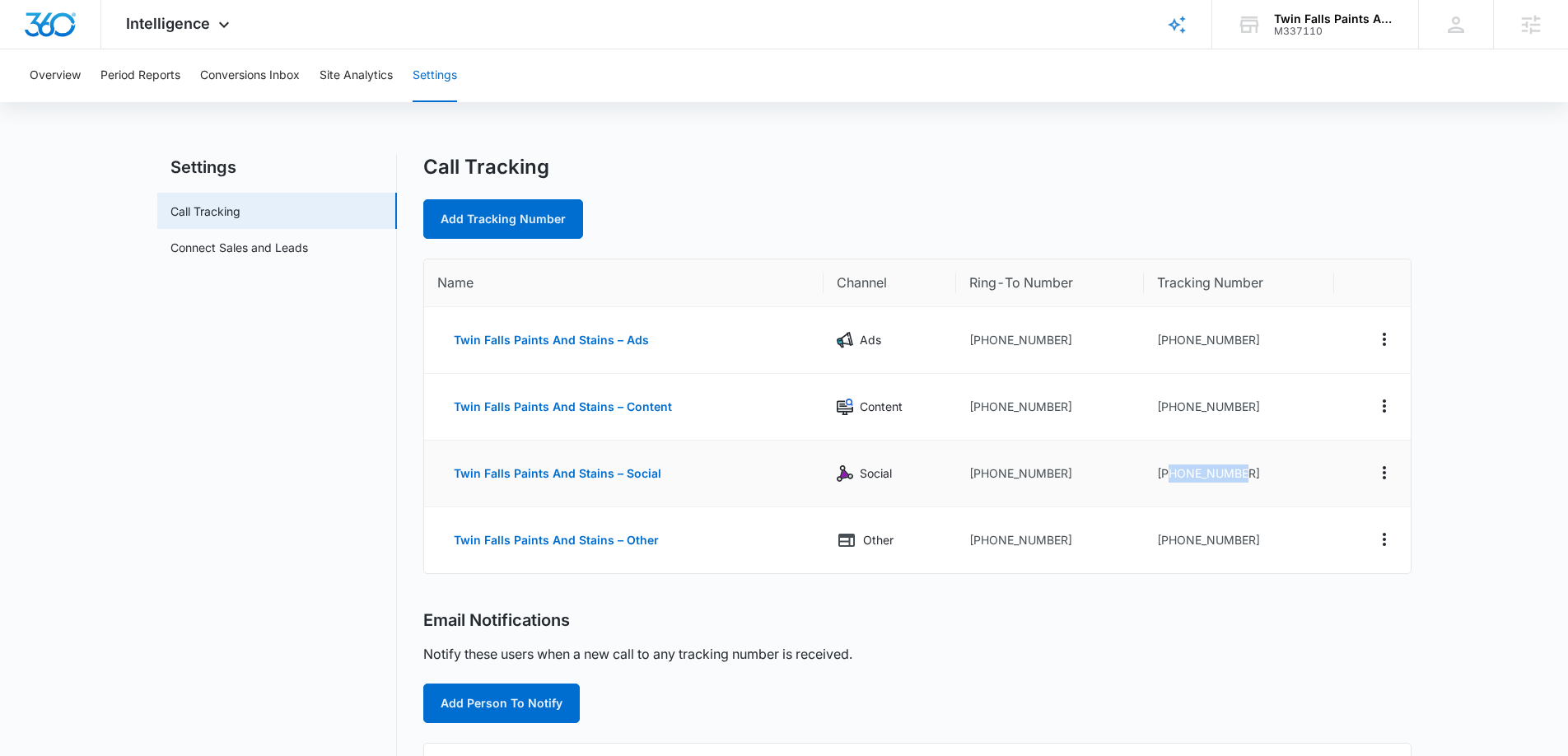
click at [1165, 472] on td "+12082605312" at bounding box center [1239, 474] width 192 height 66
copy td "2082605312"
drag, startPoint x: 1261, startPoint y: 541, endPoint x: 1167, endPoint y: 538, distance: 94.0
click at [1167, 538] on td "+12082605389" at bounding box center [1239, 541] width 192 height 66
copy td "2082605389"
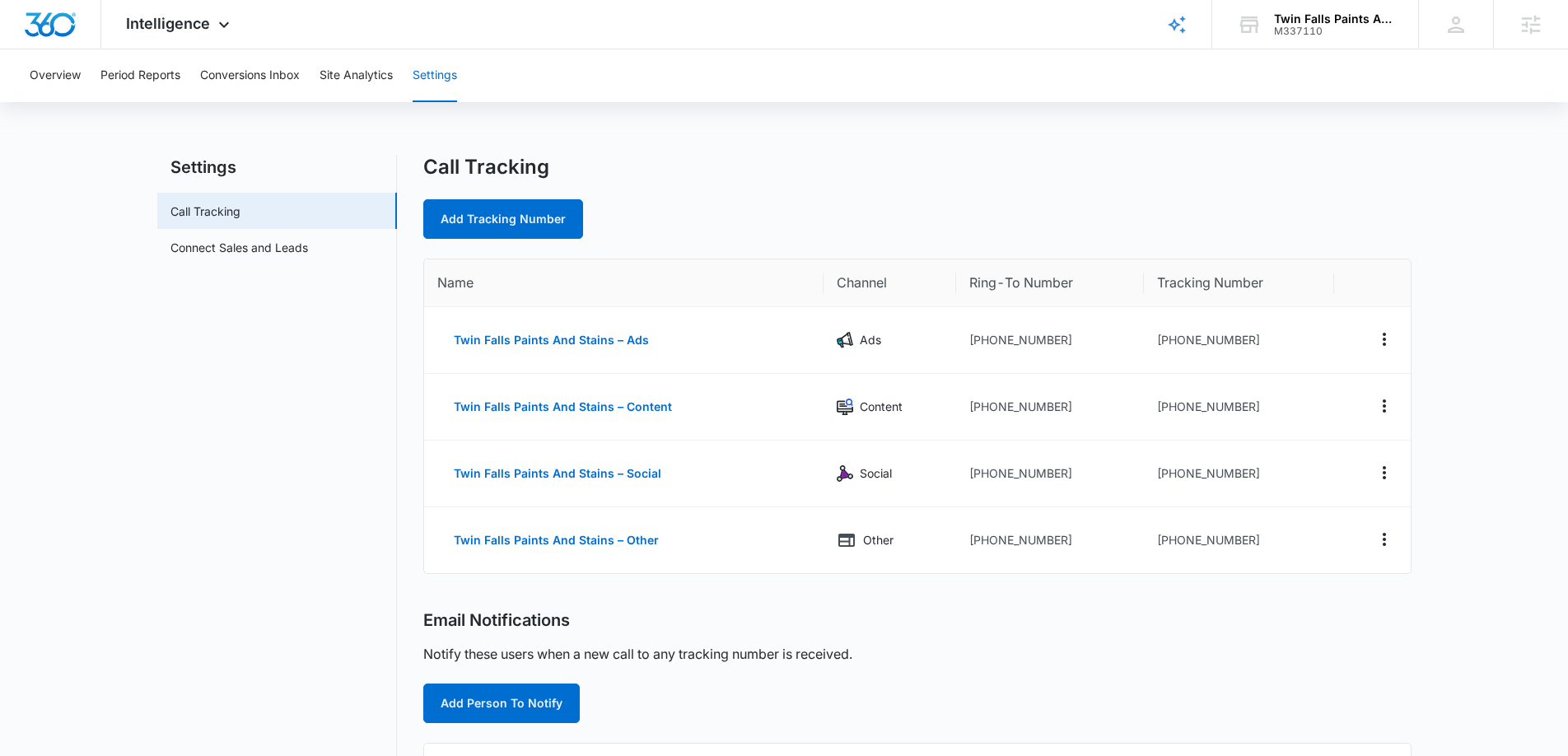
click at [443, 278] on th "Name" at bounding box center [624, 284] width 400 height 48
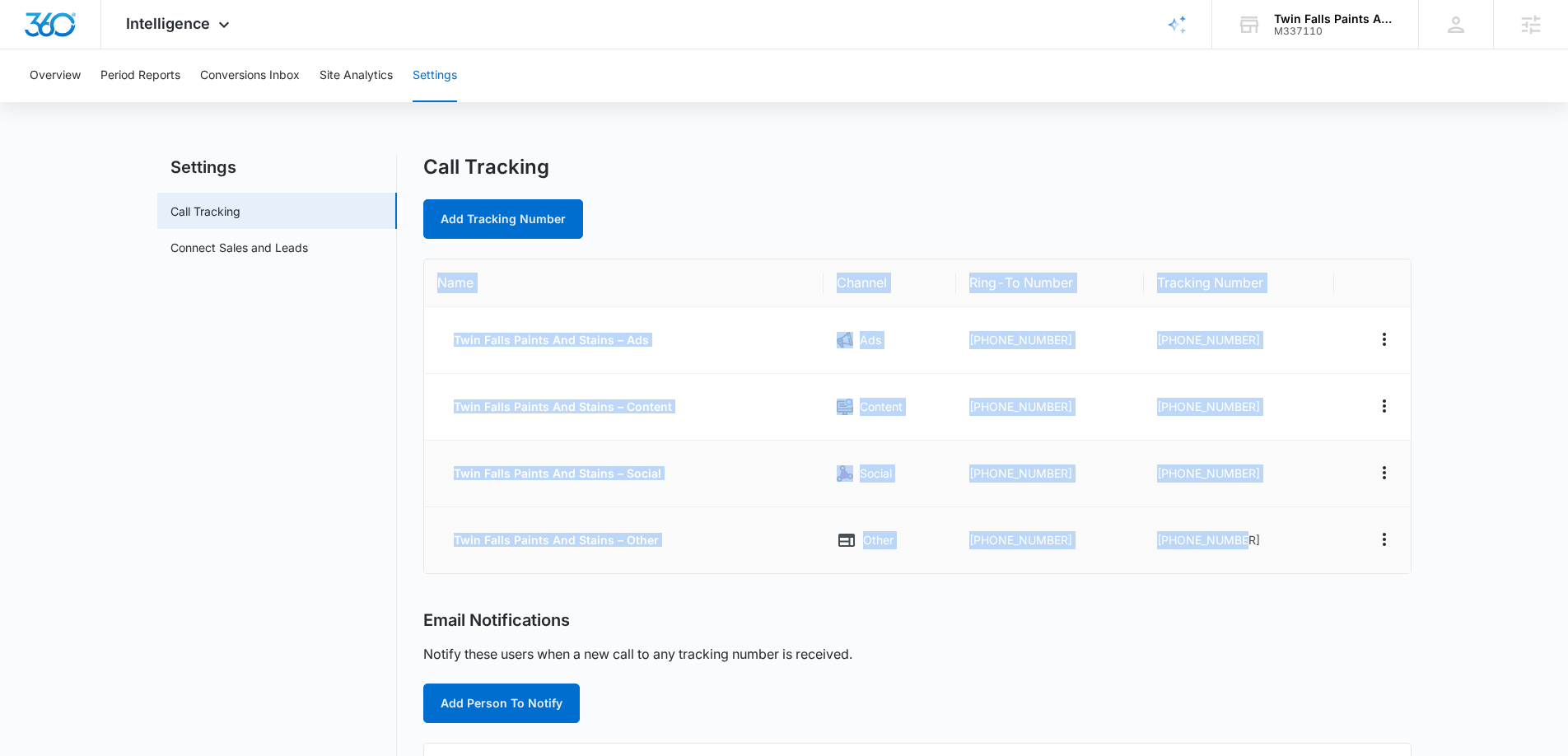
drag, startPoint x: 436, startPoint y: 280, endPoint x: 1215, endPoint y: 504, distance: 810.6
click at [1252, 563] on table "Name Channel Ring-To Number Tracking Number Twin Falls Paints And Stains – Ads …" at bounding box center [918, 416] width 987 height 314
copy table "Name Channel Ring-To Number Tracking Number Twin Falls Paints And Stains – Ads …"
click at [1288, 351] on td "+12082138683" at bounding box center [1239, 341] width 192 height 66
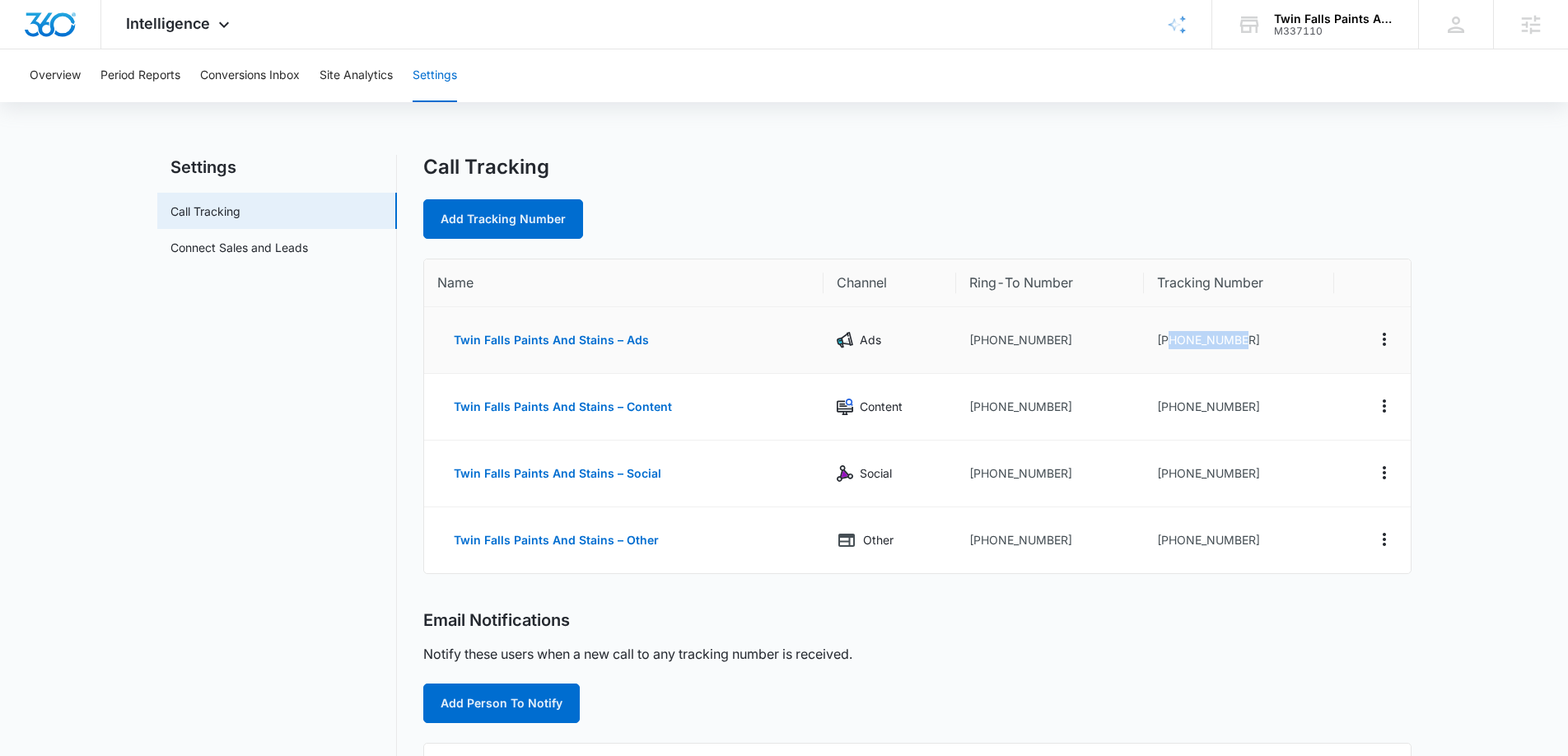
drag, startPoint x: 1254, startPoint y: 337, endPoint x: 1166, endPoint y: 336, distance: 88.0
click at [1166, 336] on td "+12082138683" at bounding box center [1239, 341] width 192 height 66
copy td "2082138683"
click at [212, 20] on div "Intelligence Apps Reputation Websites Forms CRM Email Social Content Ads Intell…" at bounding box center [180, 24] width 157 height 49
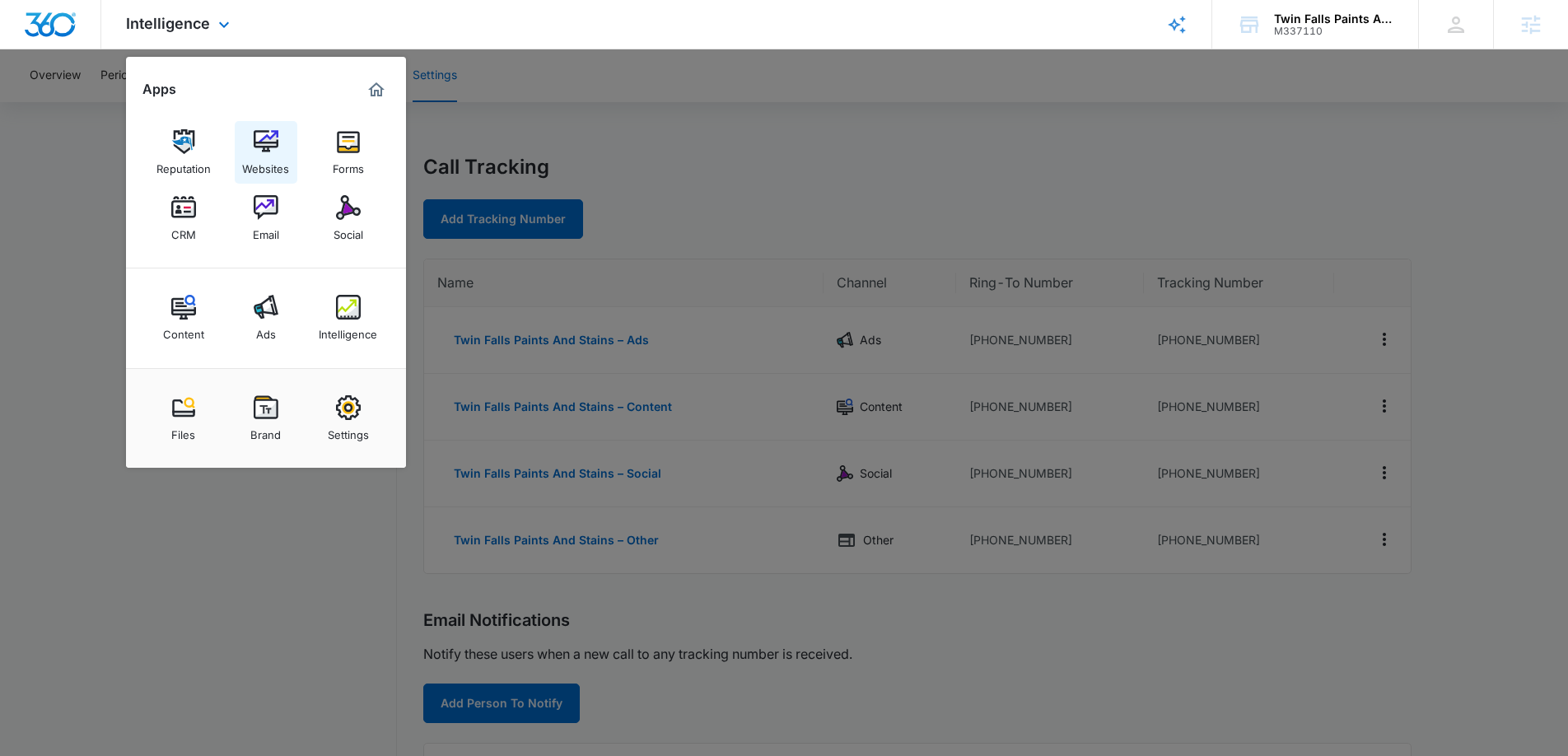
click at [267, 136] on img at bounding box center [266, 141] width 25 height 25
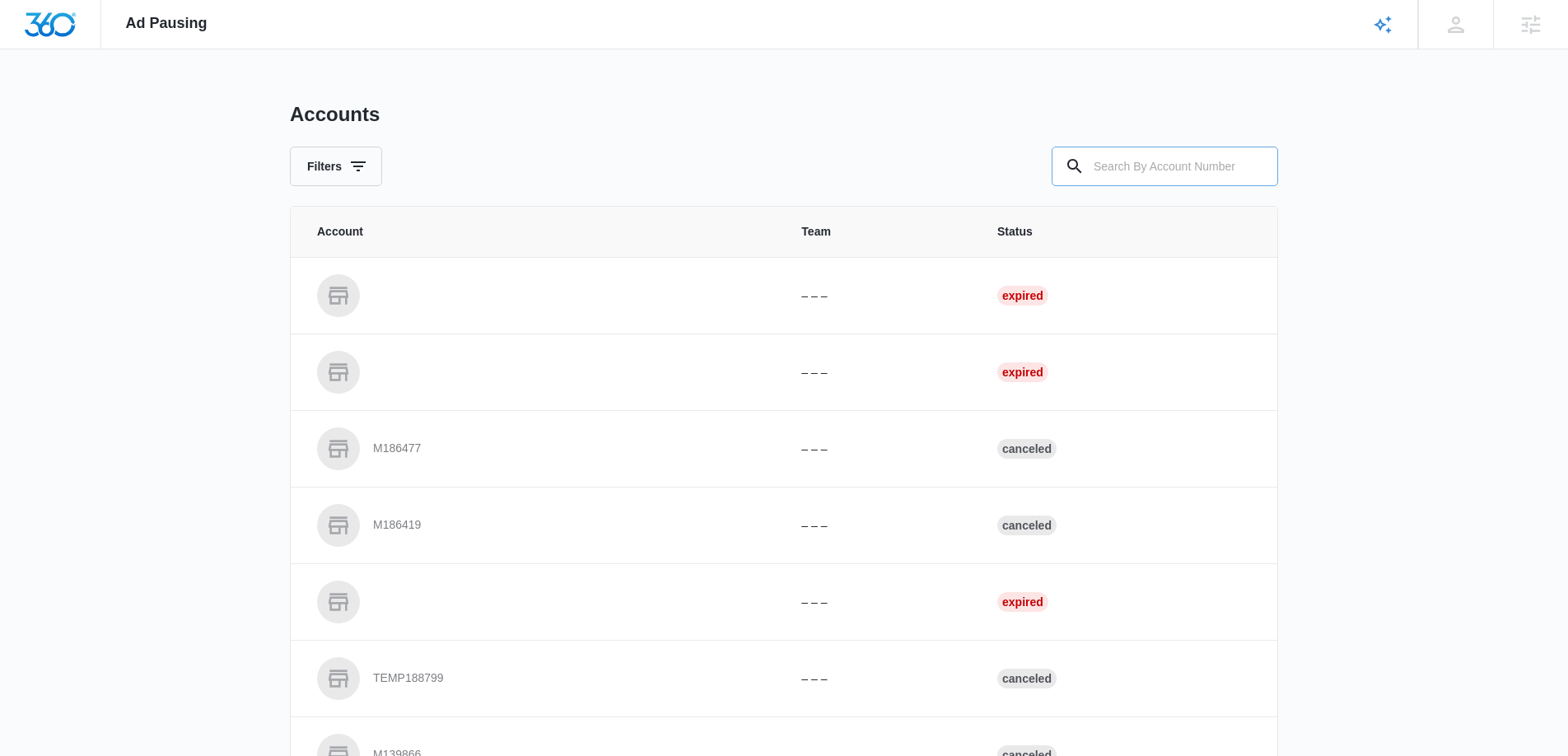
click at [1173, 170] on input "text" at bounding box center [1165, 166] width 226 height 40
type input "M337110"
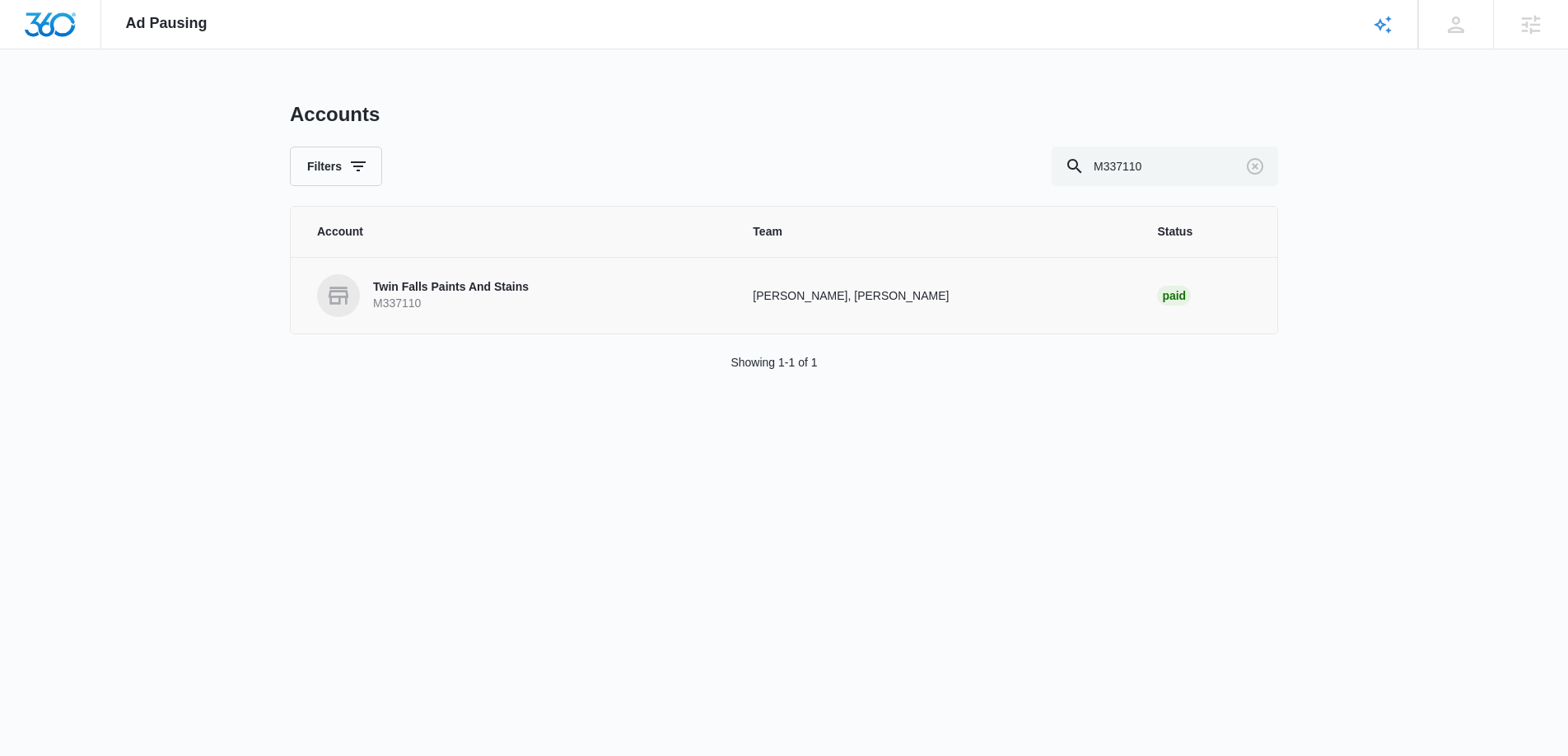
click at [451, 297] on p "M337110" at bounding box center [450, 304] width 156 height 17
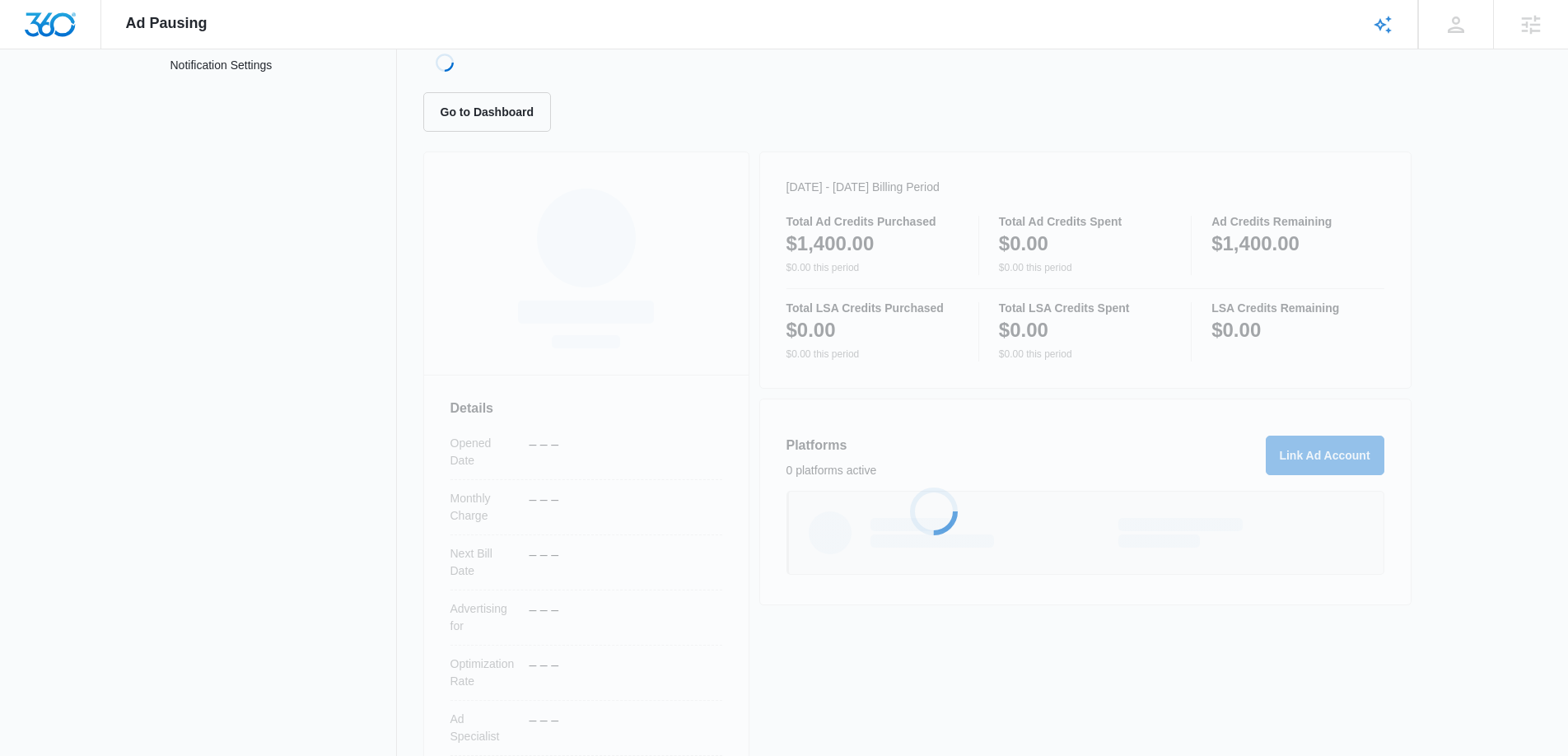
scroll to position [229, 0]
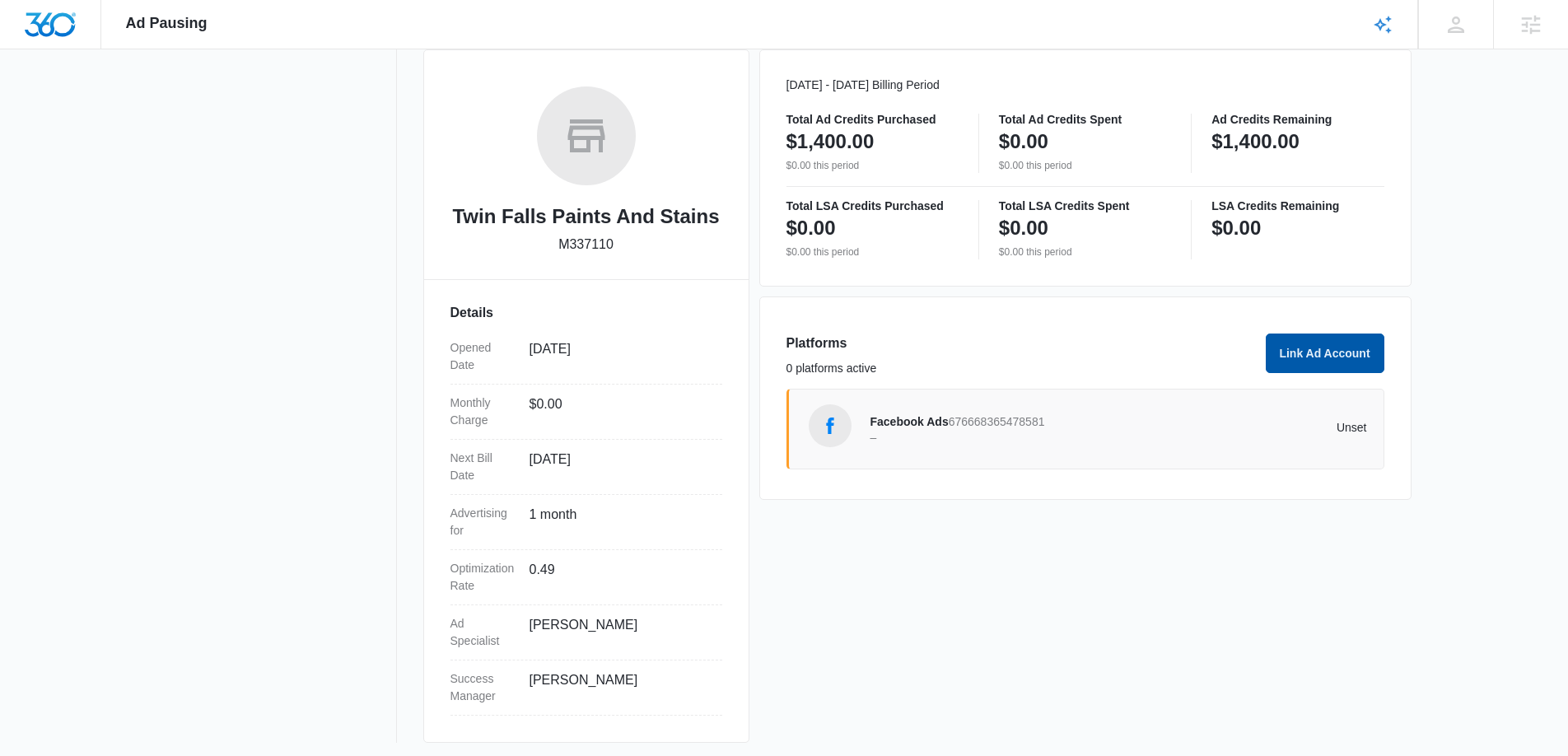
click at [1297, 359] on button "Link Ad Account" at bounding box center [1325, 353] width 119 height 40
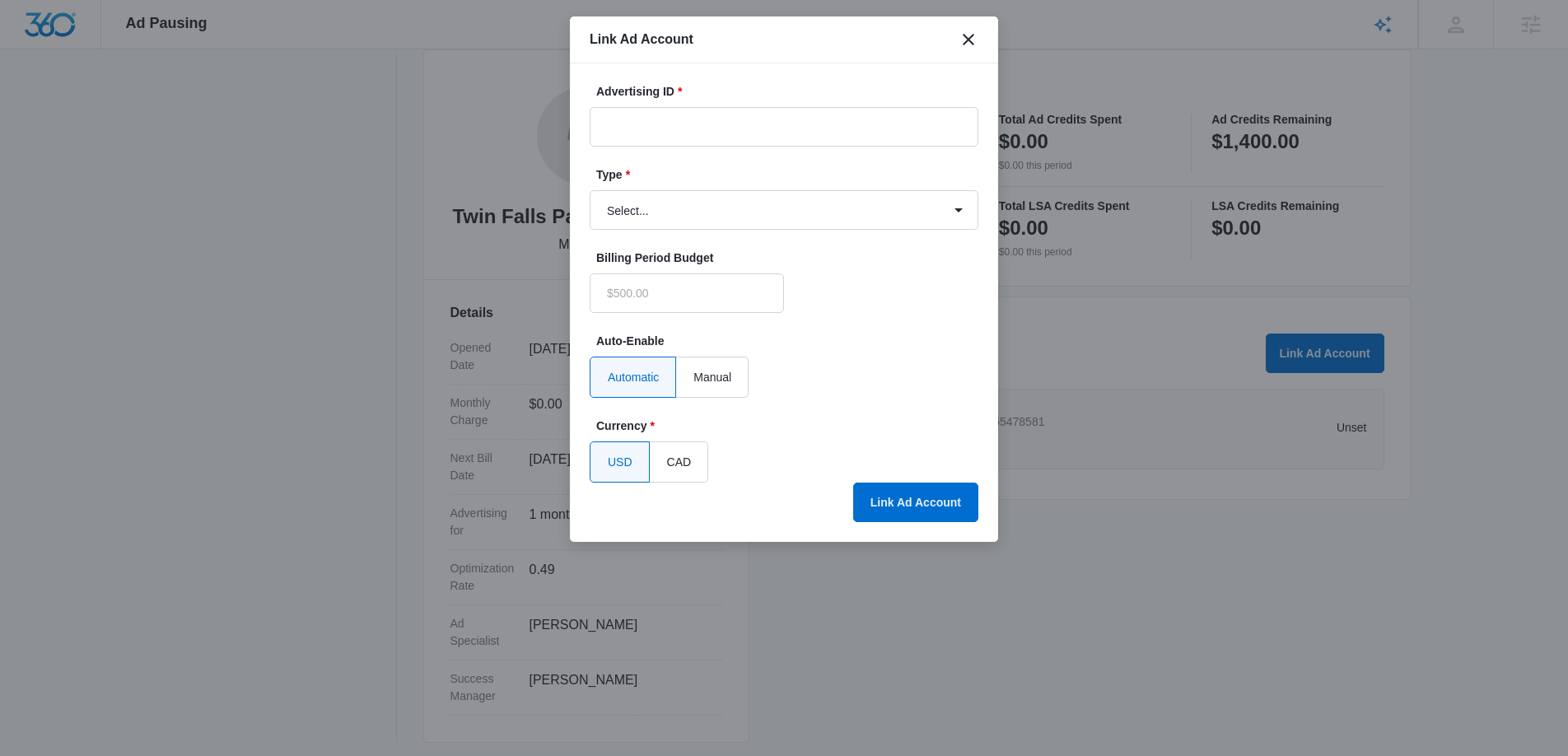
type input "$0.00"
click at [638, 133] on input "Advertising ID *" at bounding box center [784, 126] width 389 height 40
paste input "888-741-5015"
drag, startPoint x: 632, startPoint y: 126, endPoint x: 661, endPoint y: 158, distance: 43.2
click at [632, 126] on input "888-741-5015" at bounding box center [784, 126] width 389 height 40
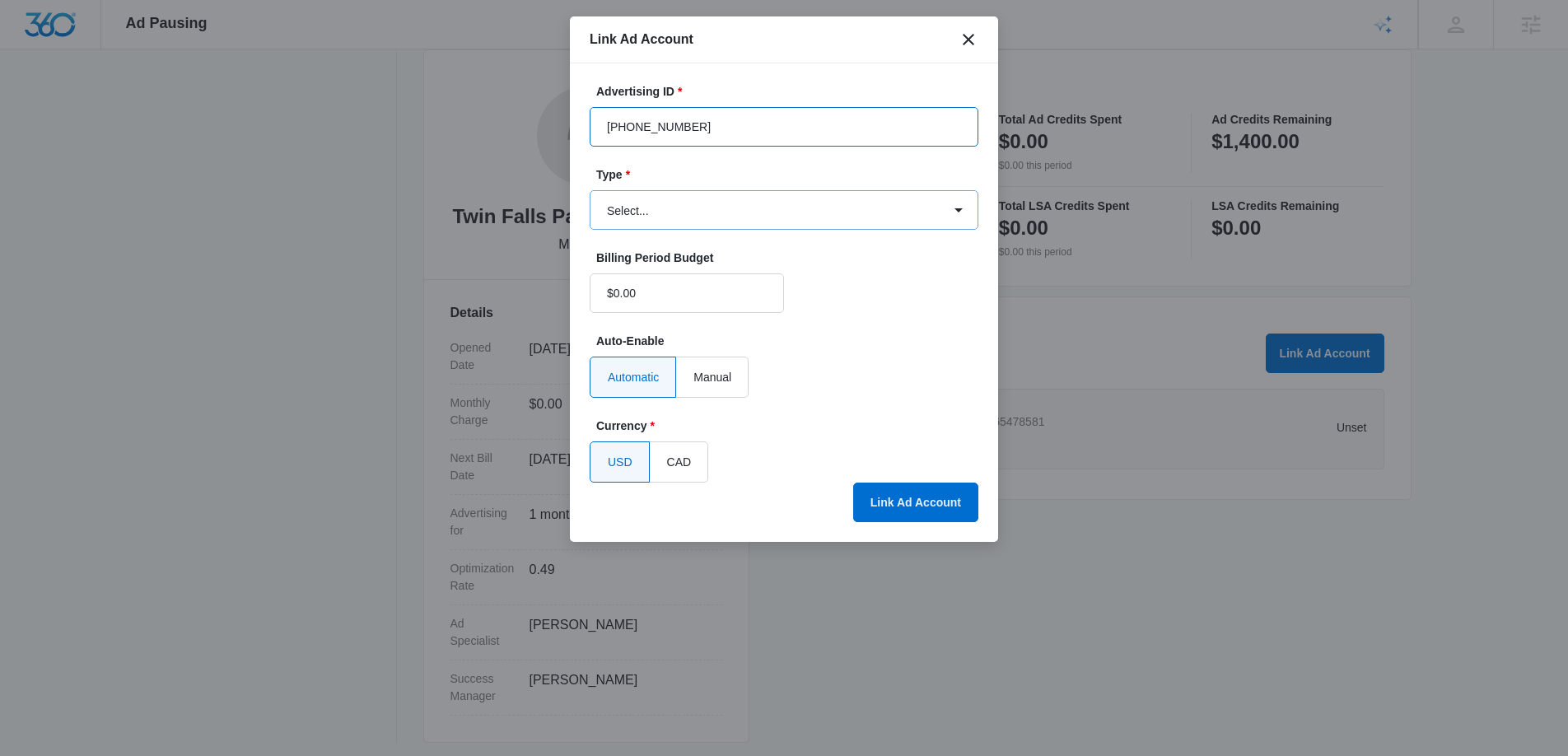
type input "[PHONE_NUMBER]"
click at [664, 211] on select "Select... Bing Ads Facebook Ads Google Ads" at bounding box center [784, 210] width 389 height 40
select select "google"
click at [589, 191] on select "Select... Bing Ads Facebook Ads Google Ads" at bounding box center [784, 210] width 389 height 40
click at [929, 499] on button "Link Ad Account" at bounding box center [916, 502] width 125 height 40
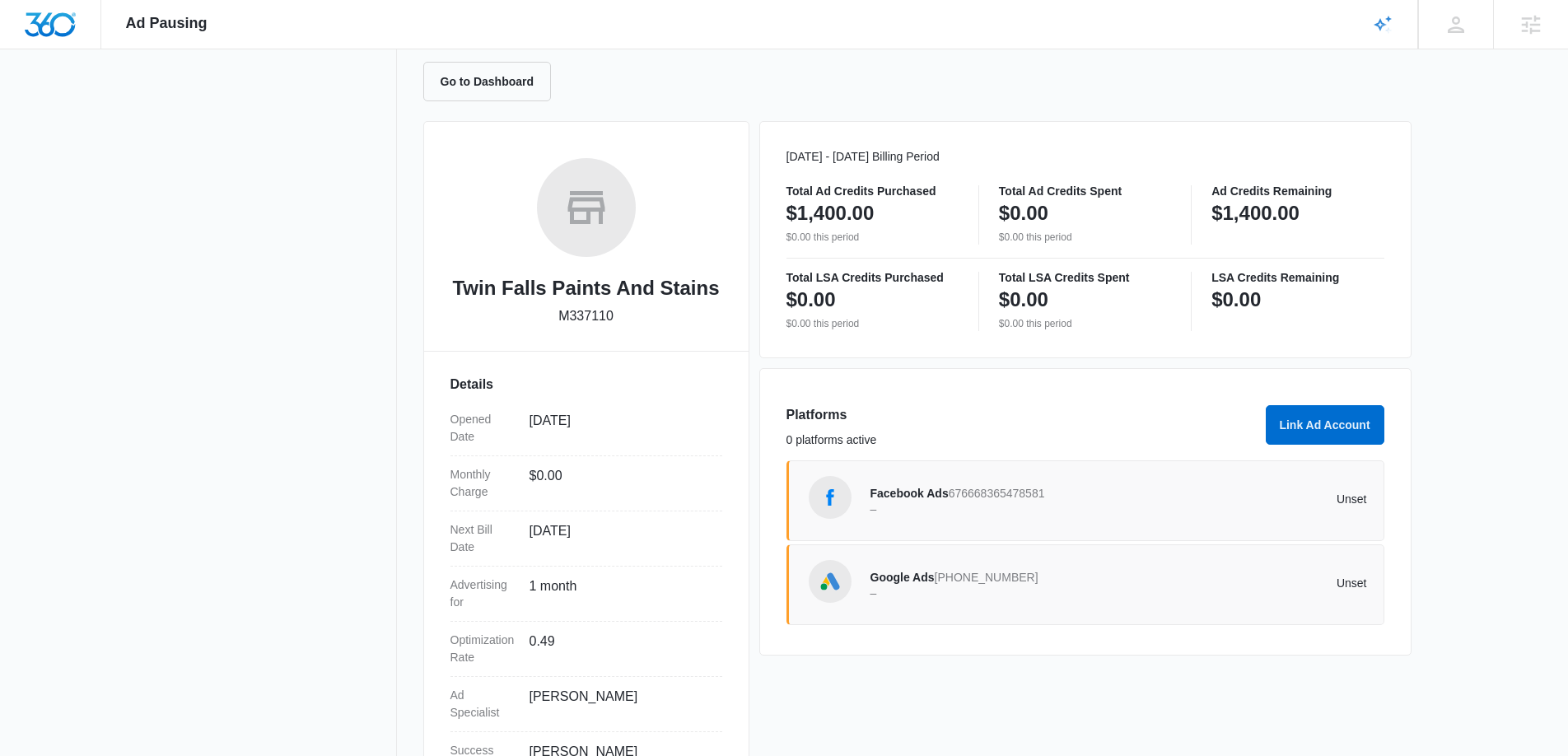
scroll to position [0, 0]
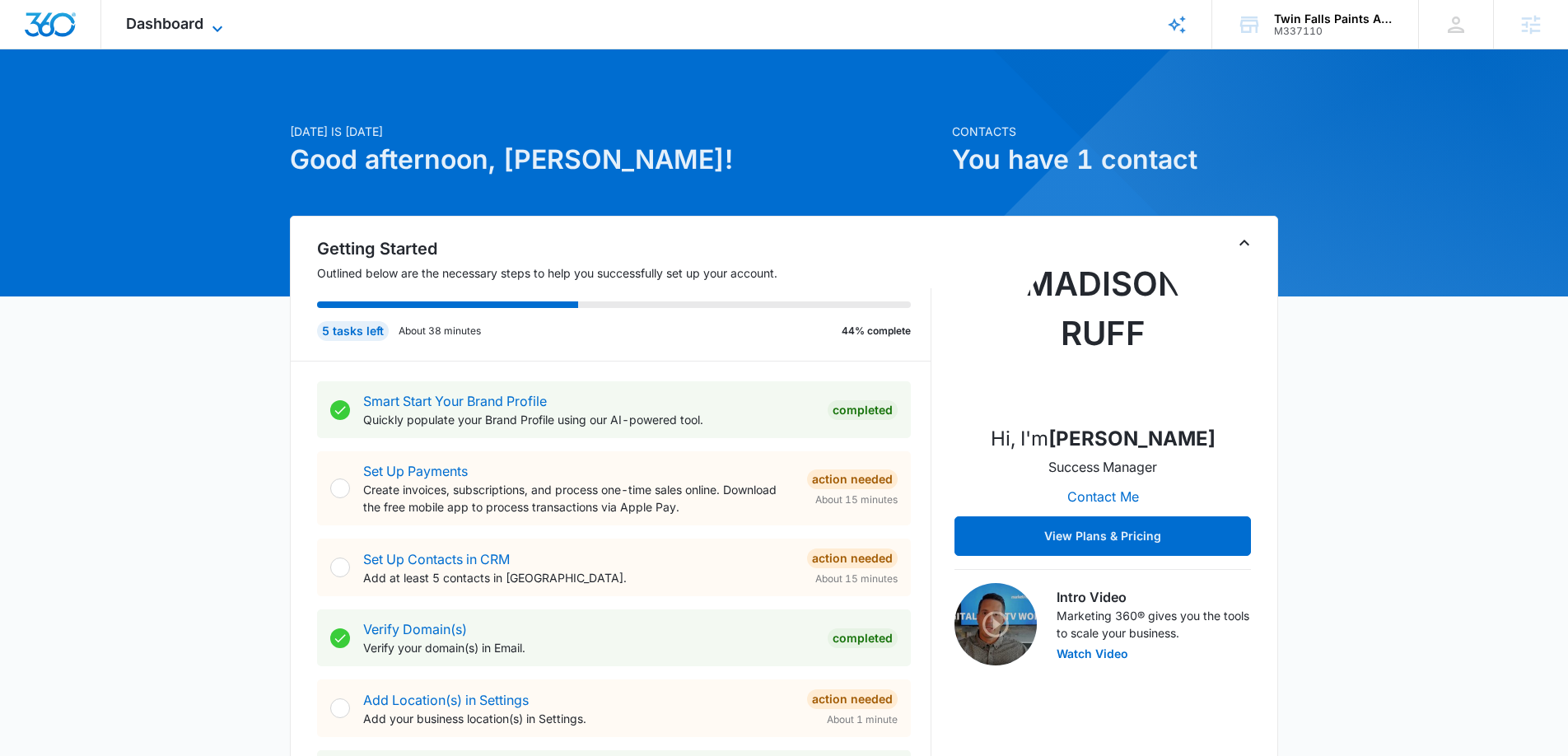
click at [218, 26] on icon at bounding box center [216, 29] width 19 height 19
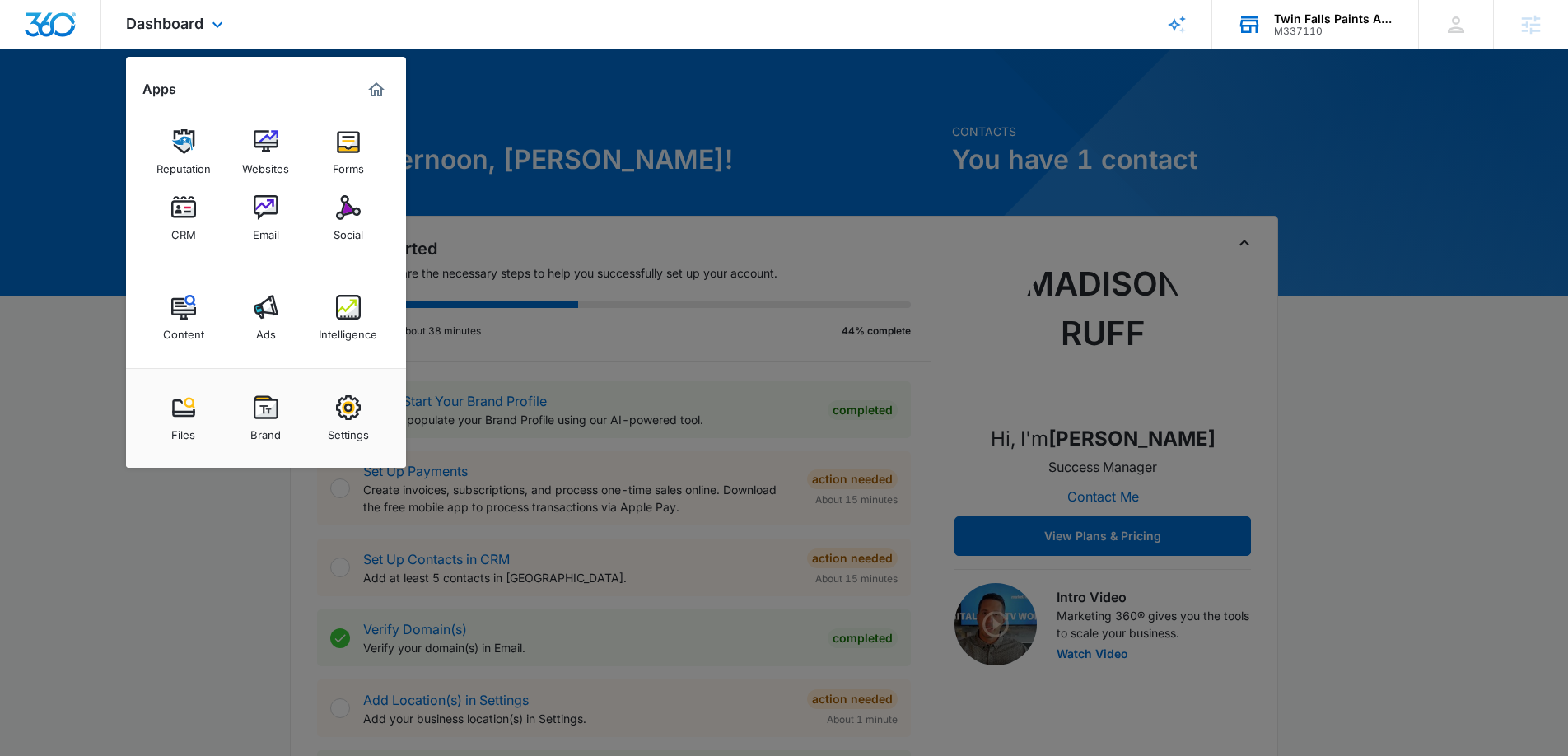
click at [1380, 30] on div "M337110" at bounding box center [1334, 31] width 121 height 12
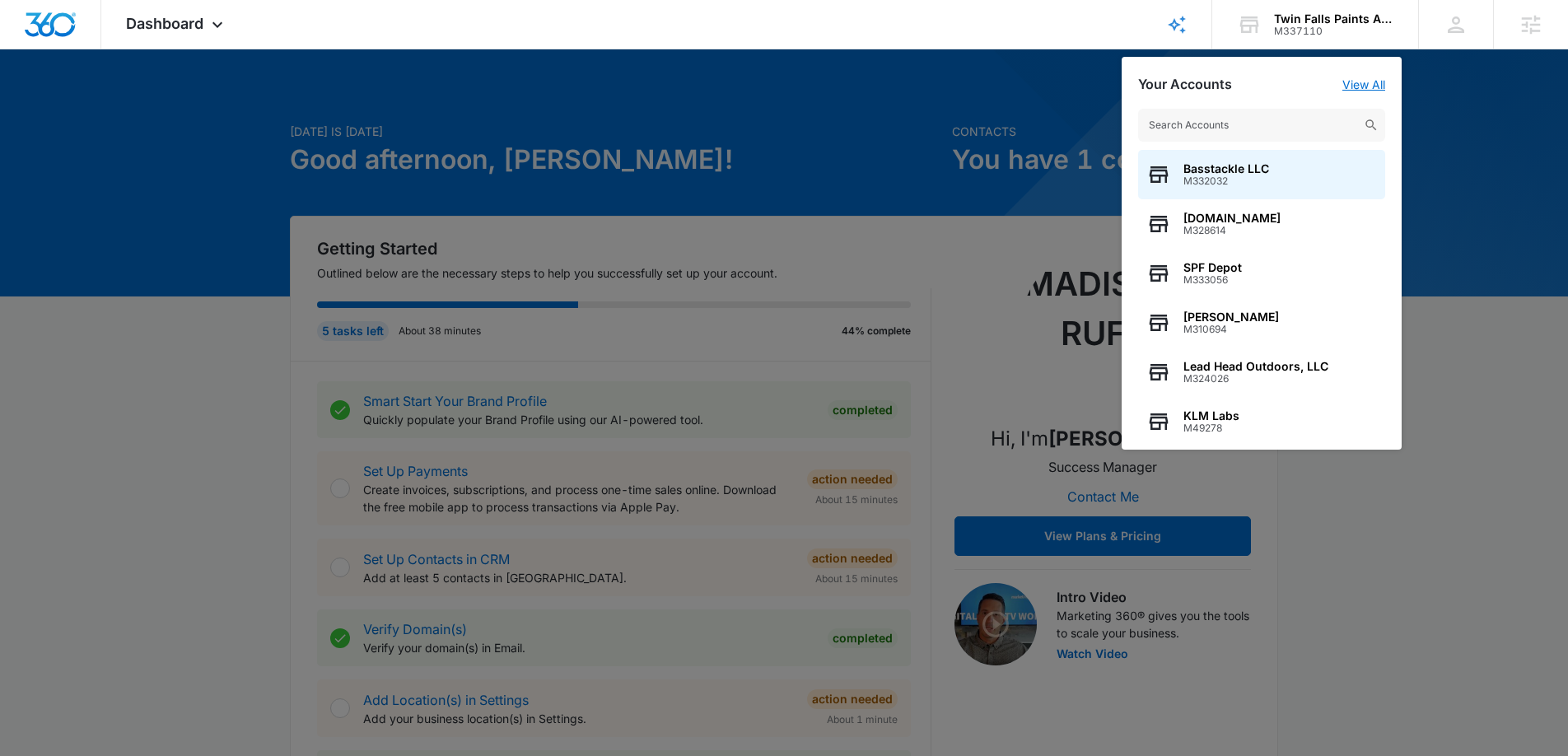
click at [1367, 86] on link "View All" at bounding box center [1364, 84] width 43 height 14
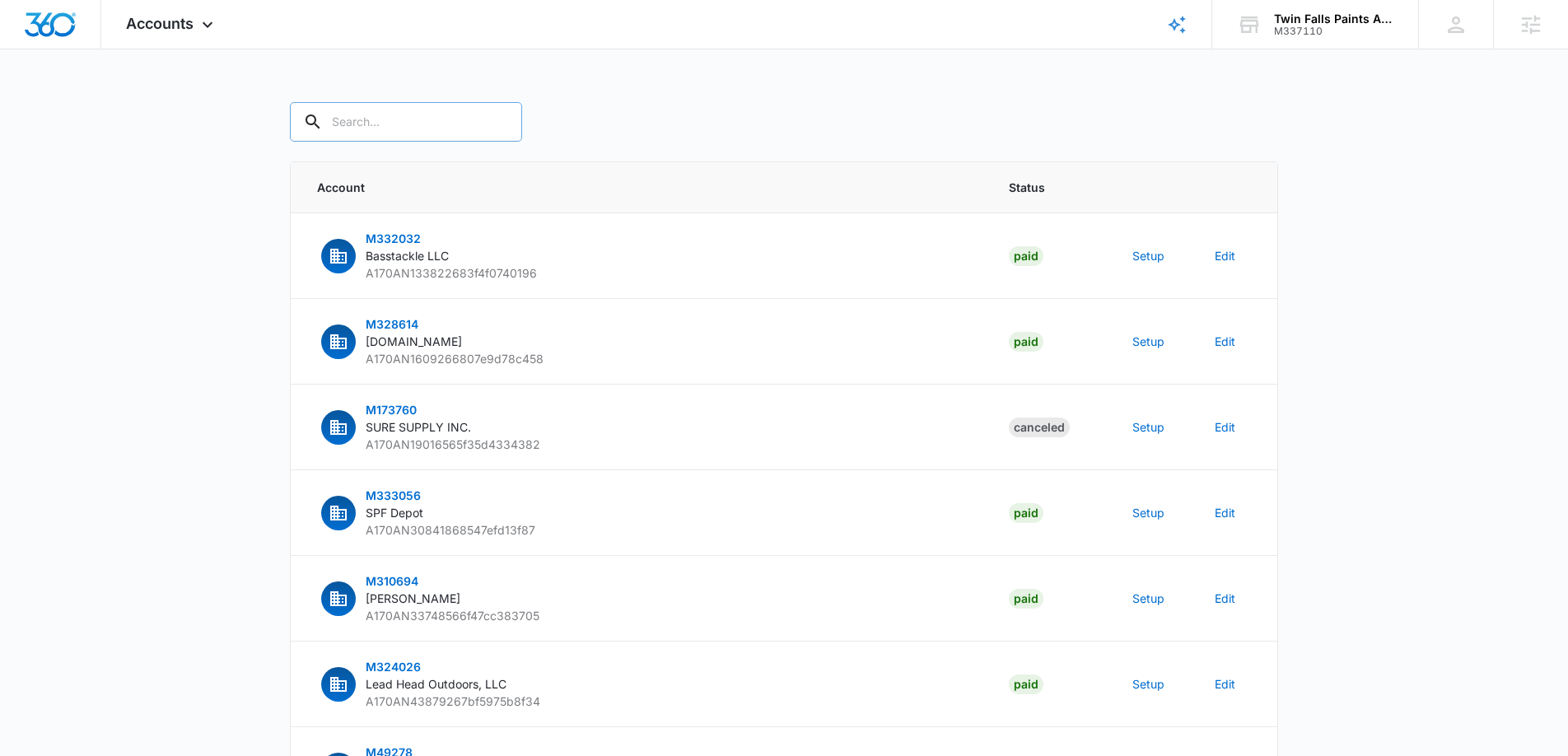
click at [403, 118] on input "text" at bounding box center [406, 122] width 232 height 40
type input "M337110"
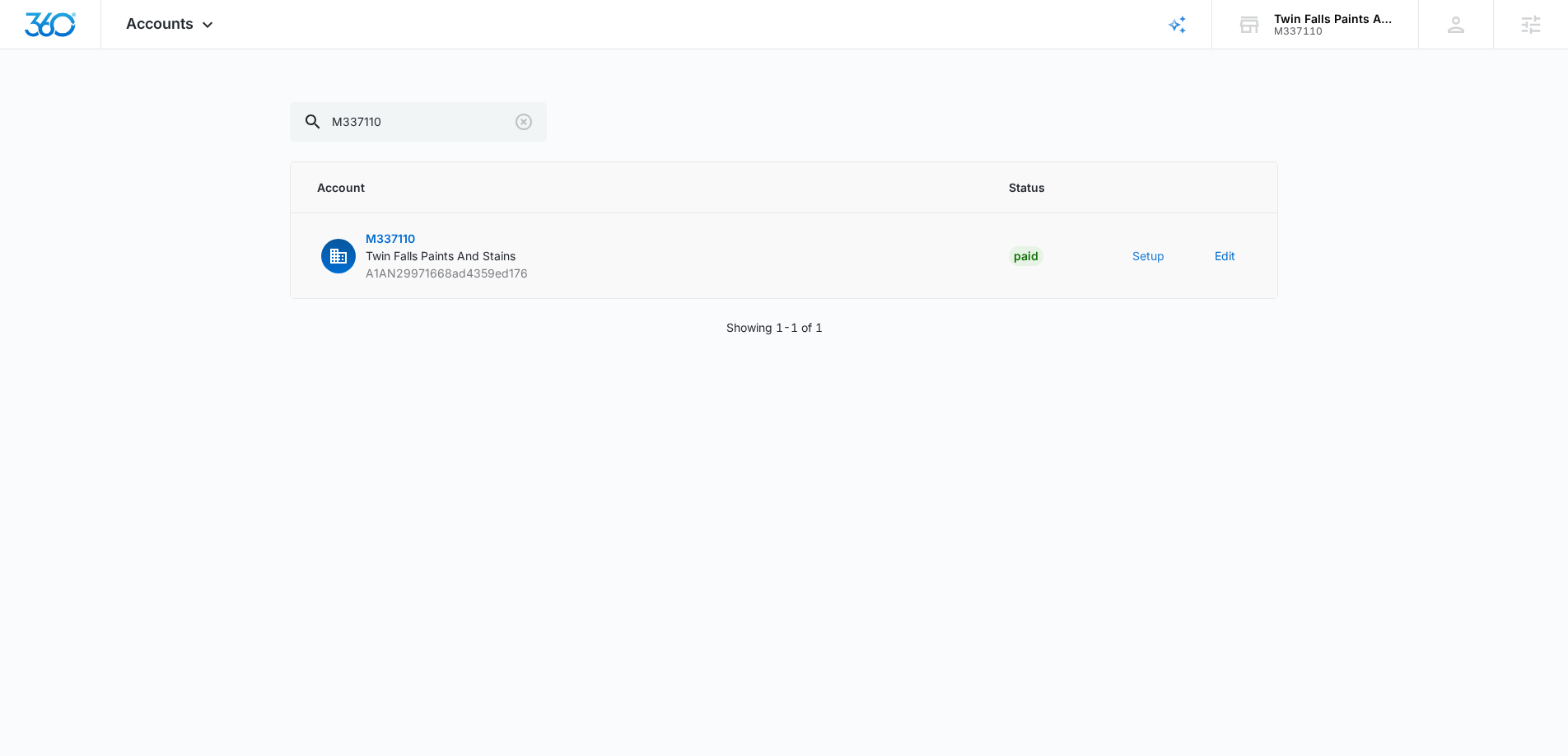
click at [1157, 262] on button "Setup" at bounding box center [1148, 255] width 32 height 17
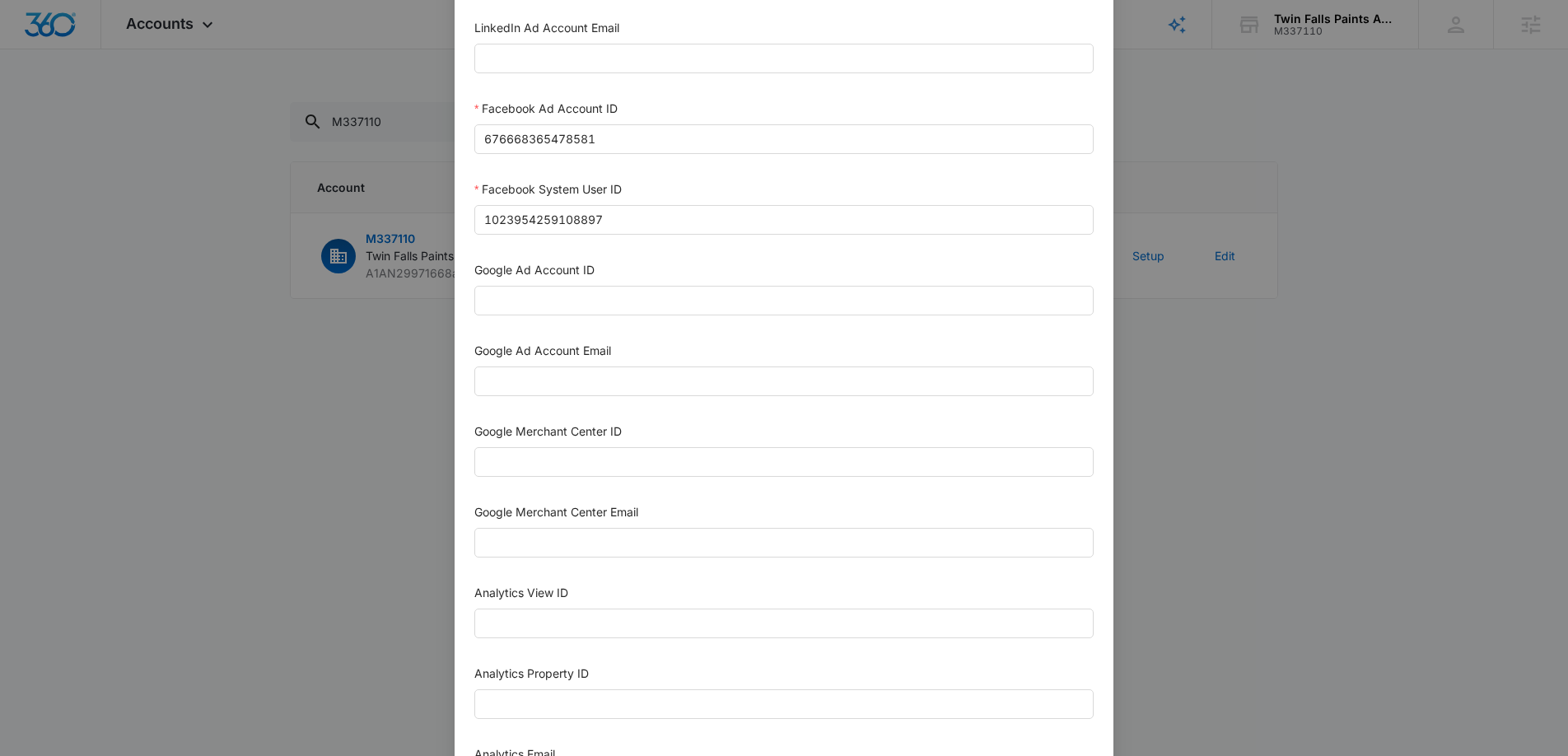
scroll to position [307, 0]
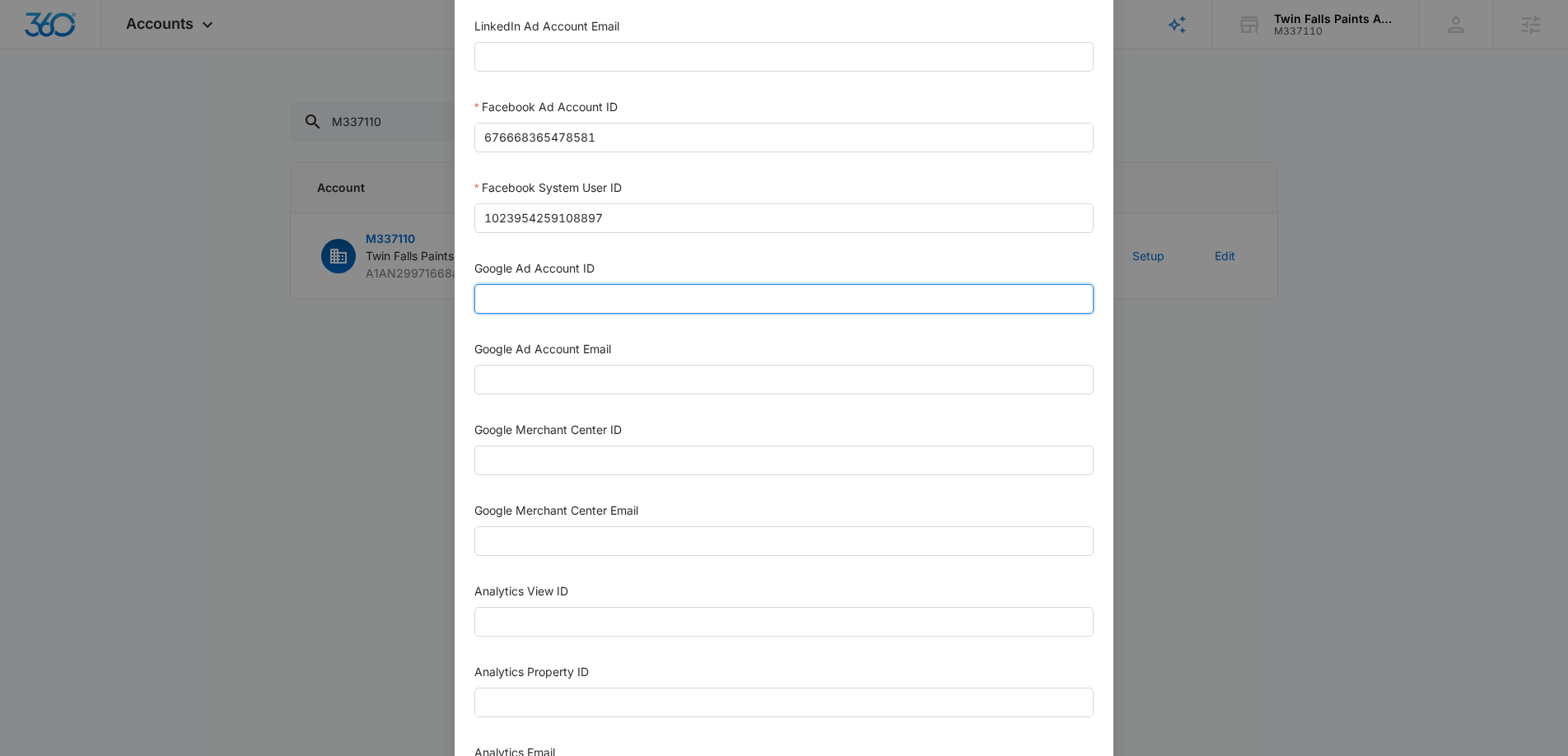
click at [637, 300] on input "Google Ad Account ID" at bounding box center [784, 299] width 620 height 29
paste input "888-741-5015"
type input "888-741-5015"
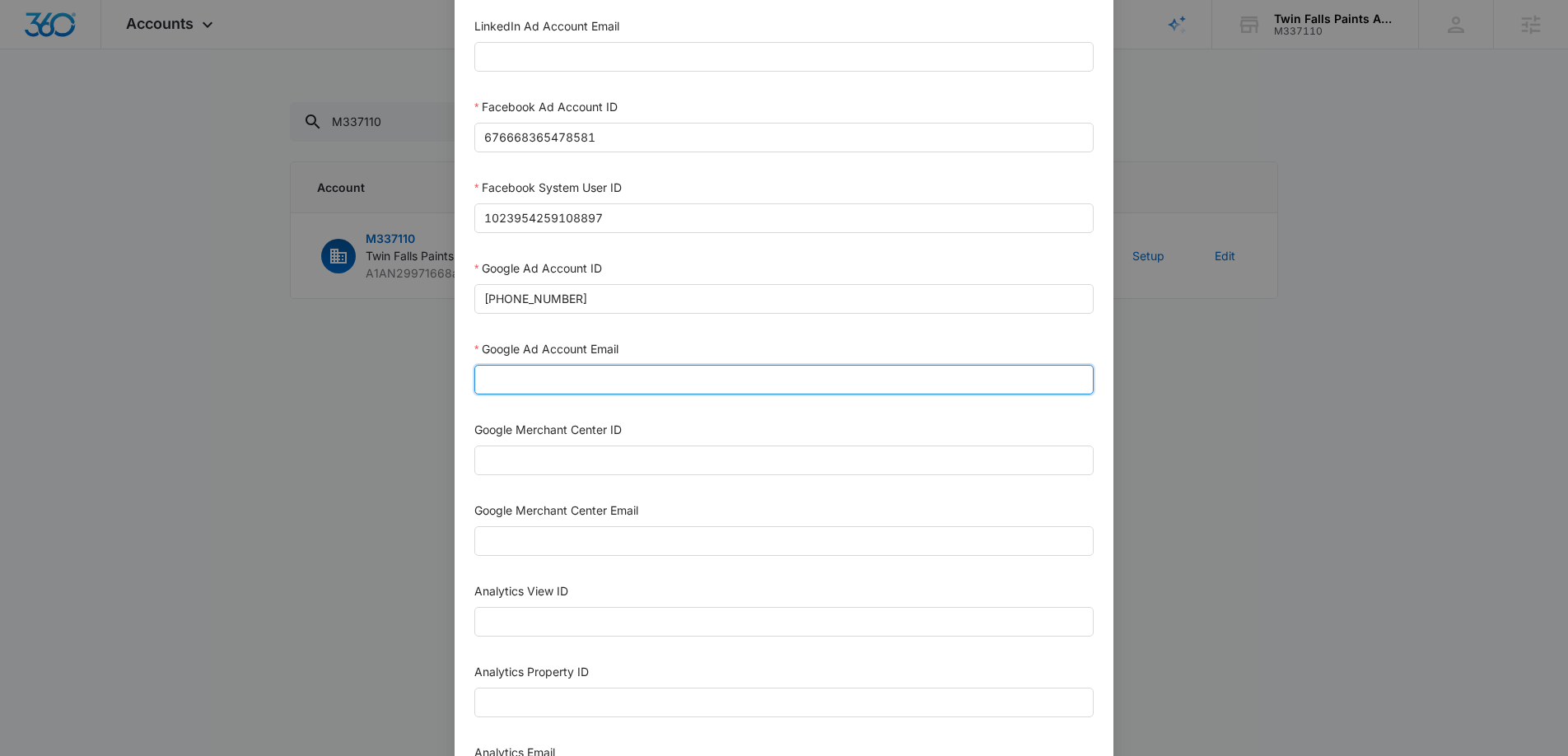
click at [633, 378] on input "Google Ad Account Email" at bounding box center [784, 379] width 620 height 29
type input "m360+accounts1025@madwiremedia.com"
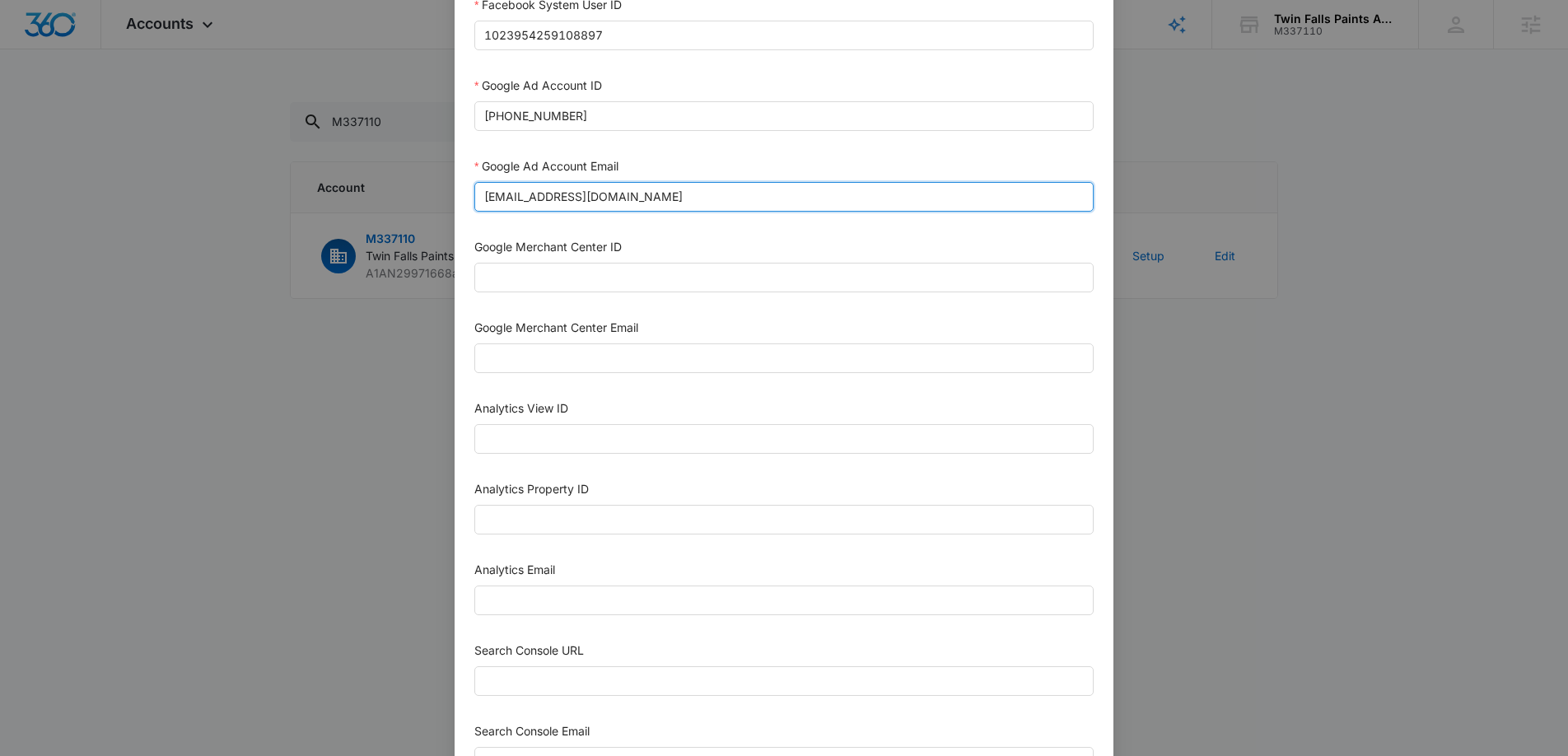
scroll to position [495, 0]
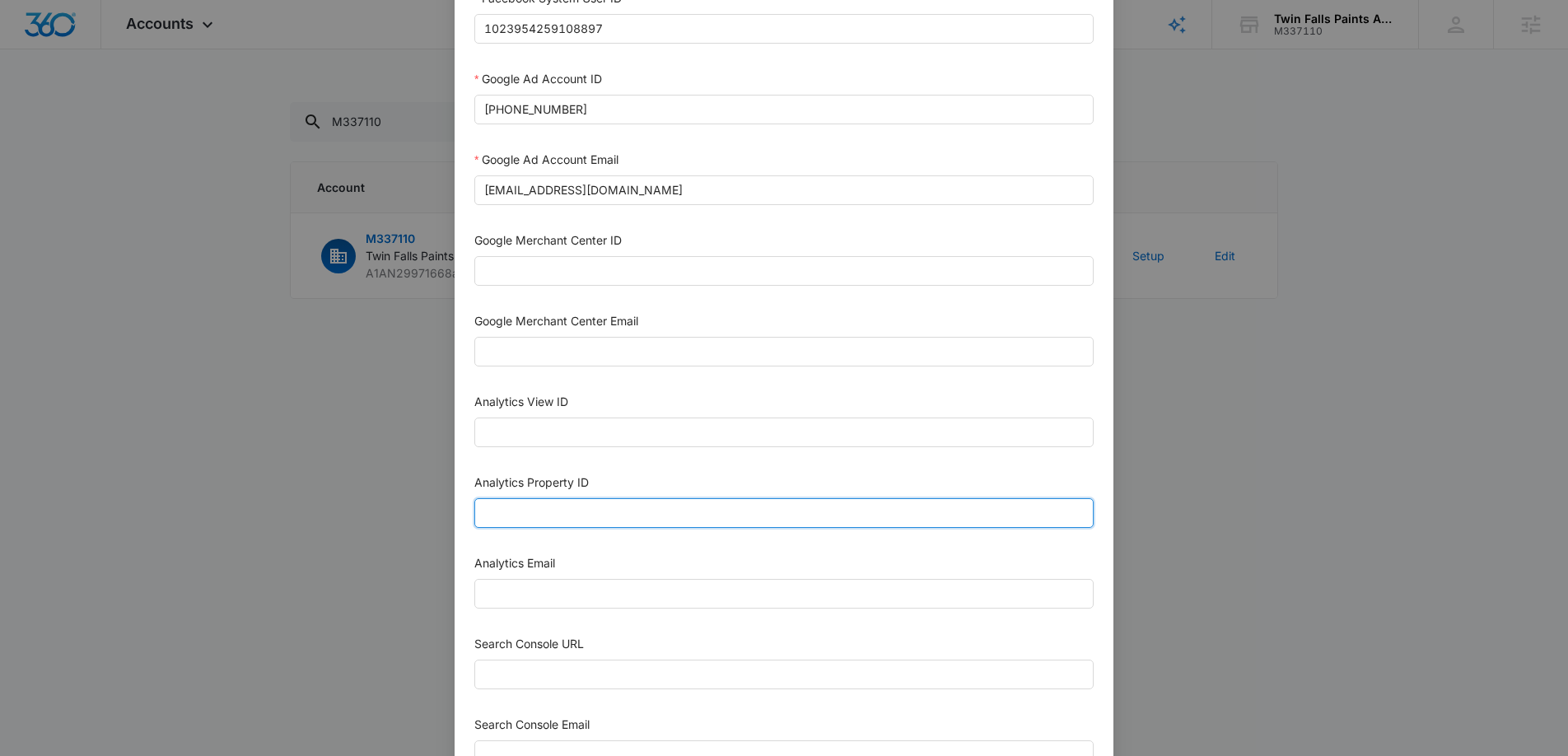
click at [668, 520] on input "Analytics Property ID" at bounding box center [784, 513] width 620 height 29
paste input "507822363"
type input "507822363"
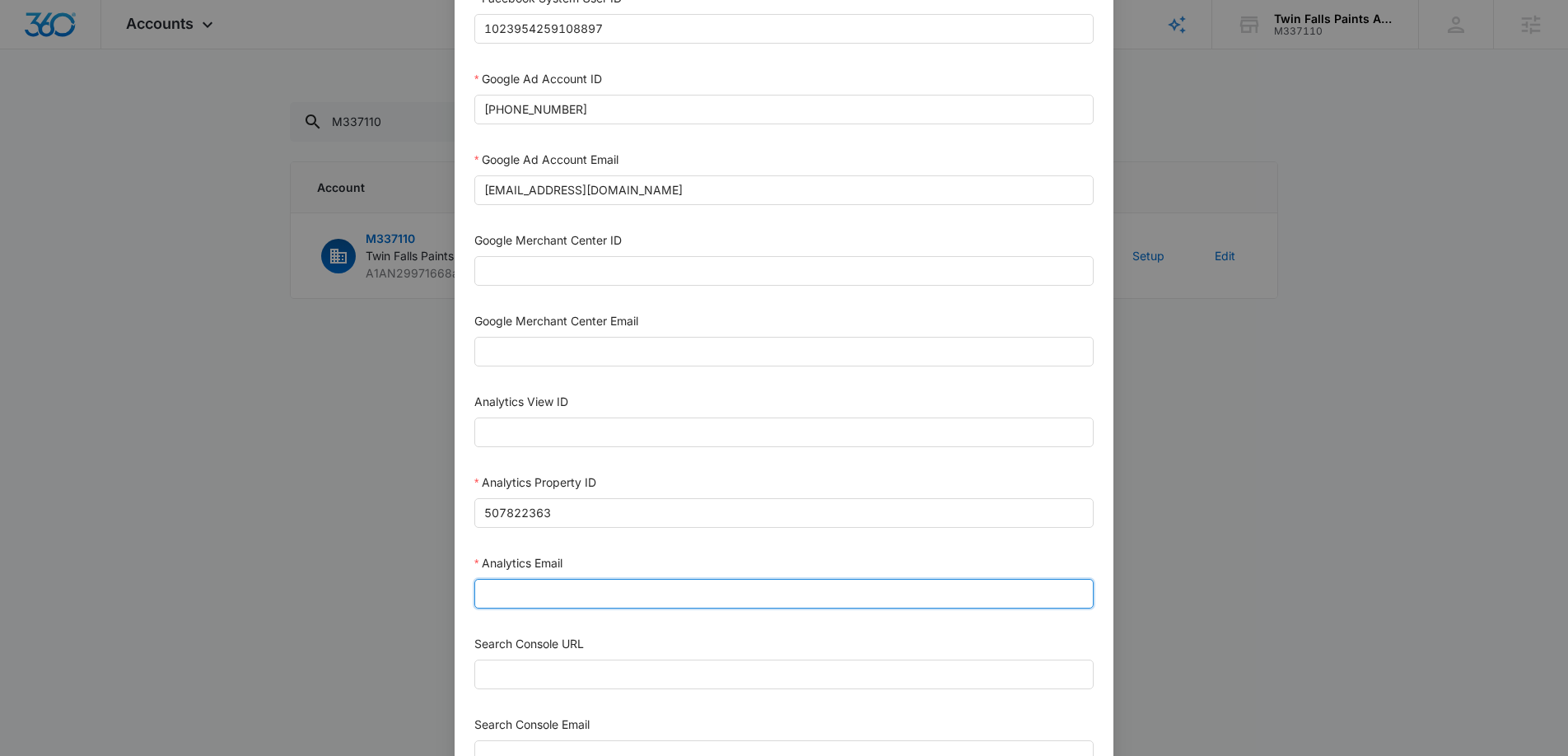
click at [568, 599] on input "Analytics Email" at bounding box center [784, 594] width 620 height 29
type input "m360+accounts1025@madwiremedia.com"
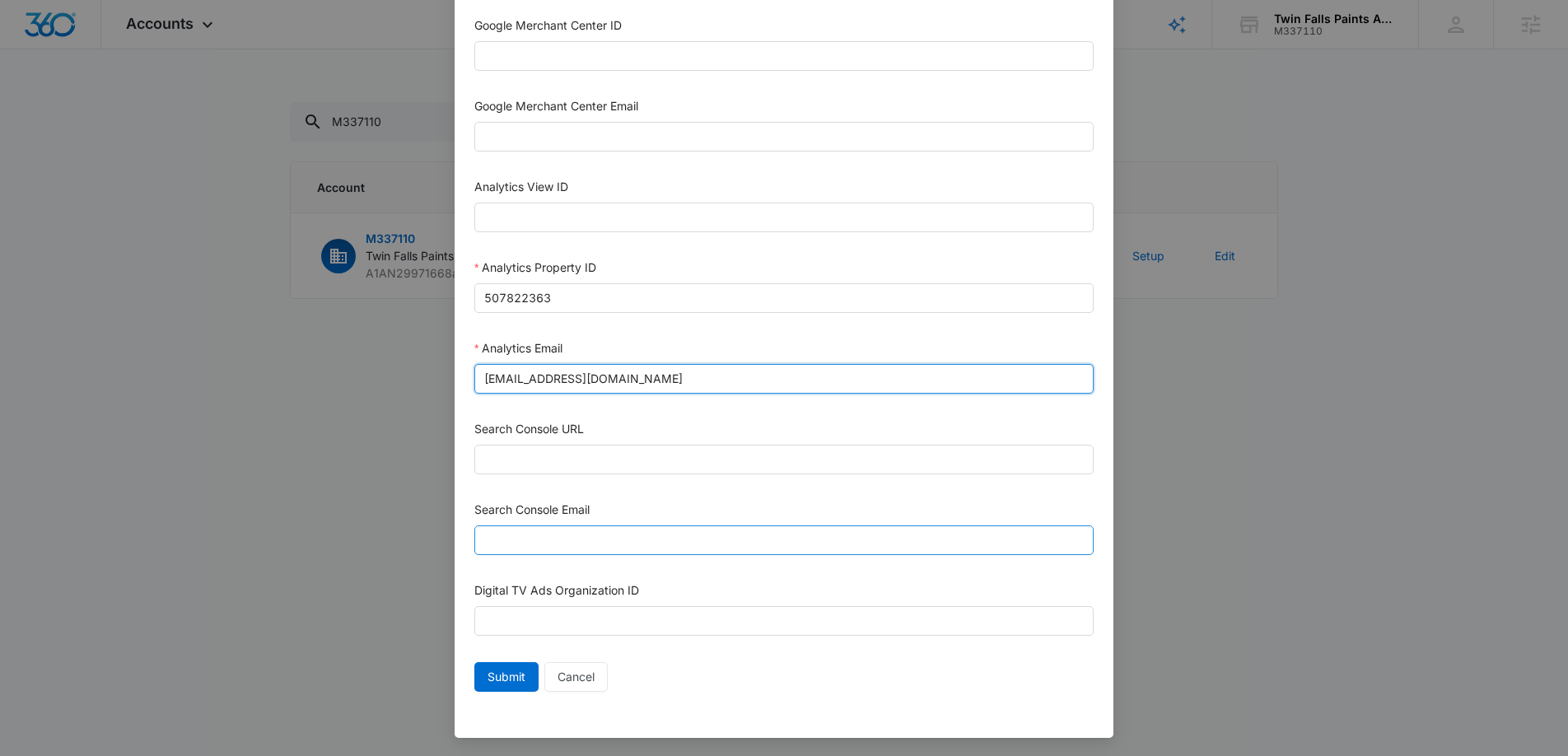
scroll to position [713, 0]
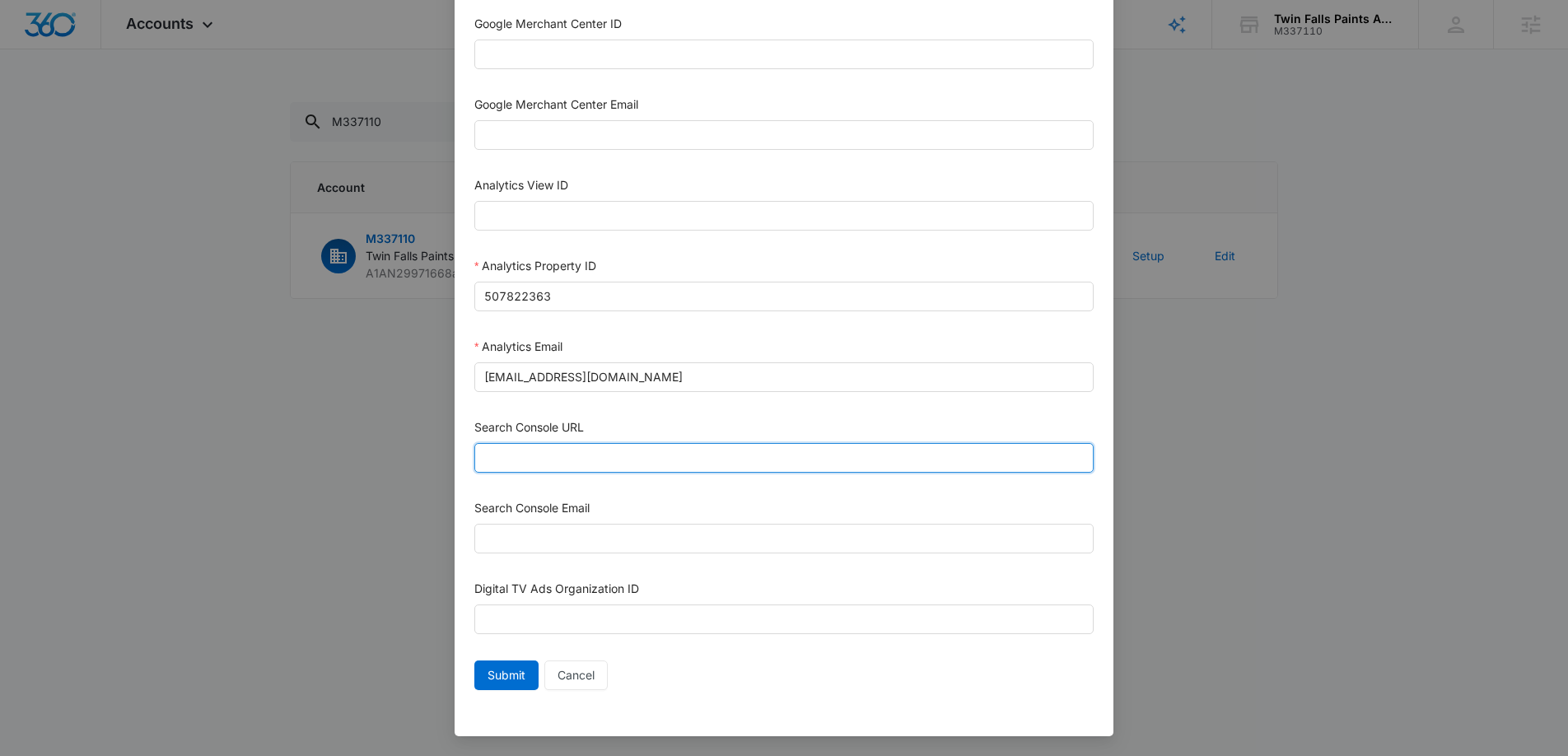
click at [597, 456] on input "Search Console URL" at bounding box center [784, 458] width 620 height 29
paste input "https://paintstwinfalls.com/"
type input "https://paintstwinfalls.com/"
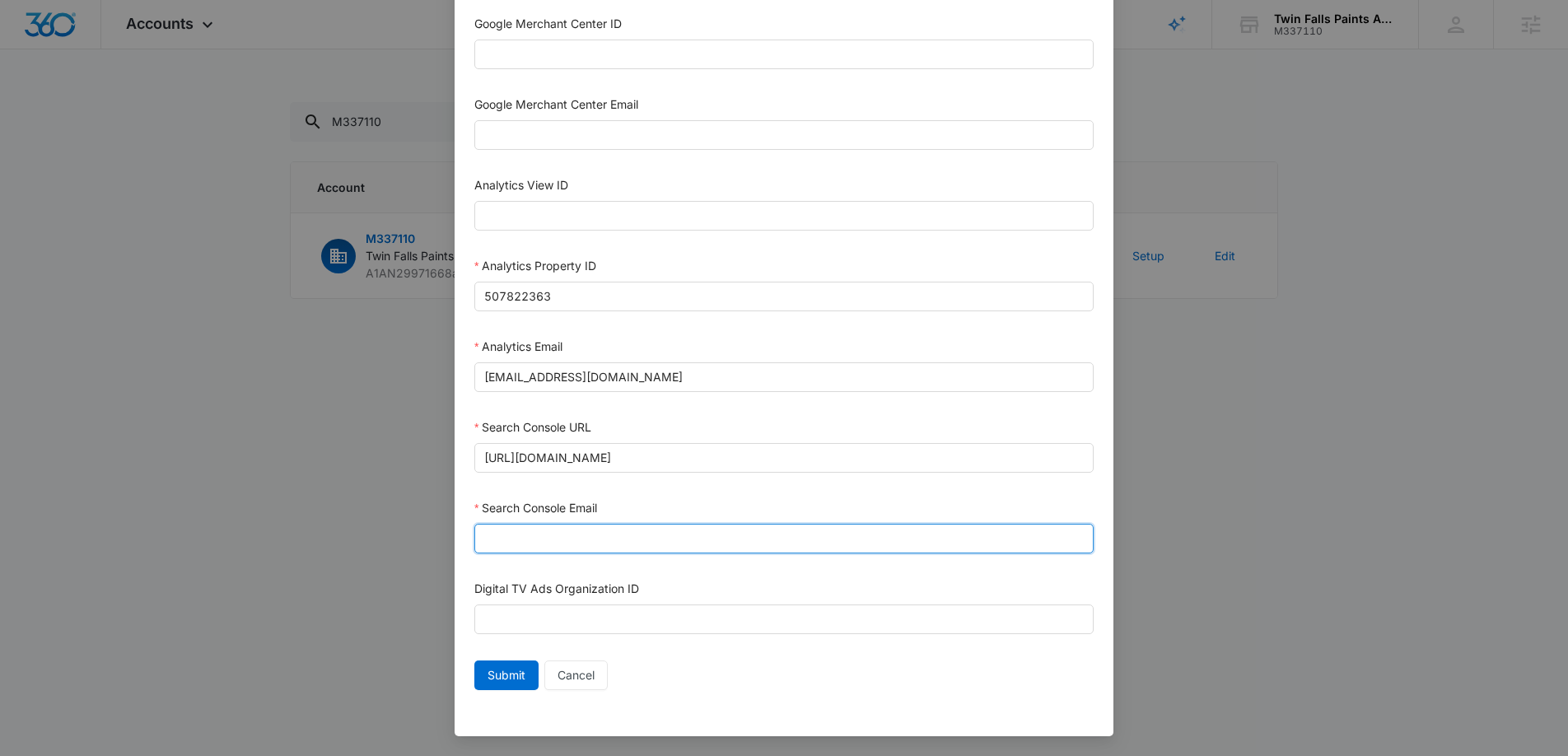
click at [595, 542] on input "Search Console Email" at bounding box center [784, 539] width 620 height 29
type input "M360+Accounts1025@madwiremedia.com"
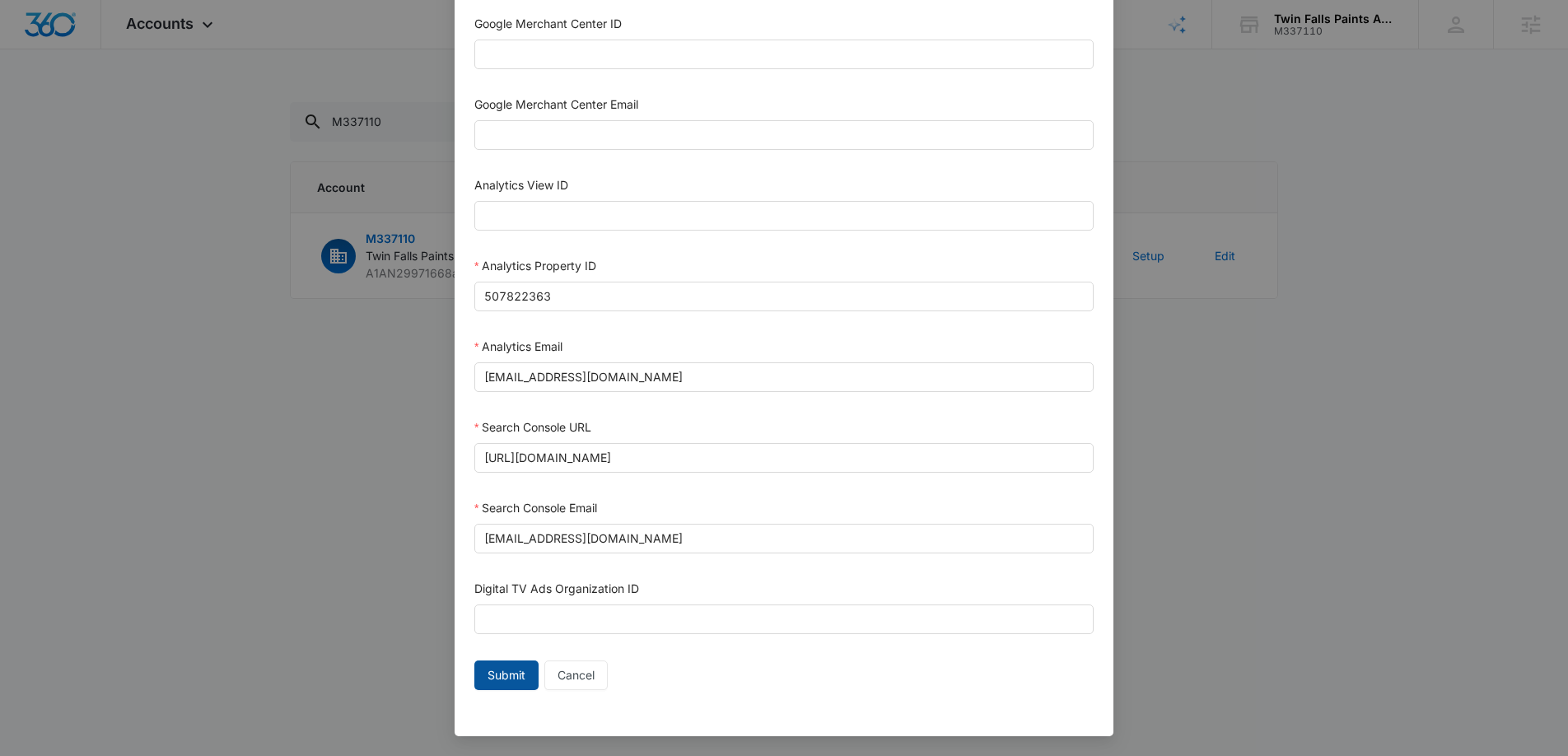
click at [490, 679] on span "Submit" at bounding box center [506, 676] width 38 height 18
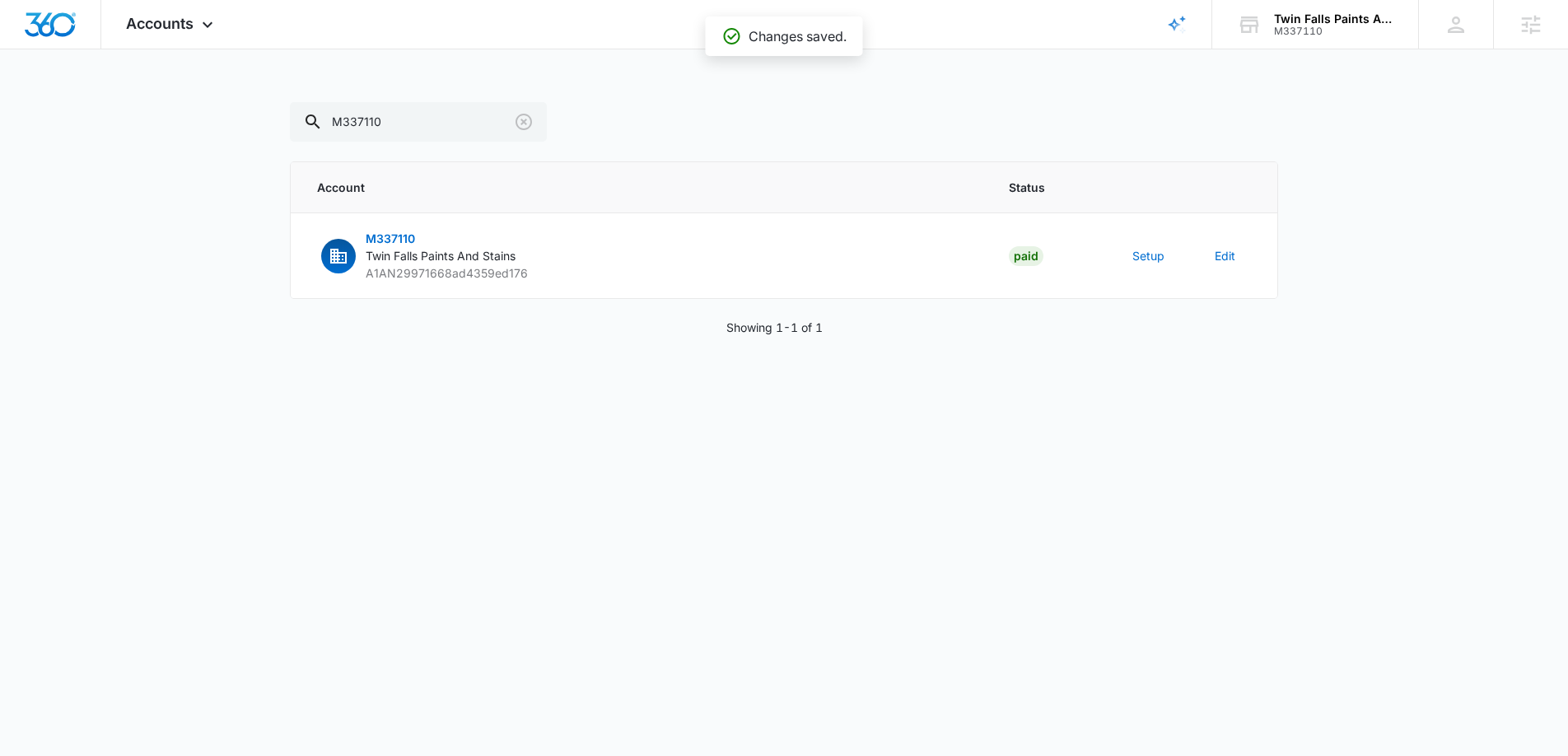
scroll to position [696, 0]
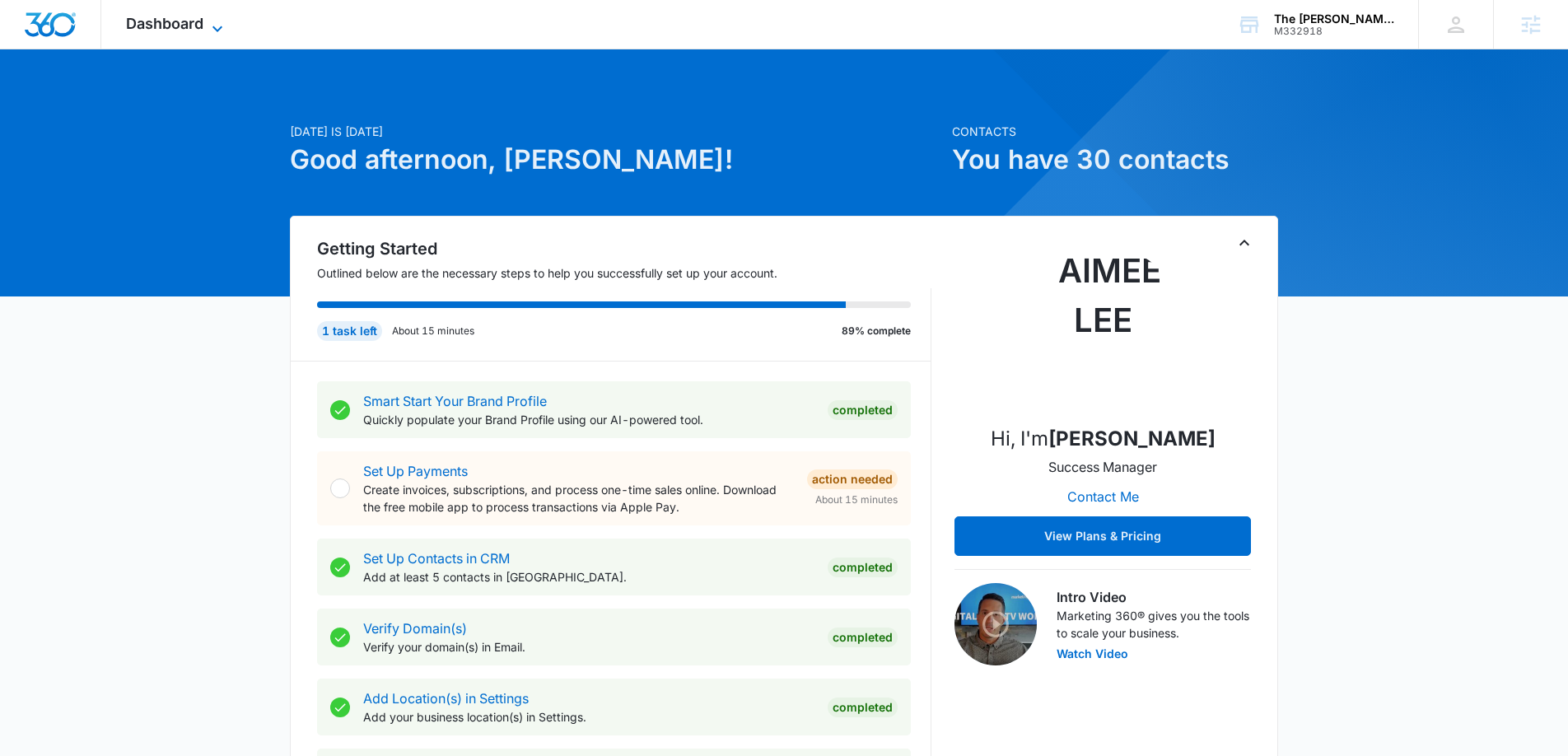
click at [180, 21] on span "Dashboard" at bounding box center [165, 23] width 77 height 17
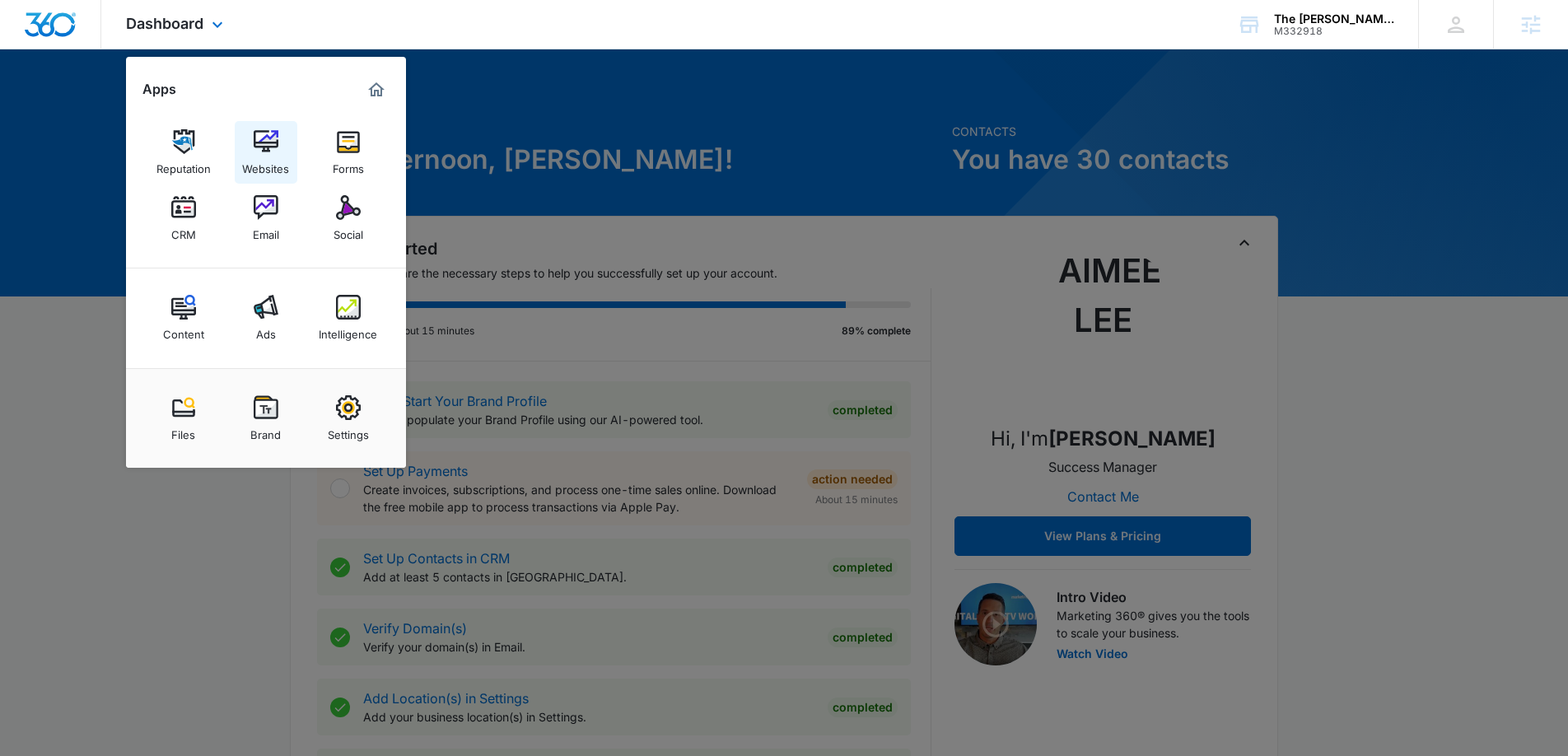
click at [260, 138] on img at bounding box center [266, 141] width 25 height 25
